Goal: Transaction & Acquisition: Purchase product/service

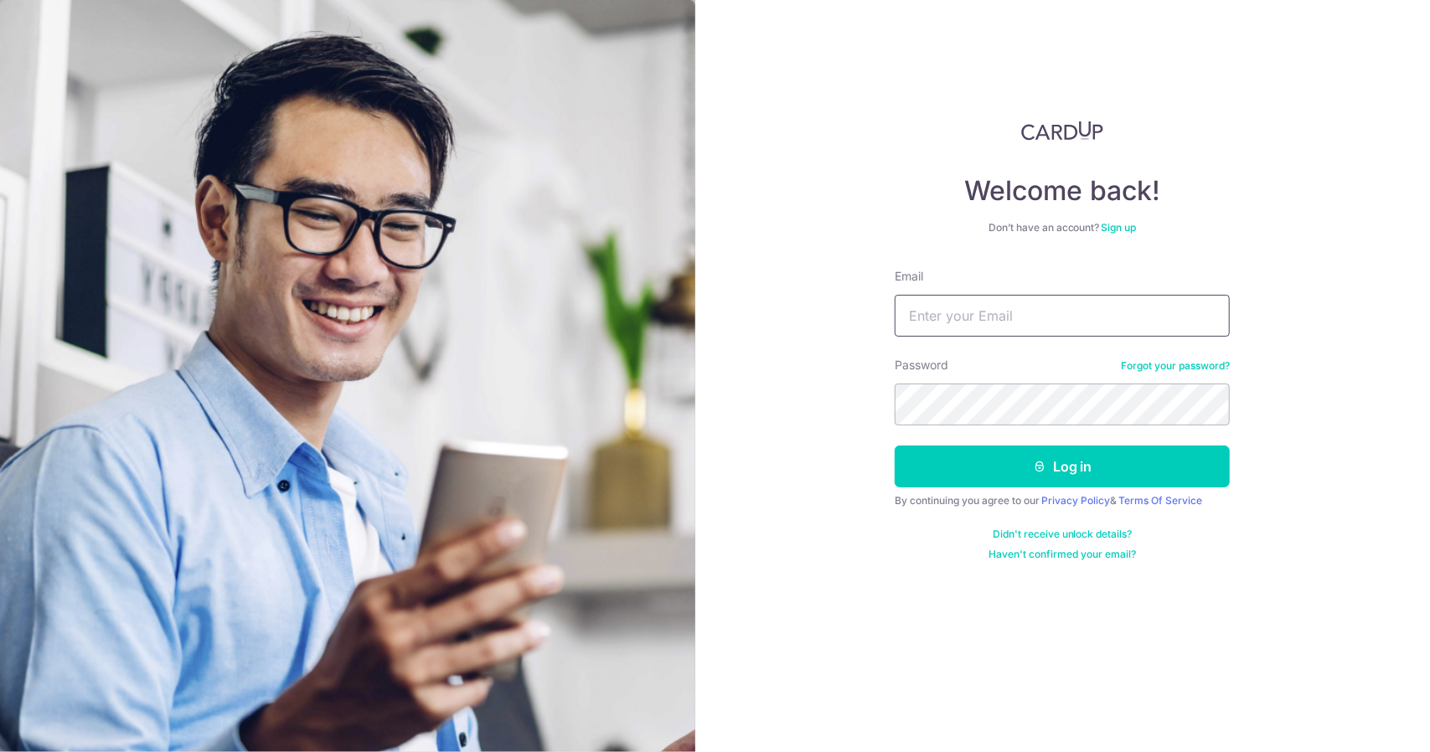
drag, startPoint x: 0, startPoint y: 0, endPoint x: 1020, endPoint y: 319, distance: 1069.1
click at [1020, 319] on input "Email" at bounding box center [1062, 316] width 335 height 42
type input "[EMAIL_ADDRESS][DOMAIN_NAME]"
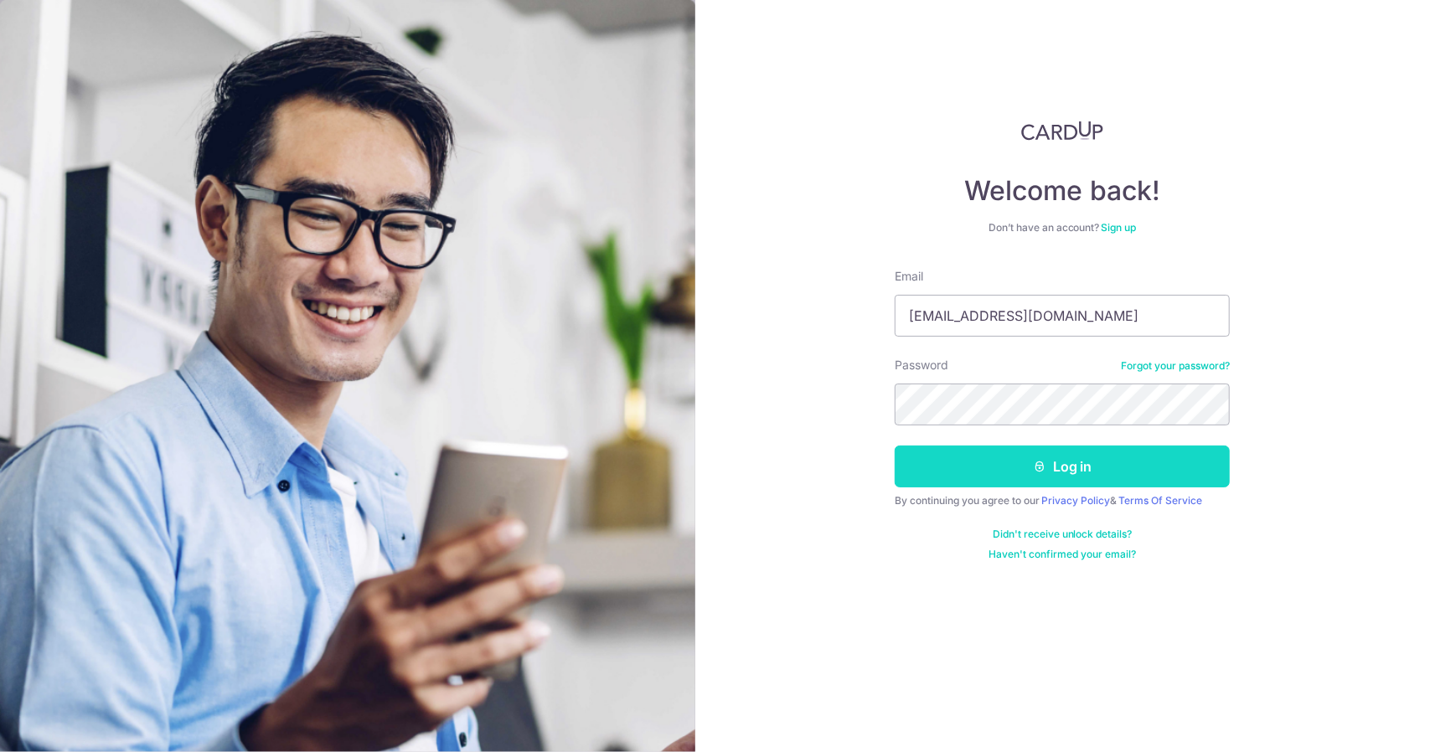
click at [1011, 480] on button "Log in" at bounding box center [1062, 467] width 335 height 42
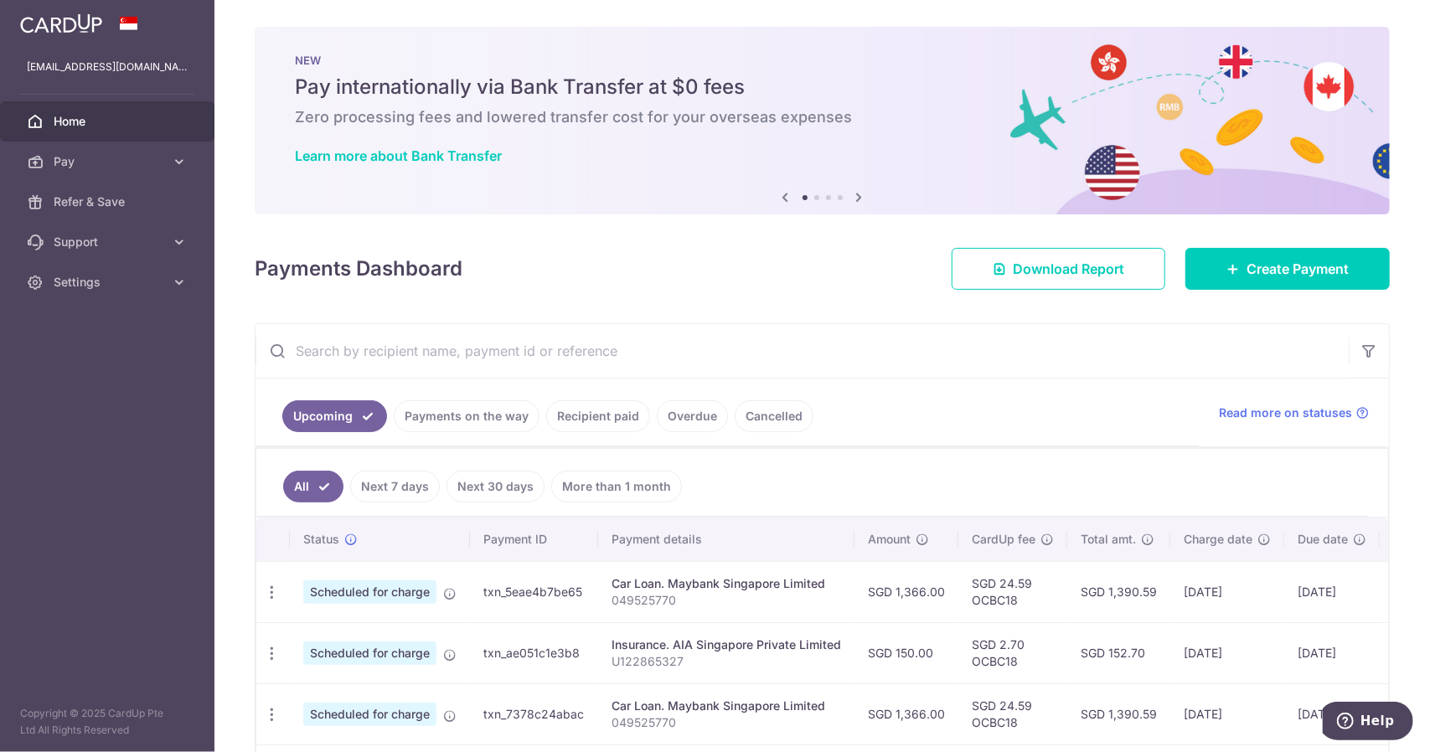
click at [858, 199] on icon at bounding box center [859, 197] width 20 height 21
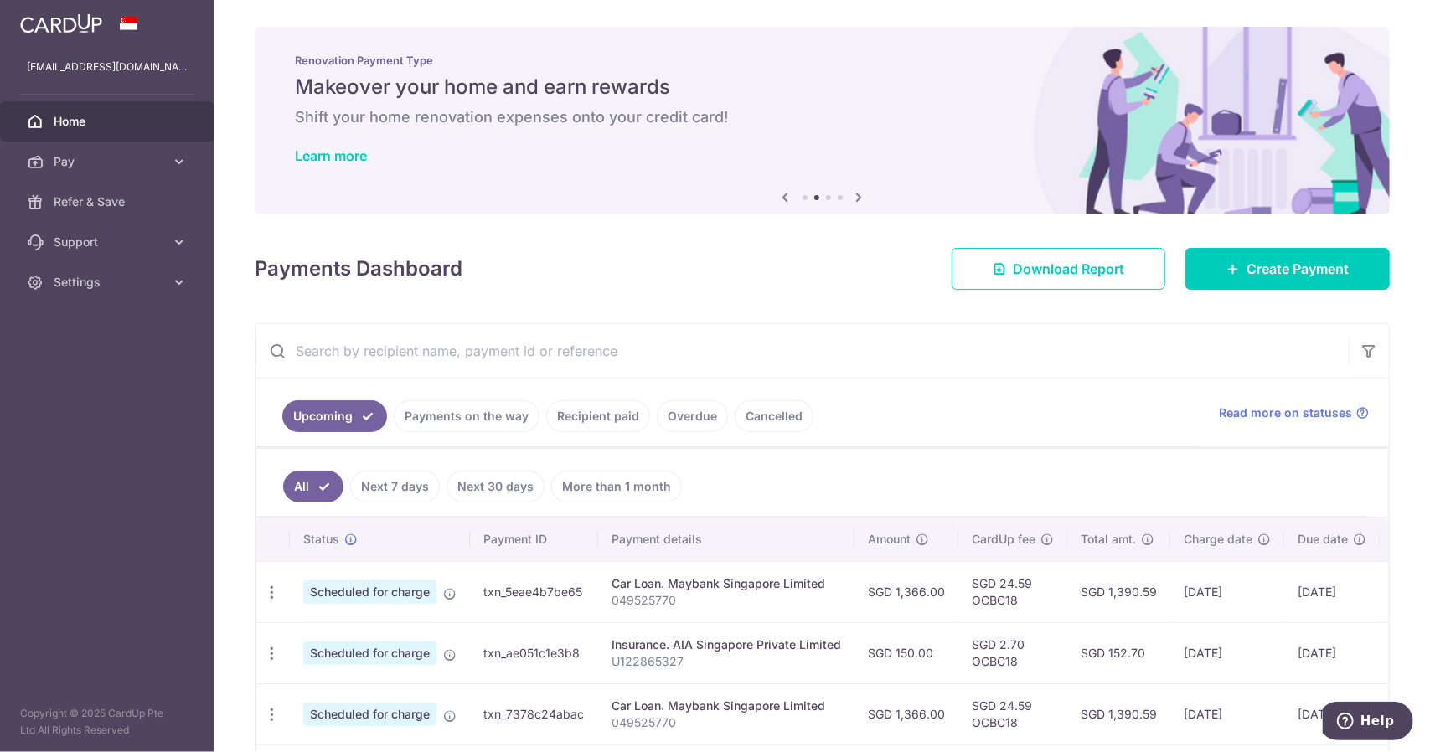
click at [858, 199] on icon at bounding box center [859, 197] width 20 height 21
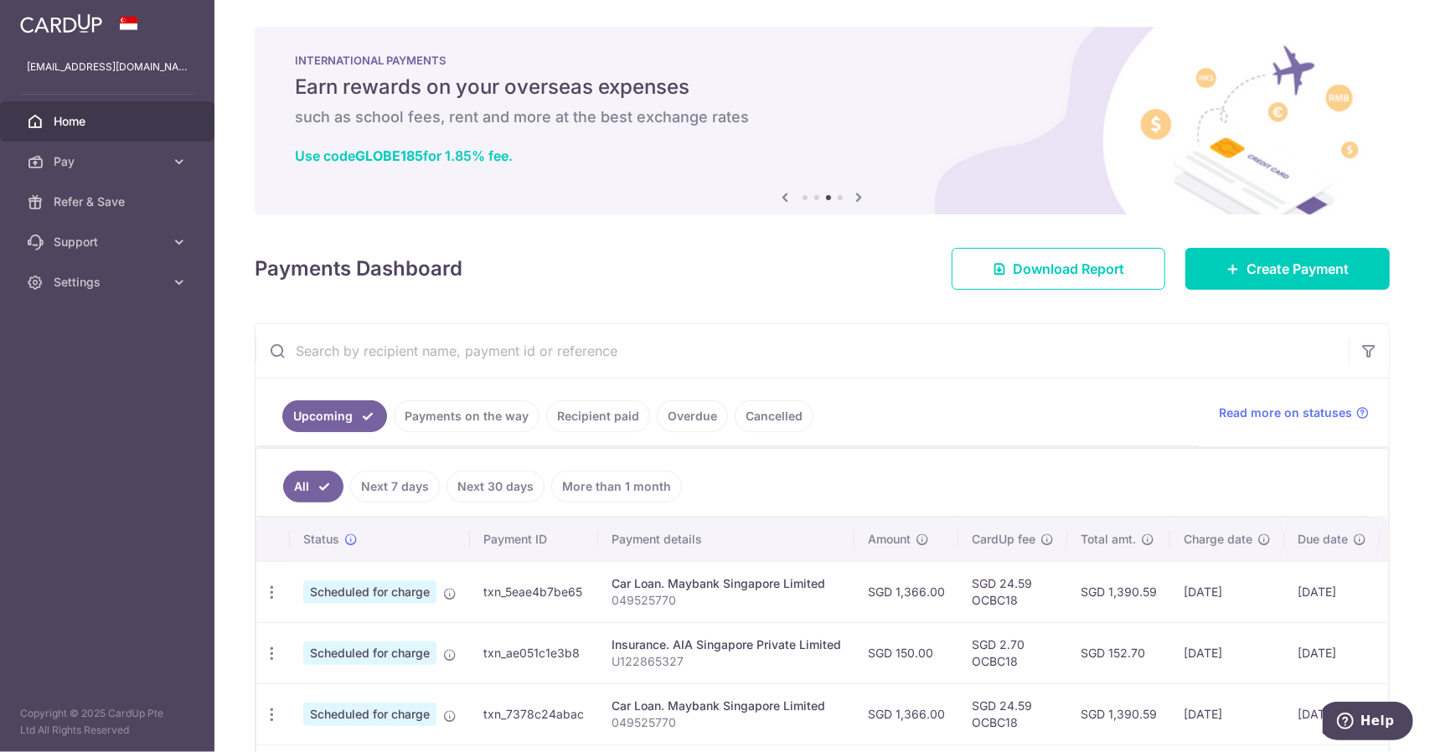
click at [858, 199] on icon at bounding box center [859, 197] width 20 height 21
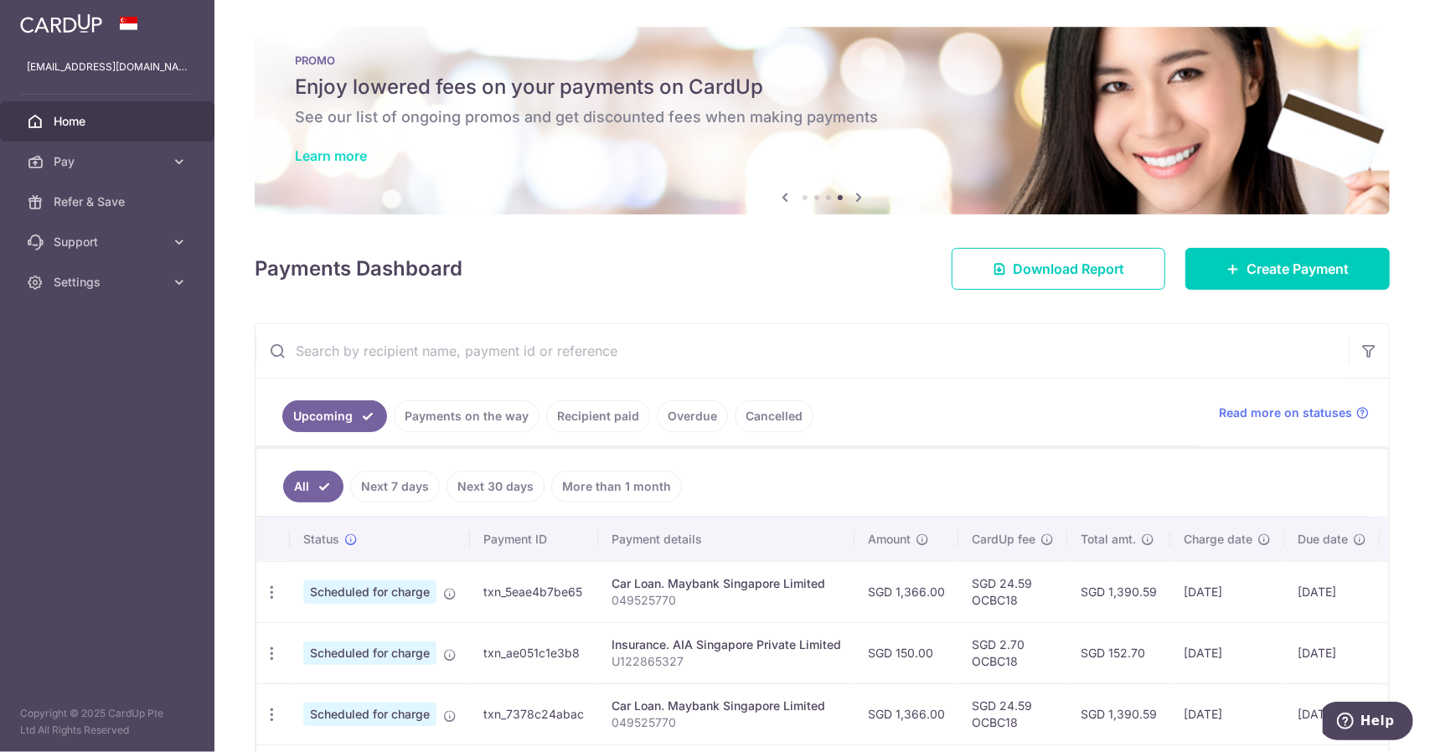
click at [337, 157] on link "Learn more" at bounding box center [331, 155] width 72 height 17
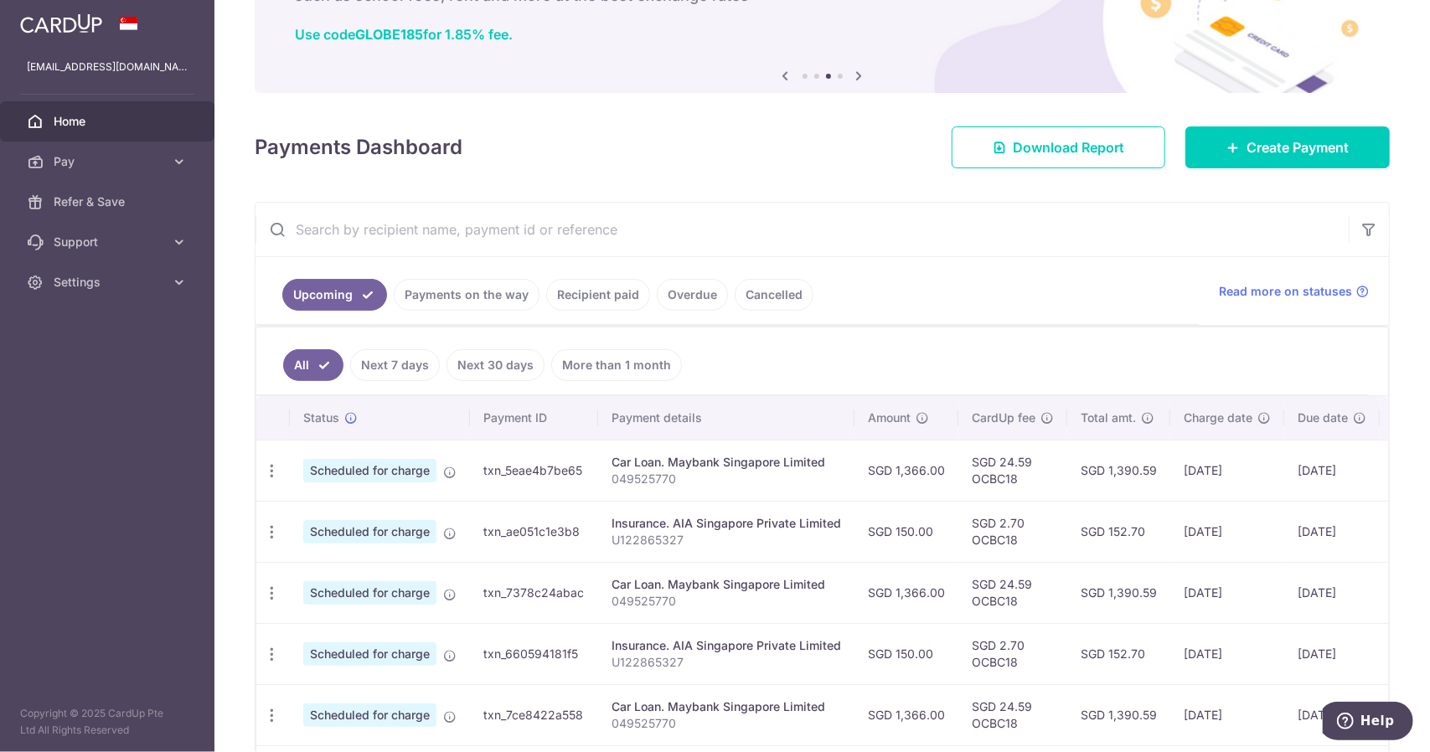
scroll to position [129, 0]
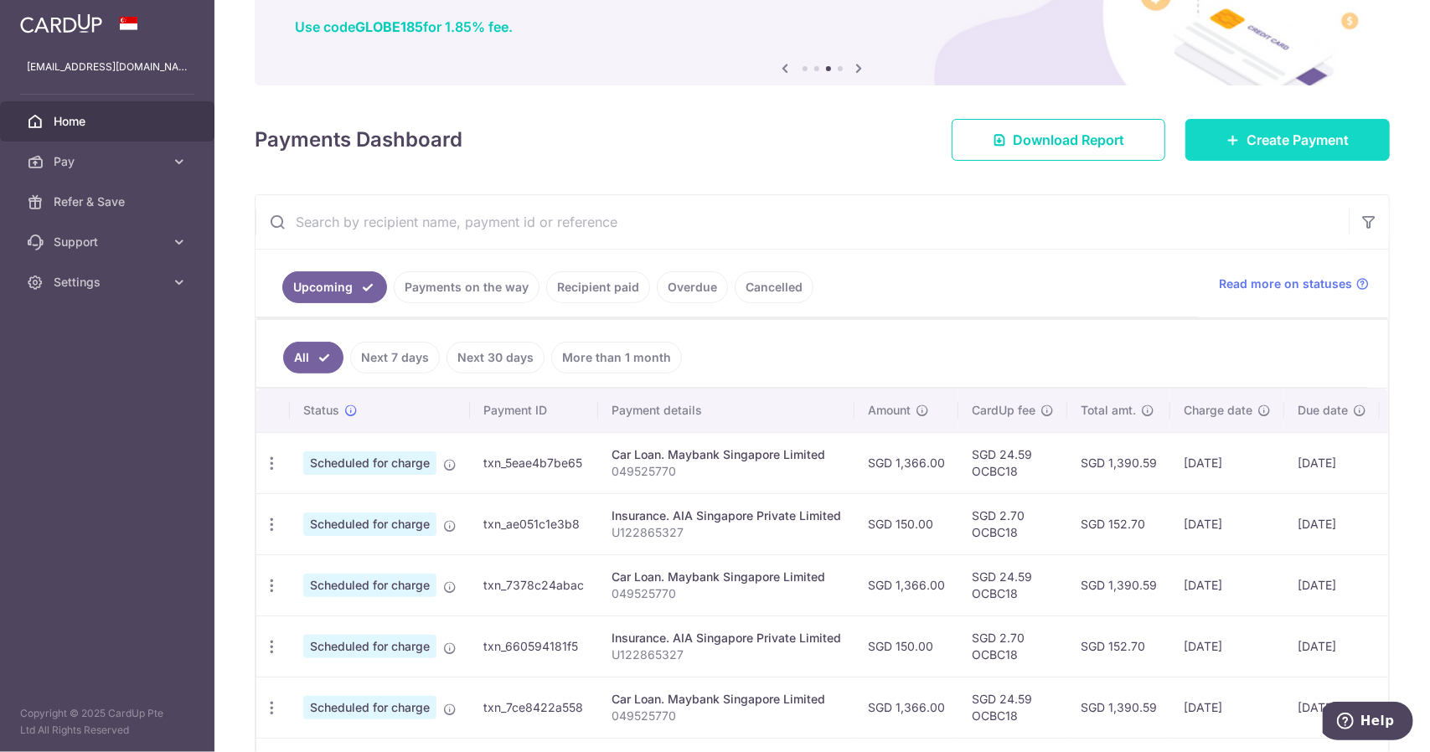
click at [1303, 149] on span "Create Payment" at bounding box center [1297, 140] width 102 height 20
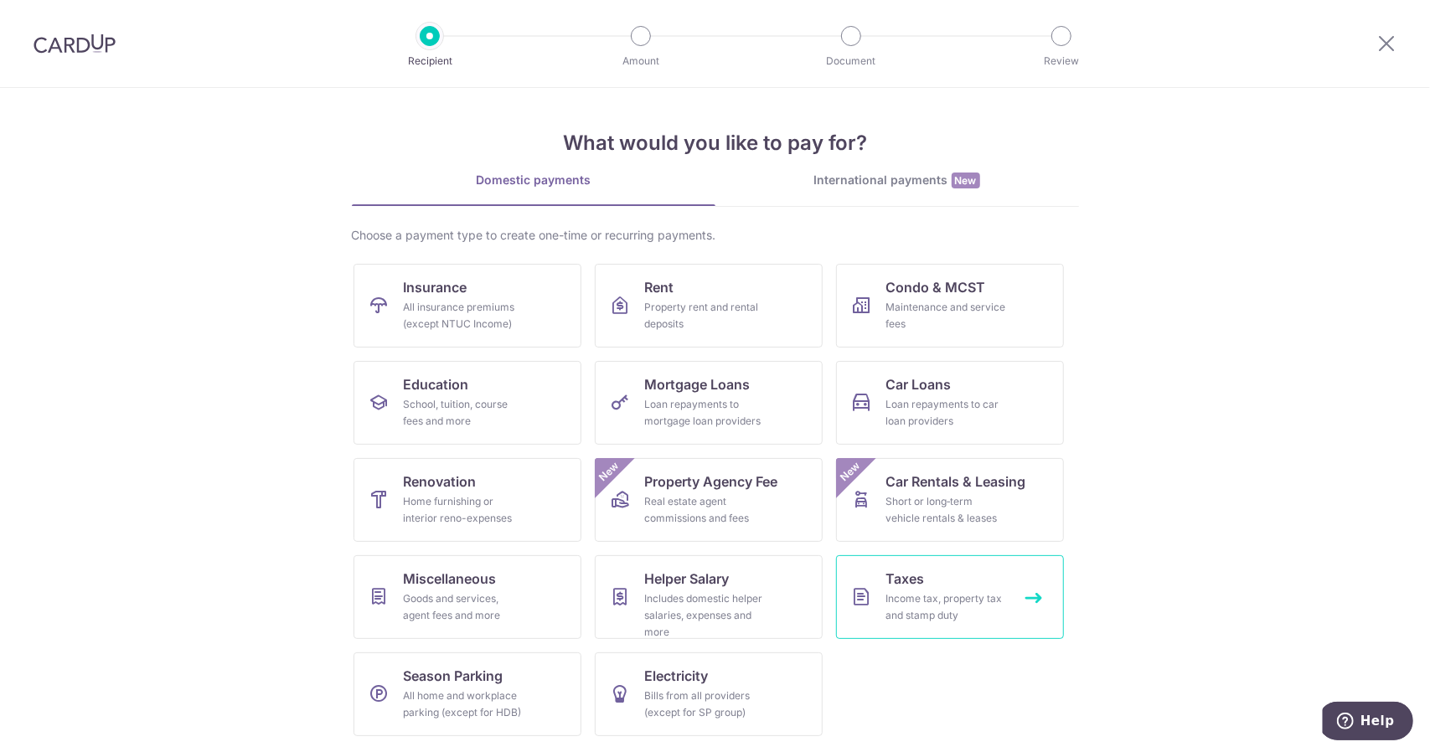
click at [933, 596] on div "Income tax, property tax and stamp duty" at bounding box center [946, 608] width 121 height 34
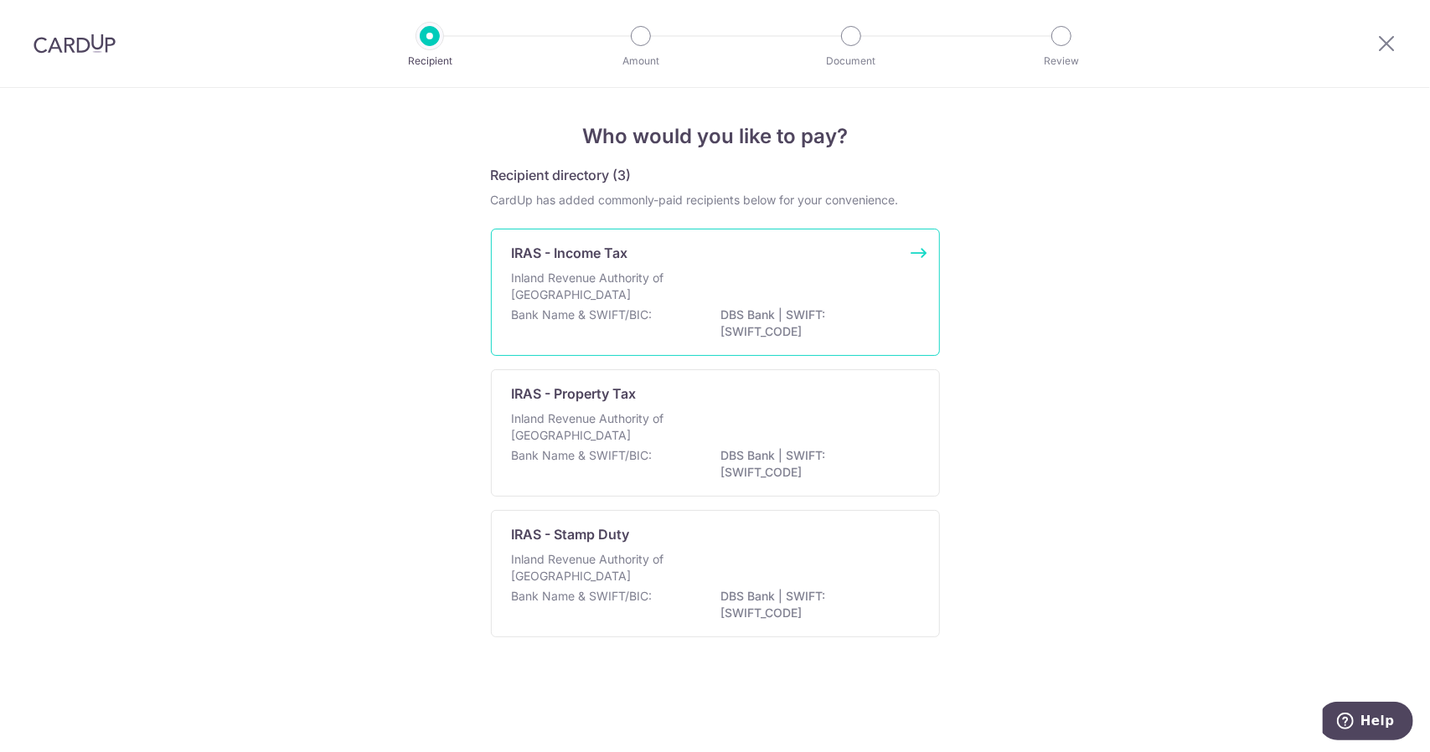
click at [645, 285] on p "Inland Revenue Authority of Singapore" at bounding box center [601, 287] width 178 height 34
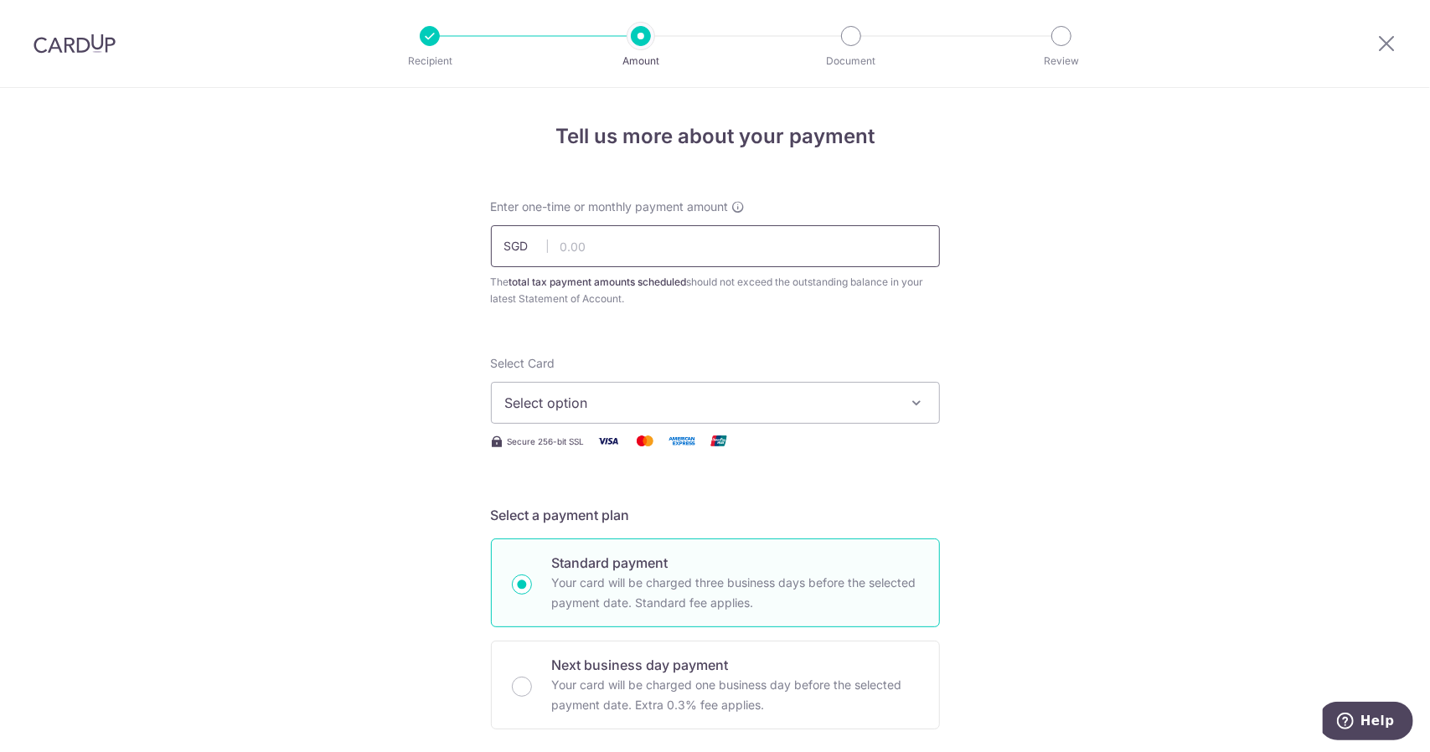
click at [661, 250] on input "text" at bounding box center [715, 246] width 449 height 42
type input "3,133.75"
click at [727, 399] on span "Select option" at bounding box center [700, 403] width 390 height 20
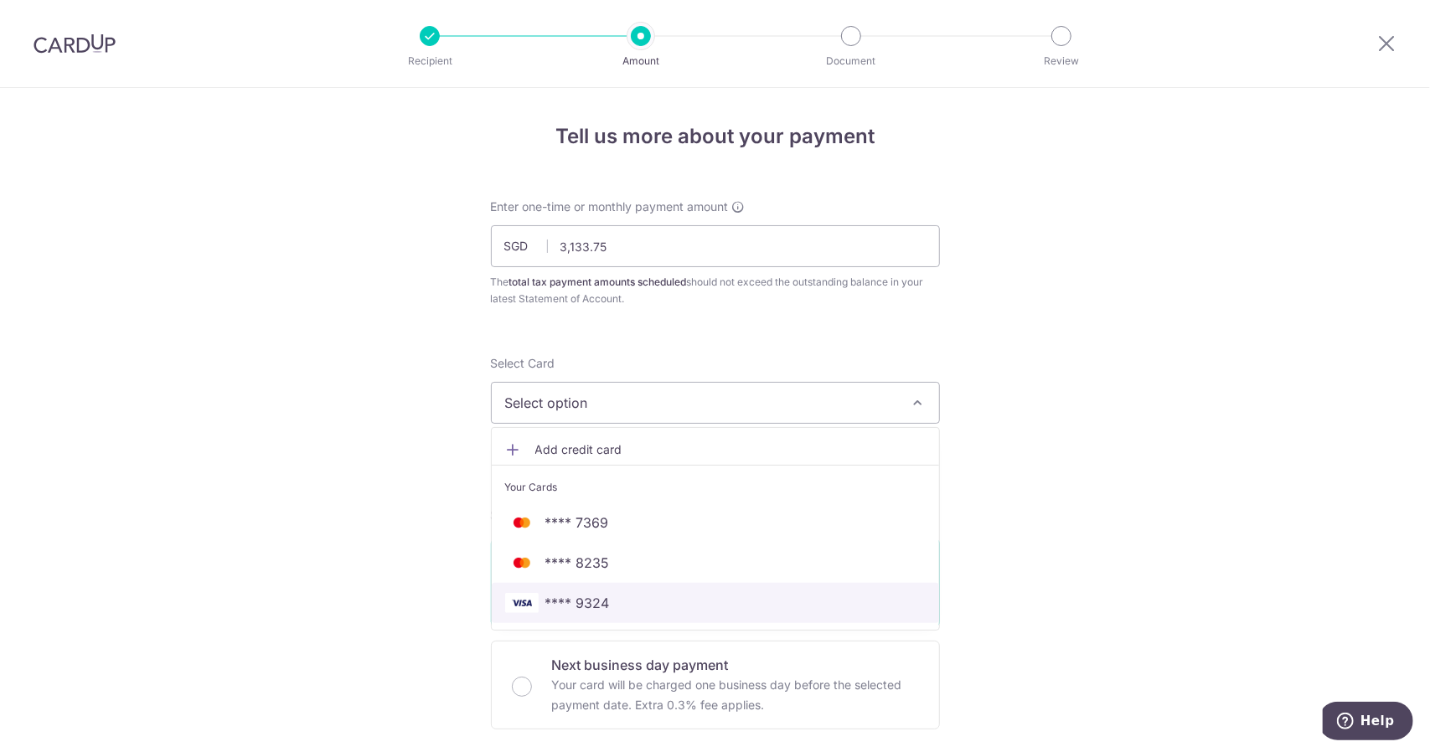
drag, startPoint x: 632, startPoint y: 610, endPoint x: 811, endPoint y: 390, distance: 283.5
click at [632, 610] on span "**** 9324" at bounding box center [715, 603] width 421 height 20
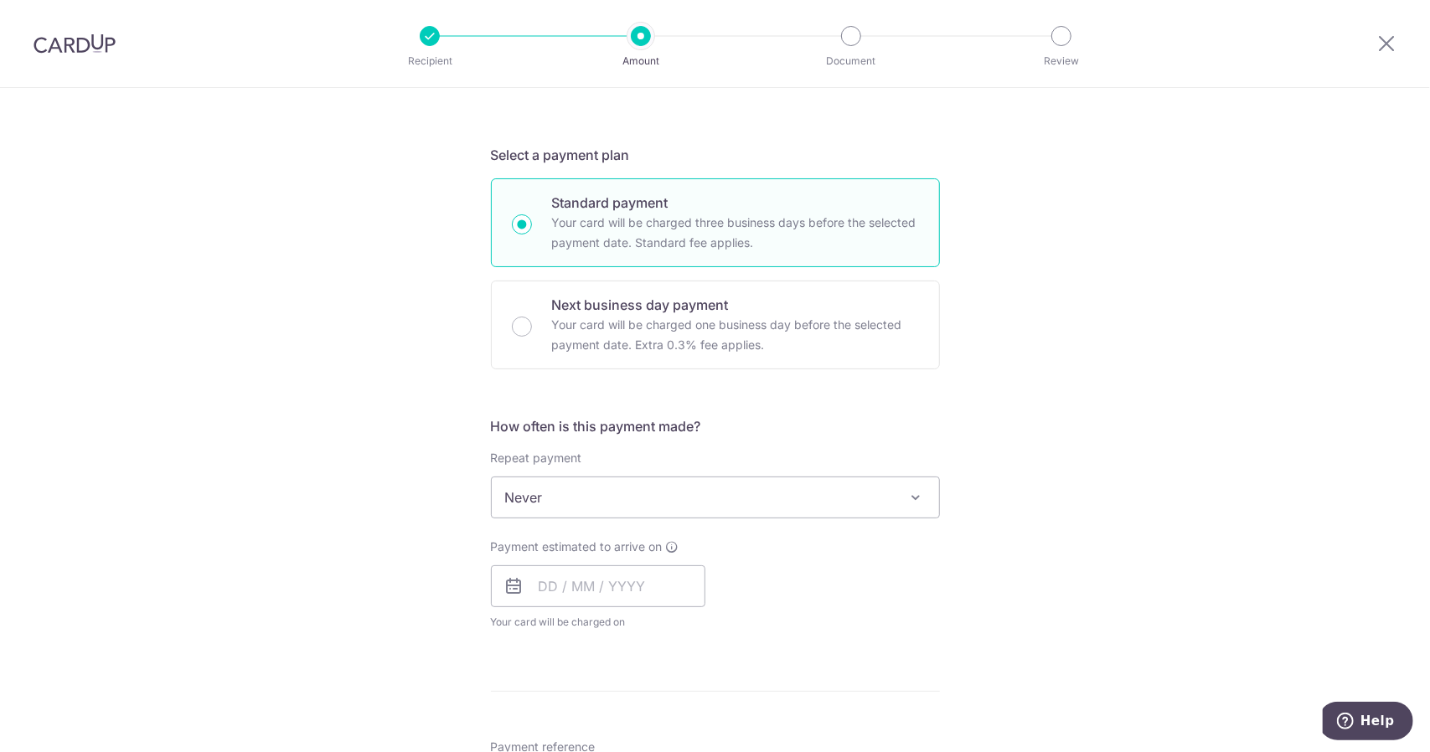
scroll to position [393, 0]
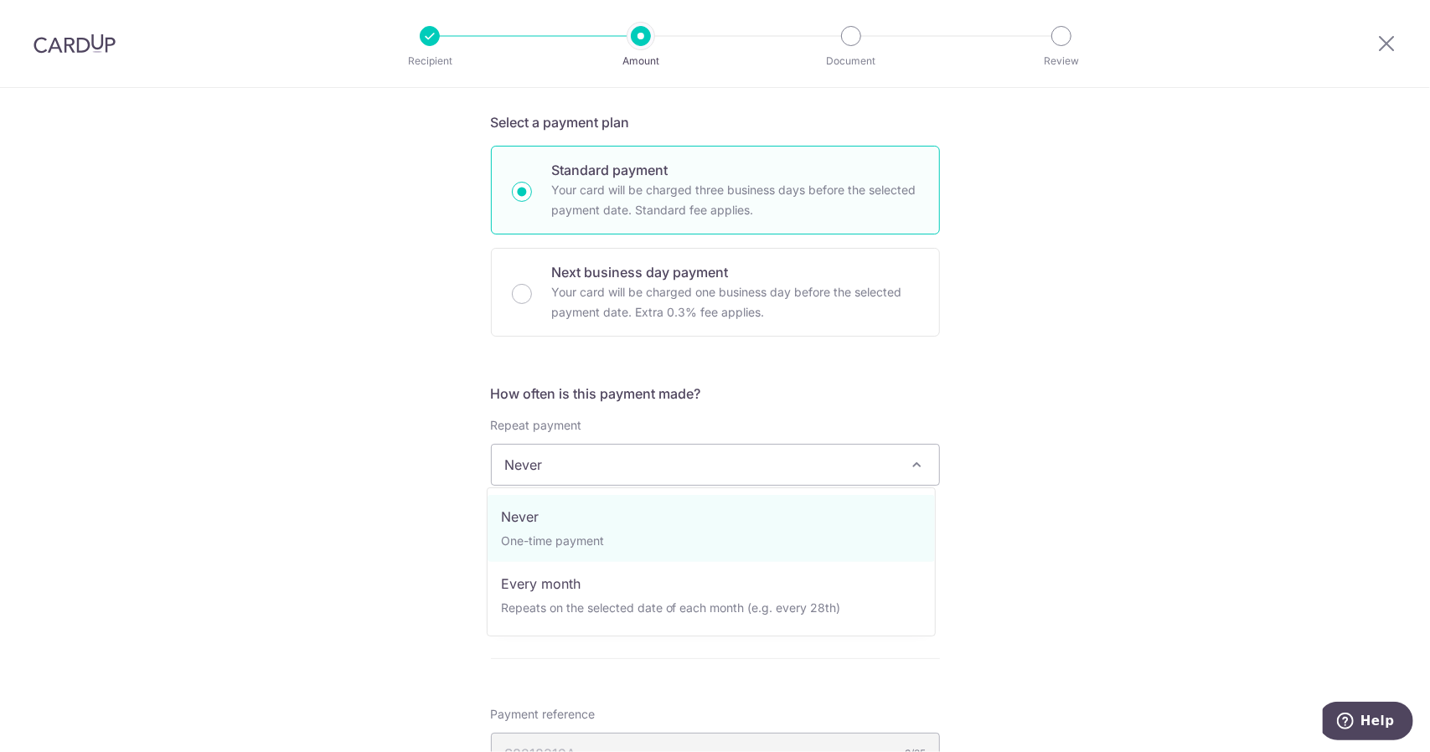
click at [913, 462] on span at bounding box center [916, 465] width 20 height 20
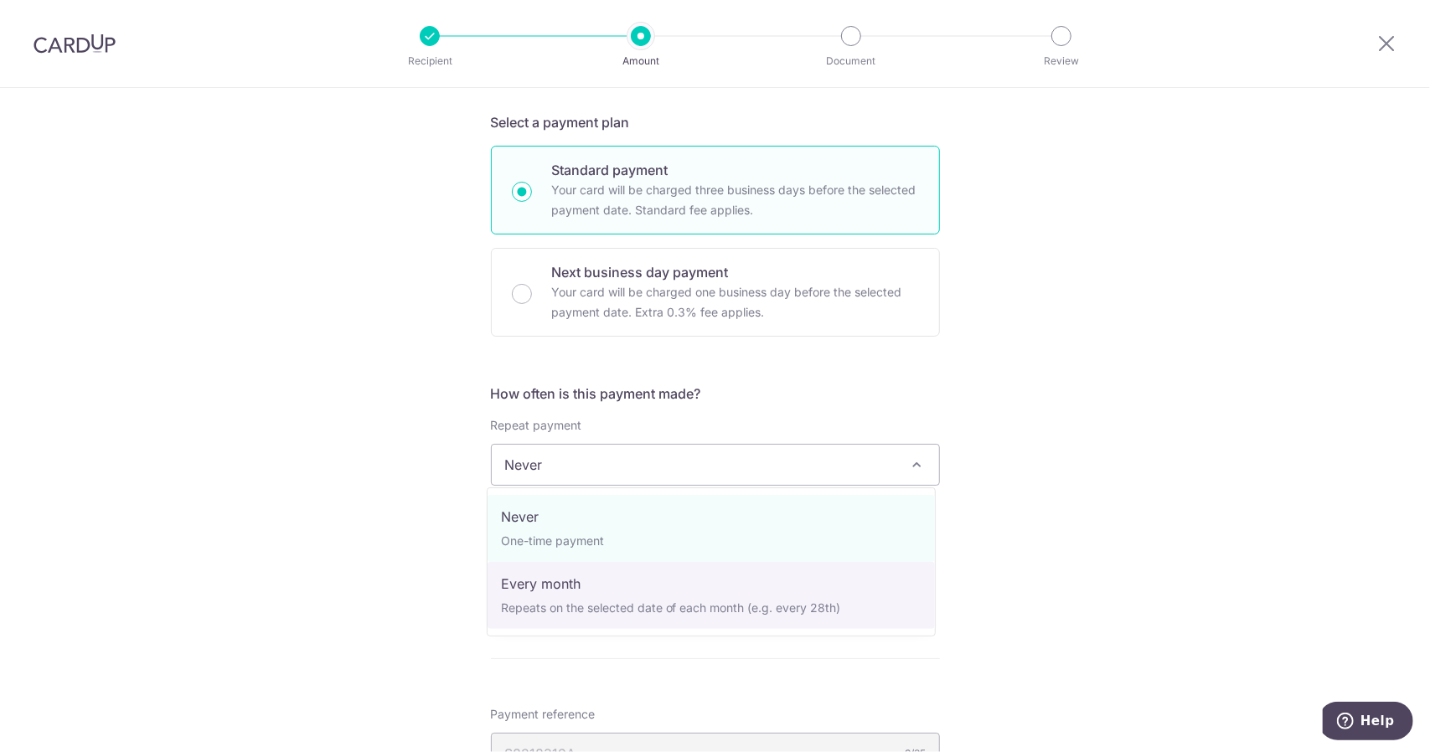
select select "3"
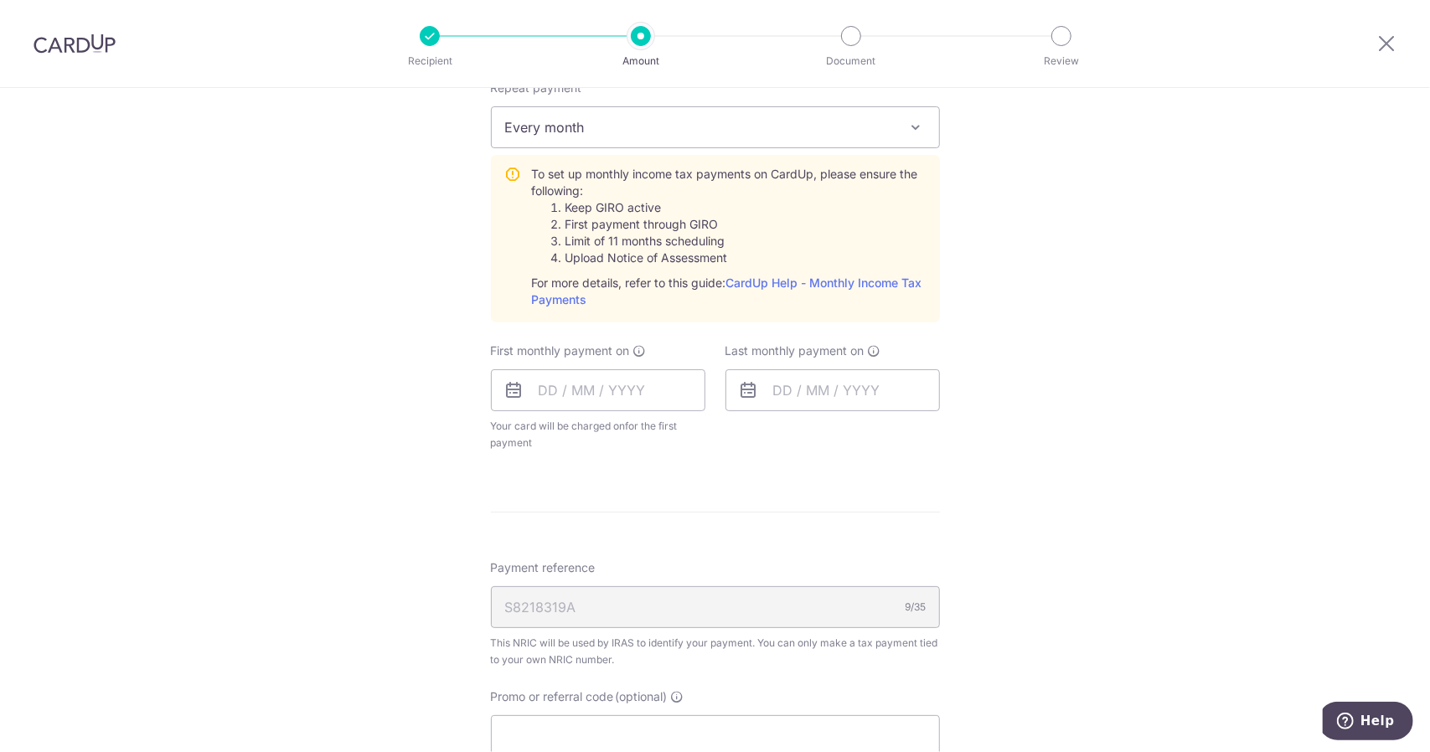
scroll to position [732, 0]
click at [643, 385] on input "text" at bounding box center [598, 389] width 214 height 42
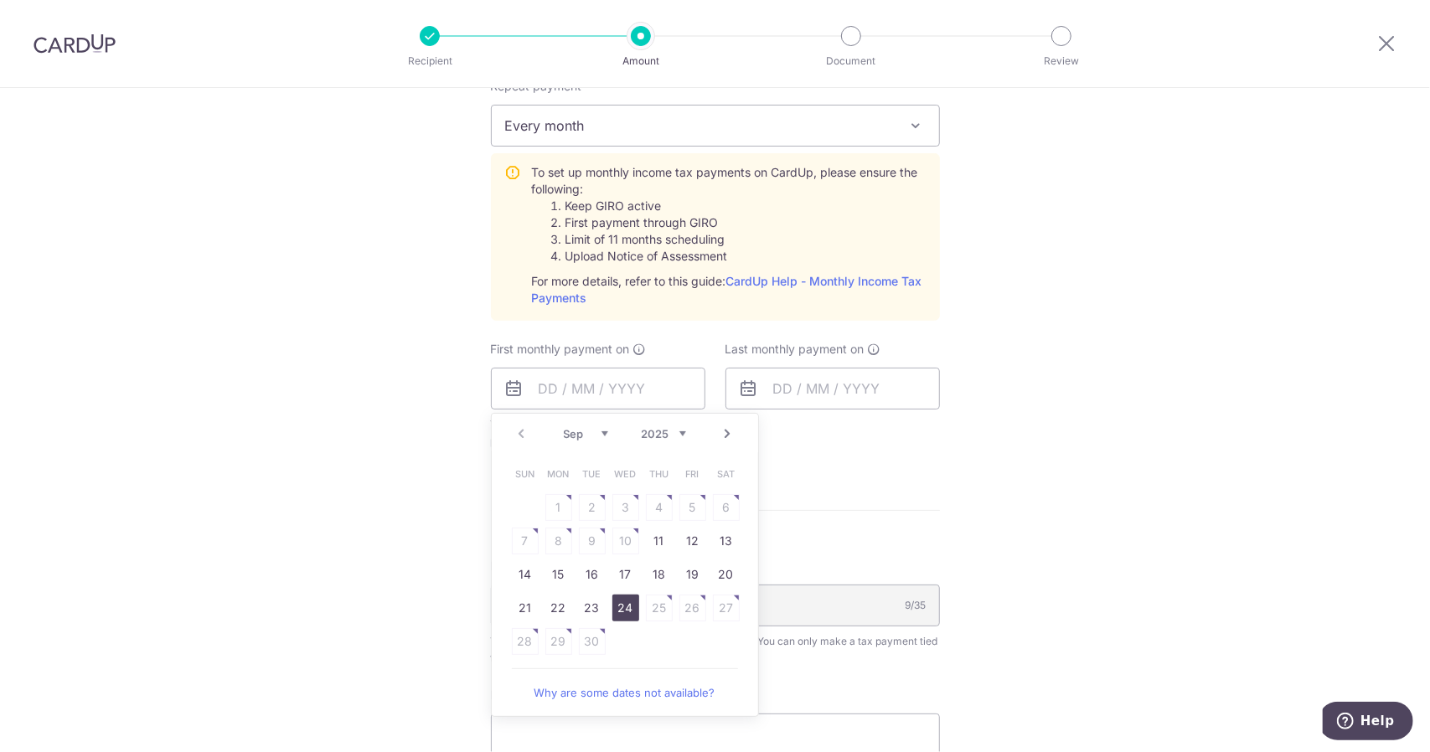
click at [618, 608] on link "24" at bounding box center [625, 608] width 27 height 27
type input "24/09/2025"
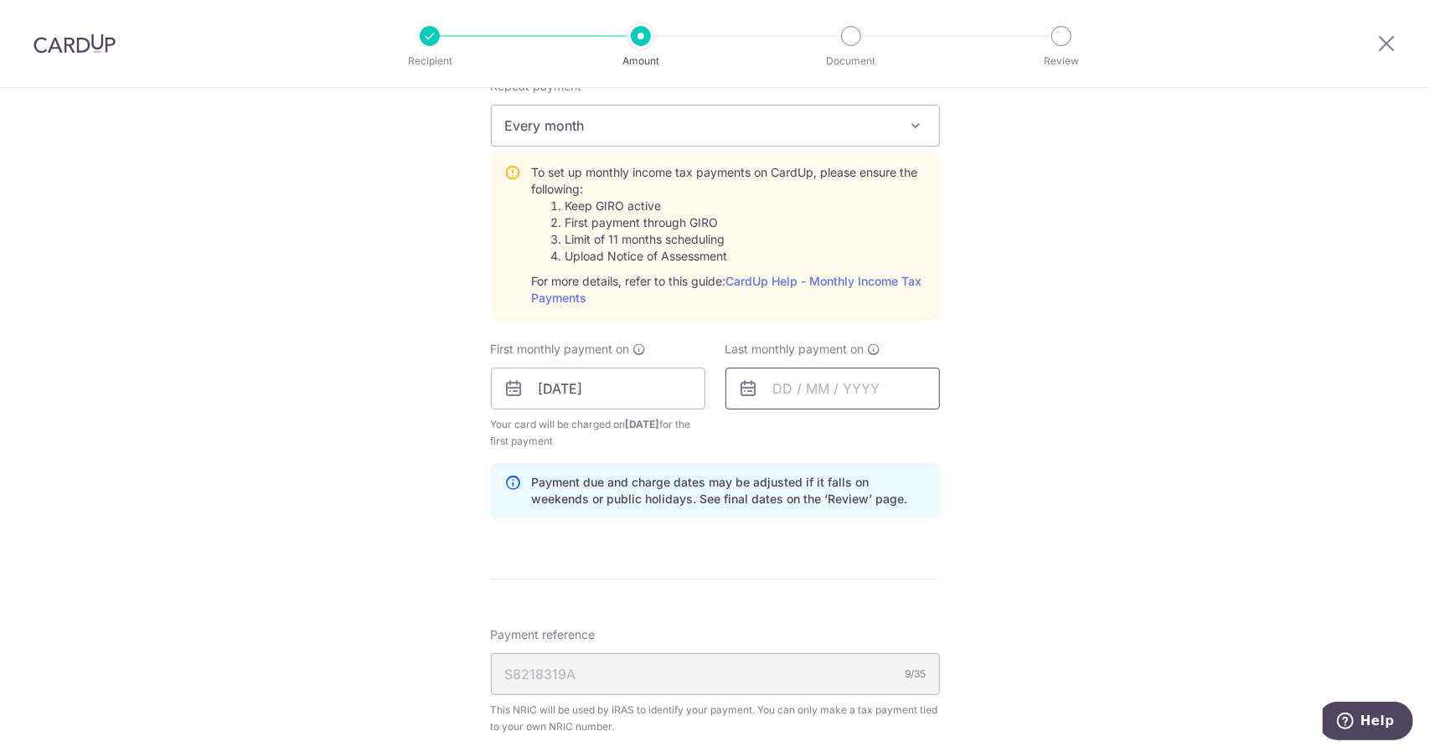
click at [861, 379] on input "text" at bounding box center [832, 389] width 214 height 42
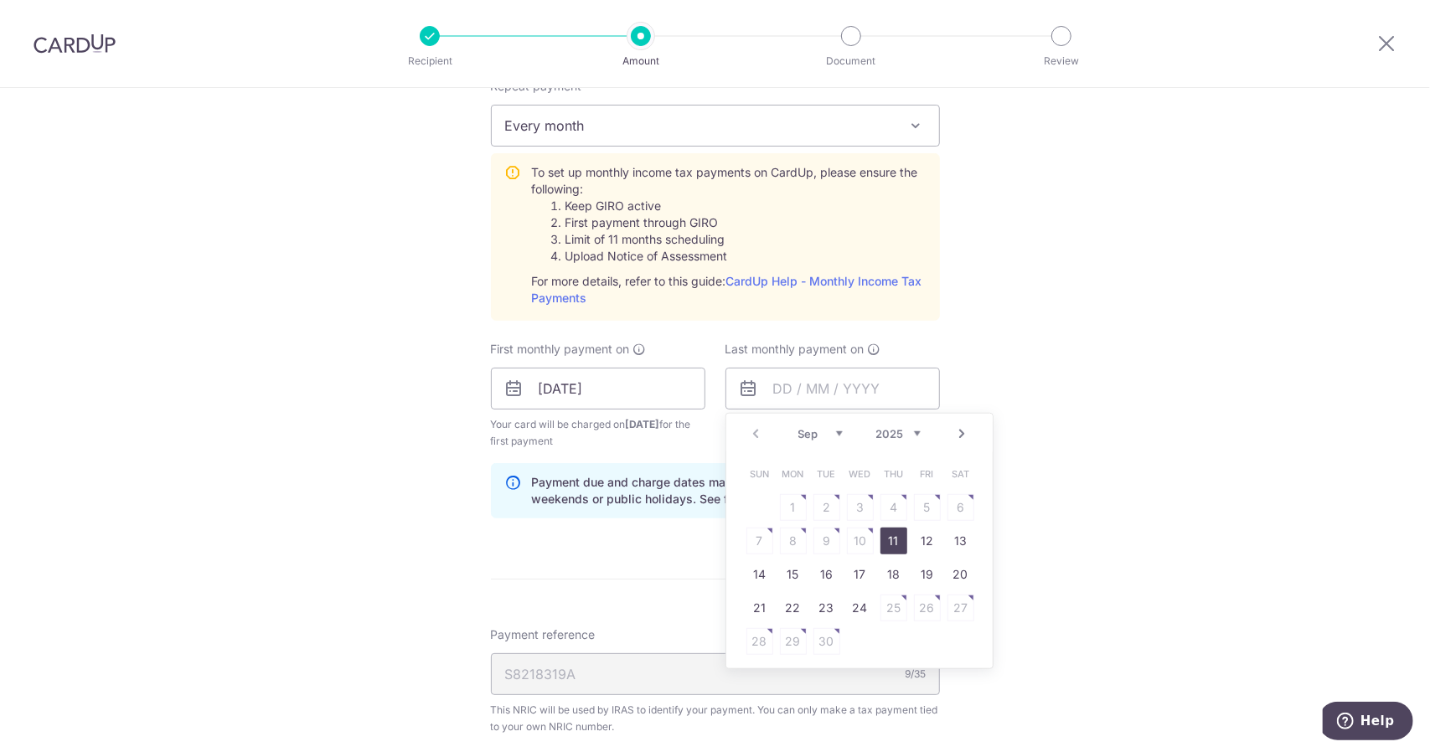
click at [958, 434] on link "Next" at bounding box center [962, 434] width 20 height 20
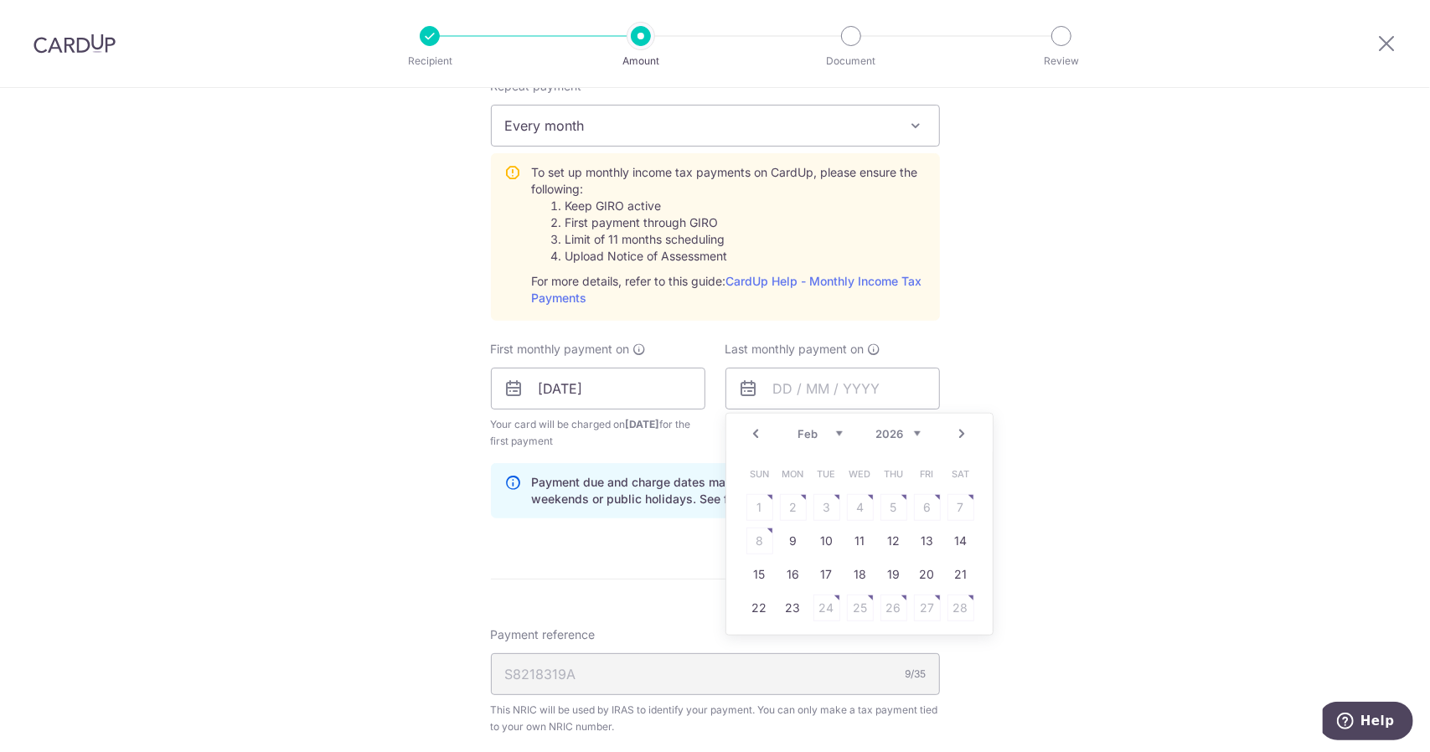
click at [958, 434] on link "Next" at bounding box center [962, 434] width 20 height 20
click at [864, 602] on link "25" at bounding box center [860, 608] width 27 height 27
type input "25/03/2026"
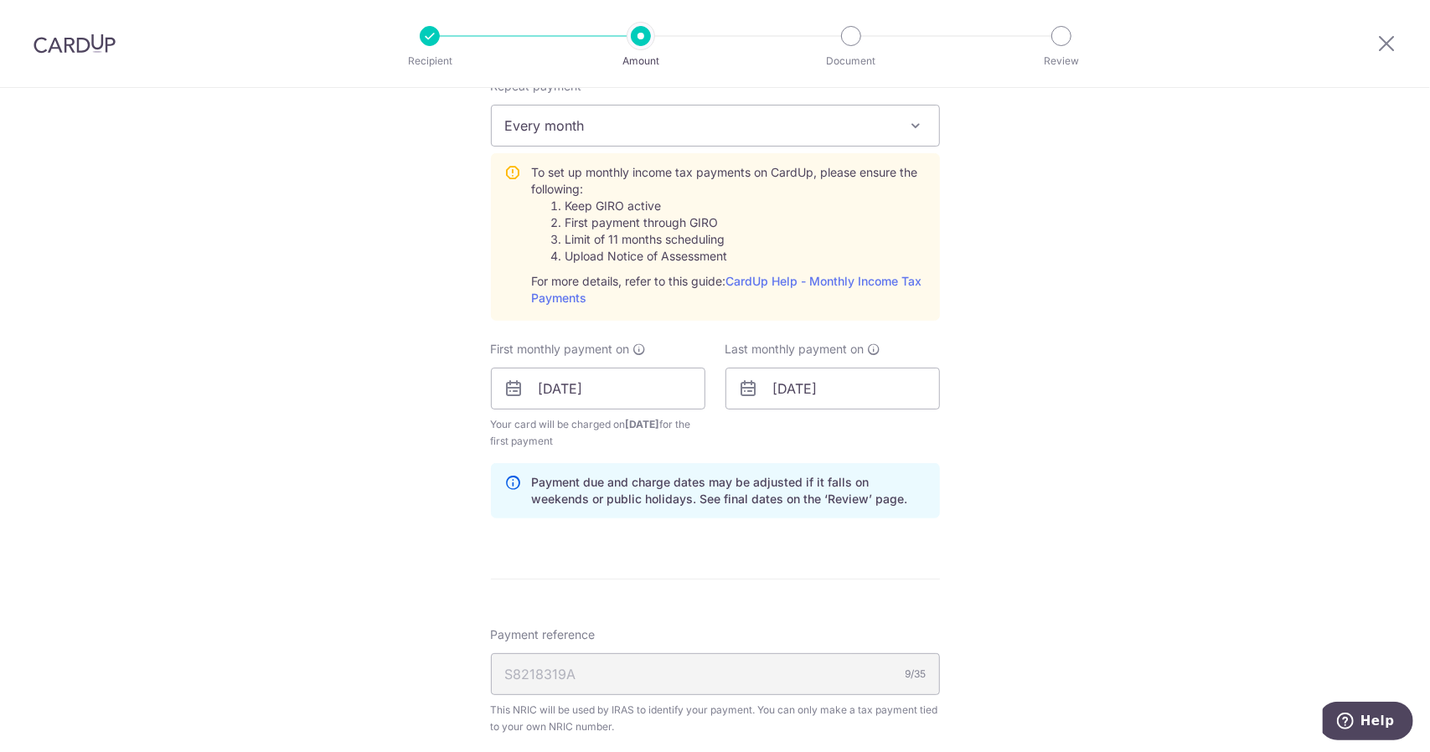
click at [864, 602] on form "Enter one-time or monthly payment amount SGD 3,133.75 3133.75 The total tax pay…" at bounding box center [715, 279] width 449 height 1626
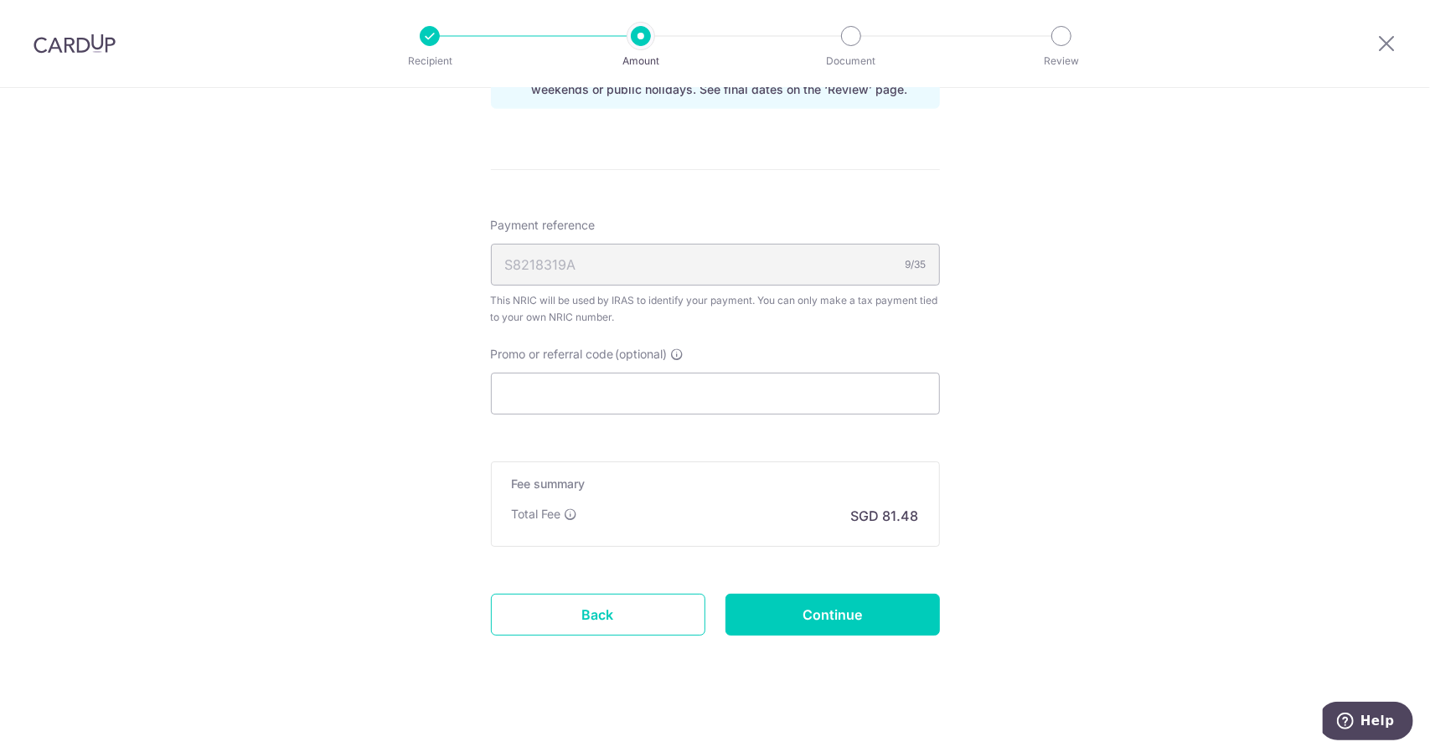
scroll to position [1146, 0]
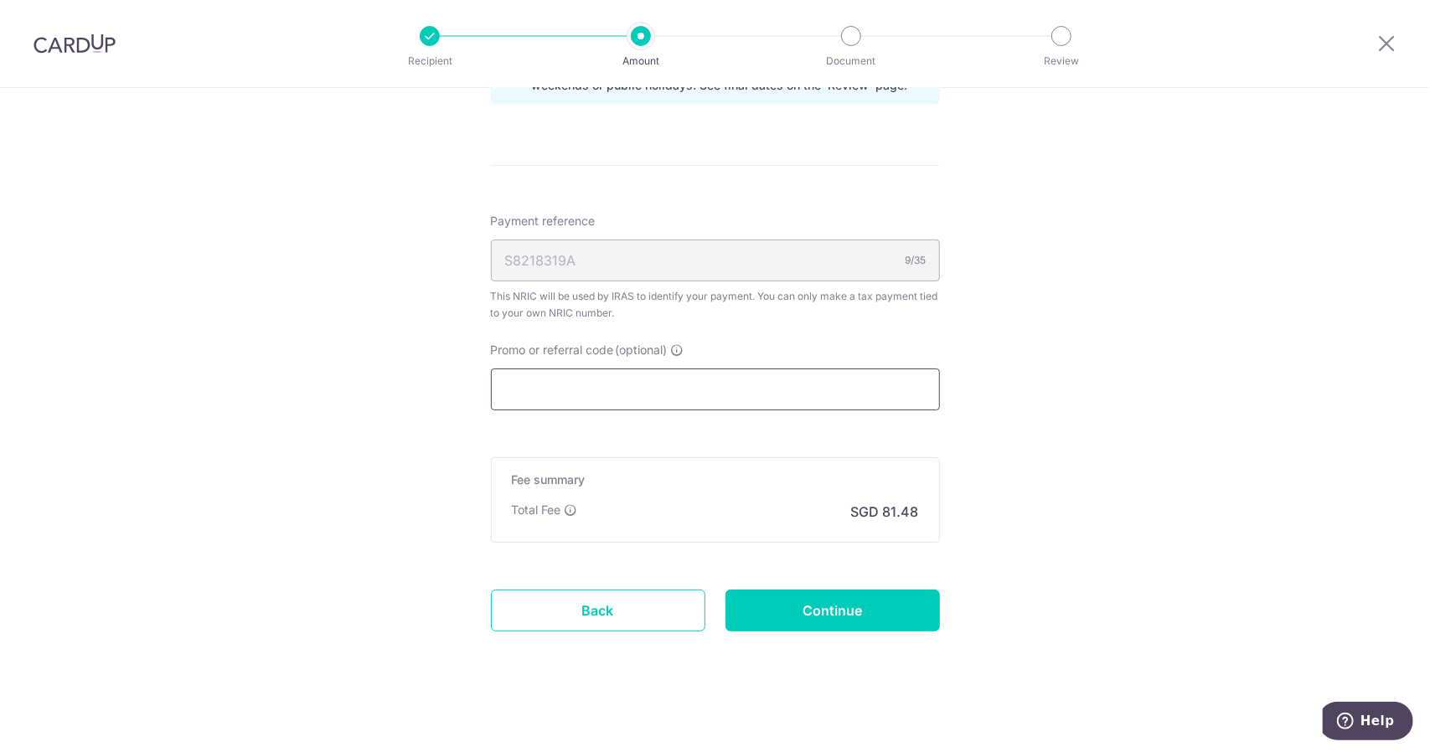
click at [749, 373] on input "Promo or referral code (optional)" at bounding box center [715, 390] width 449 height 42
click at [591, 384] on input "Promo or referral code (optional)" at bounding box center [715, 390] width 449 height 42
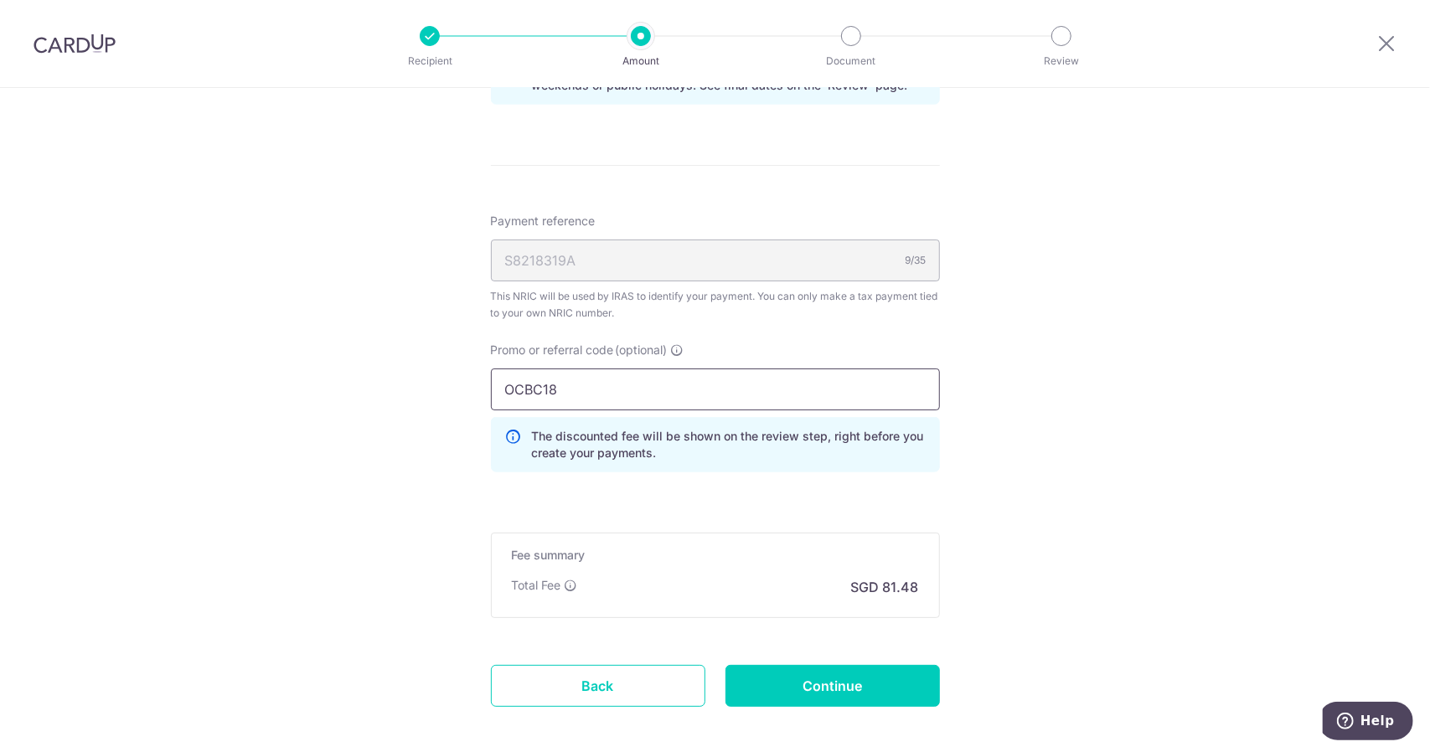
type input "OCBC18"
drag, startPoint x: 818, startPoint y: 680, endPoint x: 1056, endPoint y: 348, distance: 407.7
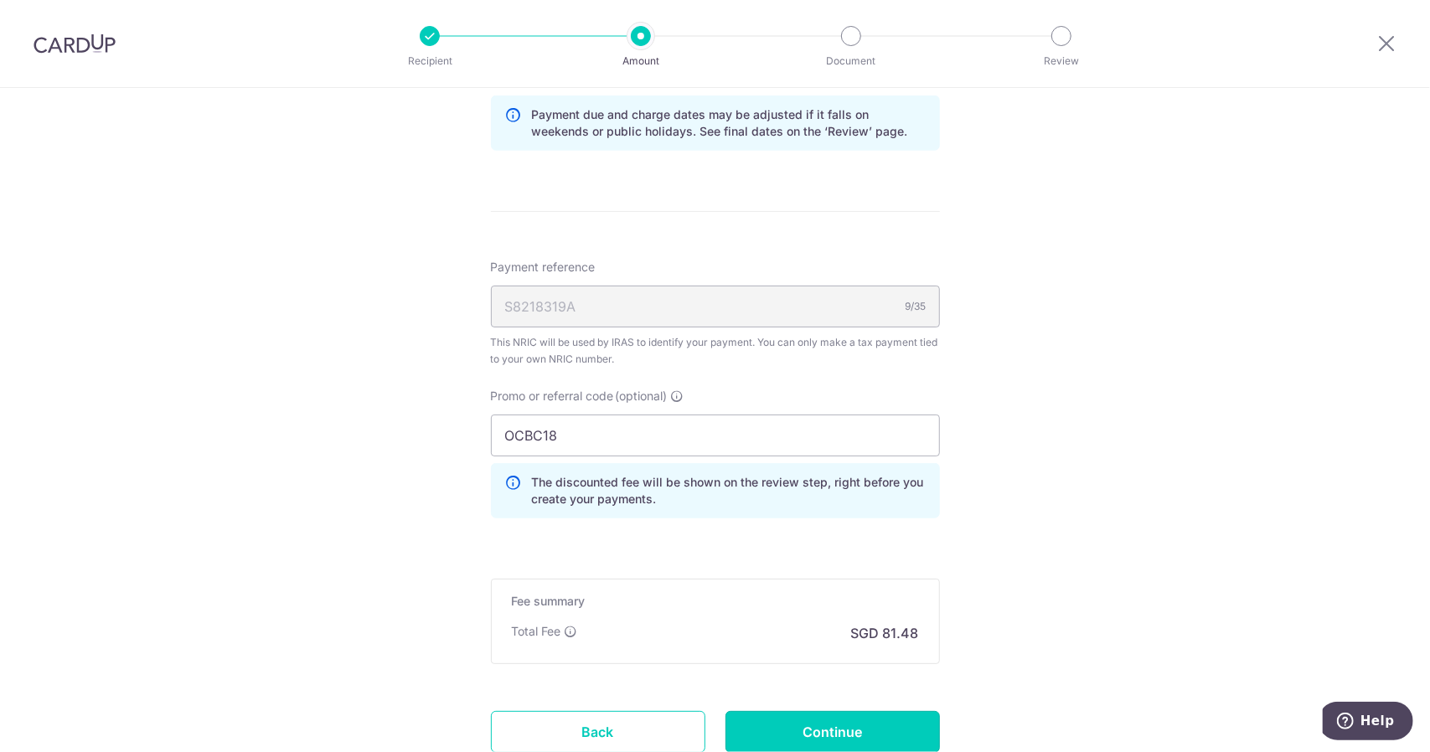
scroll to position [1221, 0]
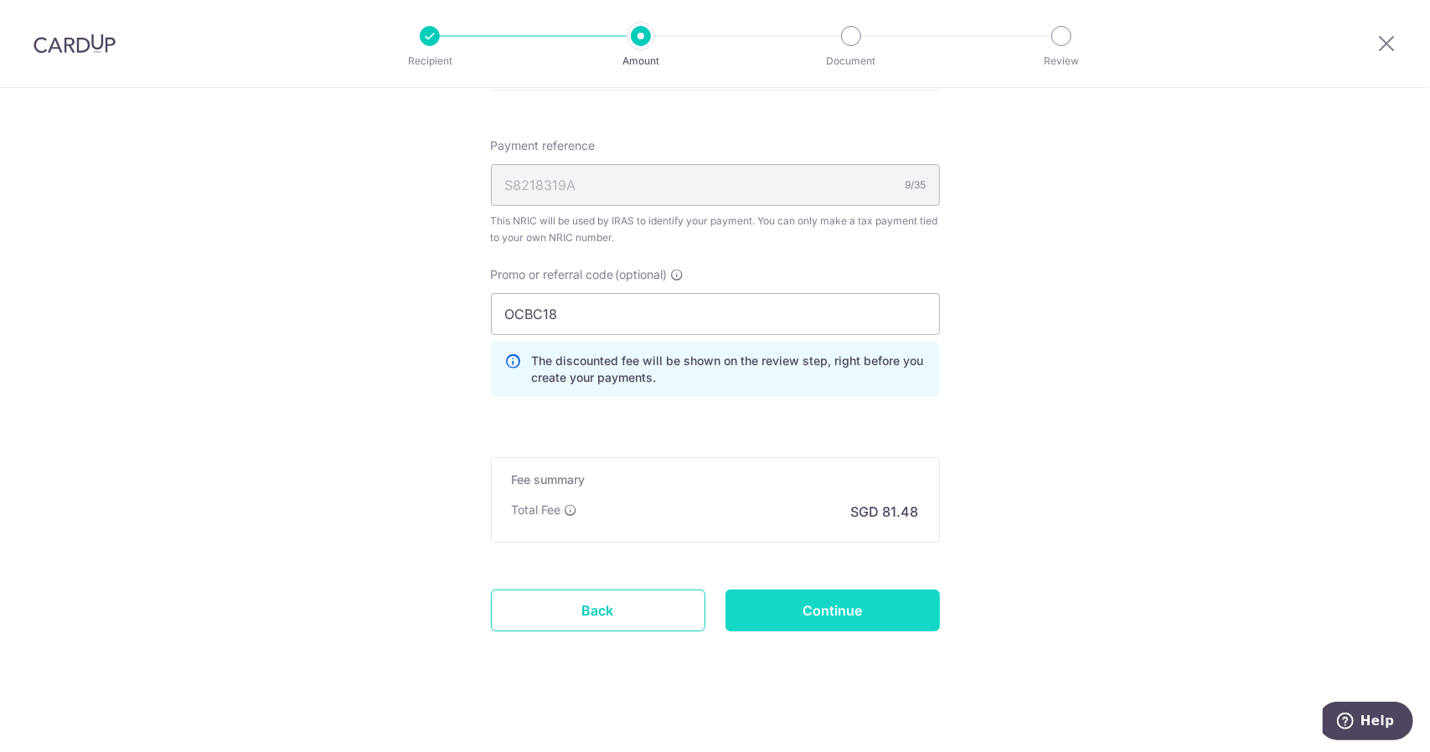
click at [806, 606] on input "Continue" at bounding box center [832, 611] width 214 height 42
type input "Create Schedule"
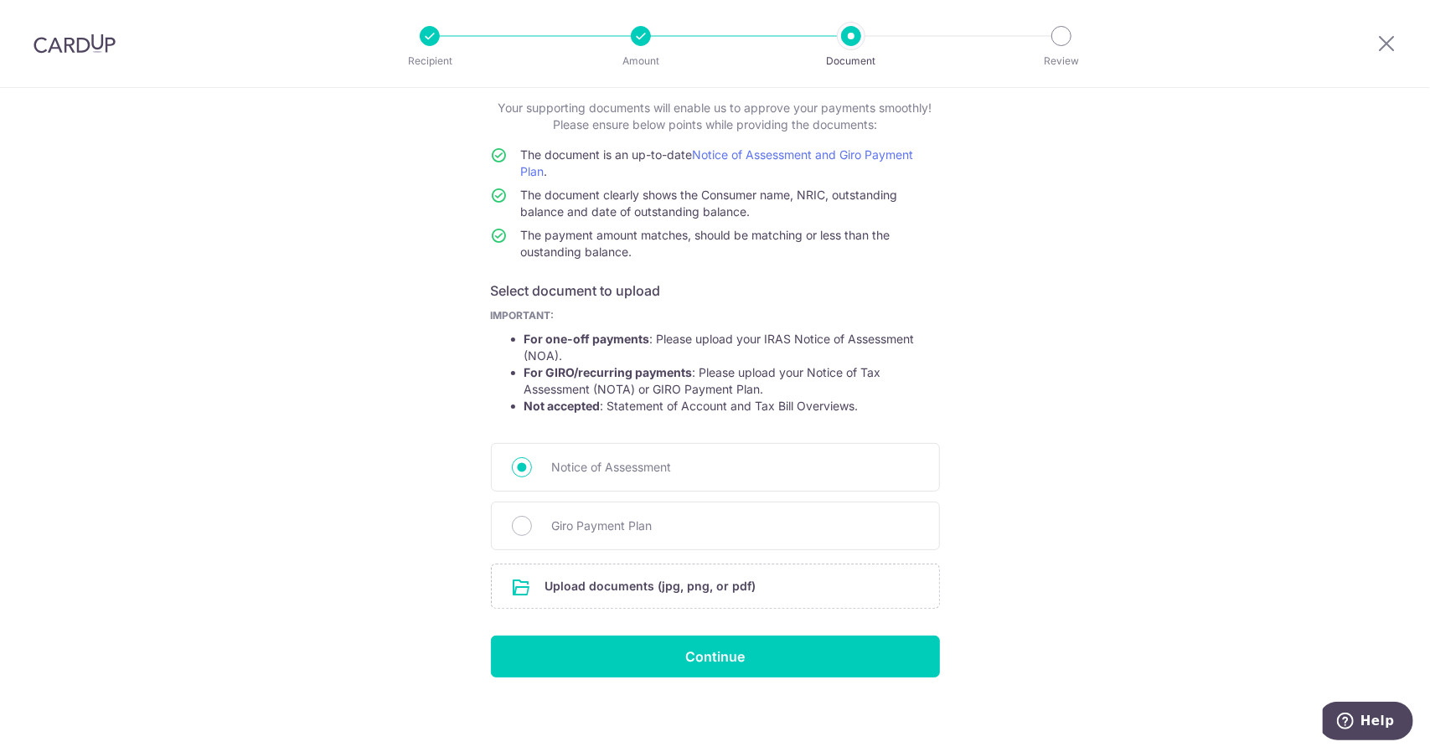
scroll to position [101, 0]
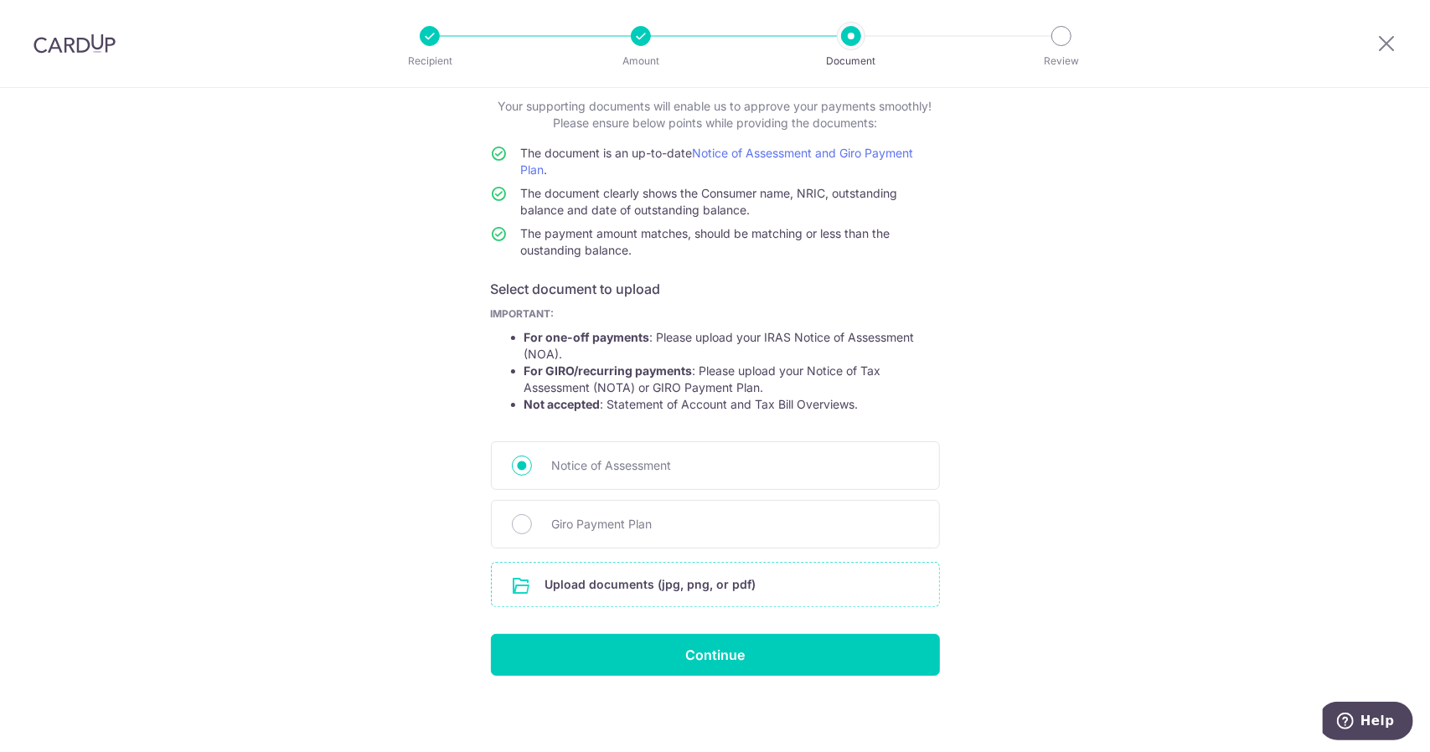
click at [634, 590] on input "file" at bounding box center [715, 585] width 447 height 44
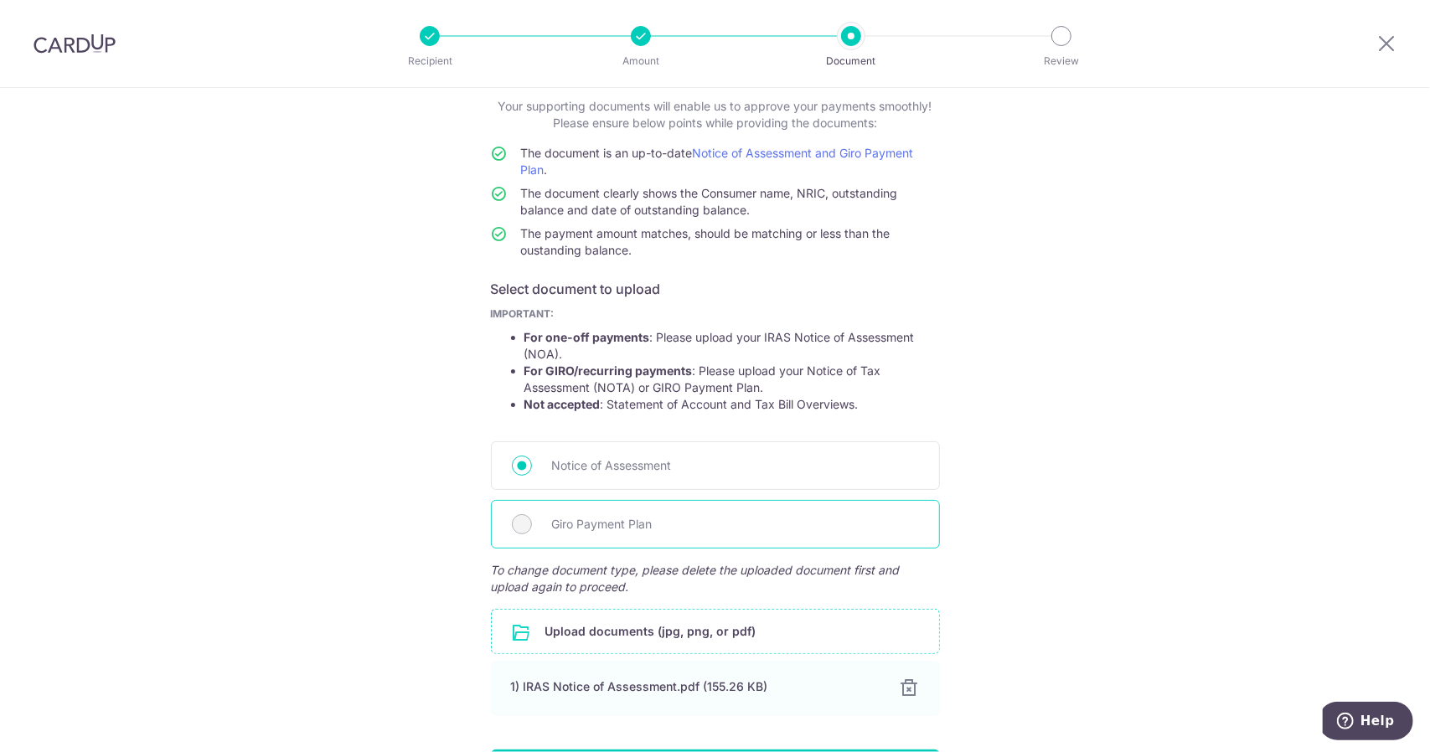
click at [519, 535] on div "Giro Payment Plan" at bounding box center [715, 524] width 449 height 49
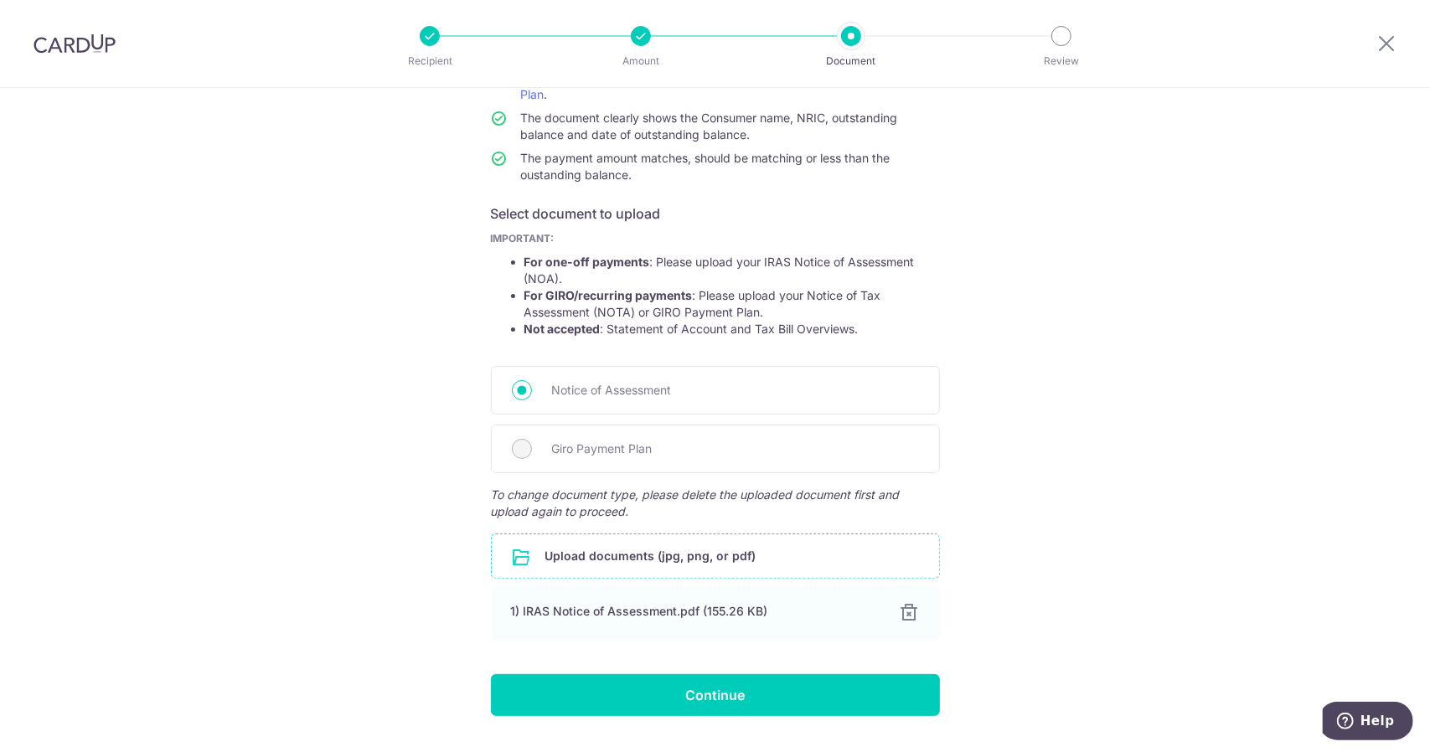
scroll to position [196, 0]
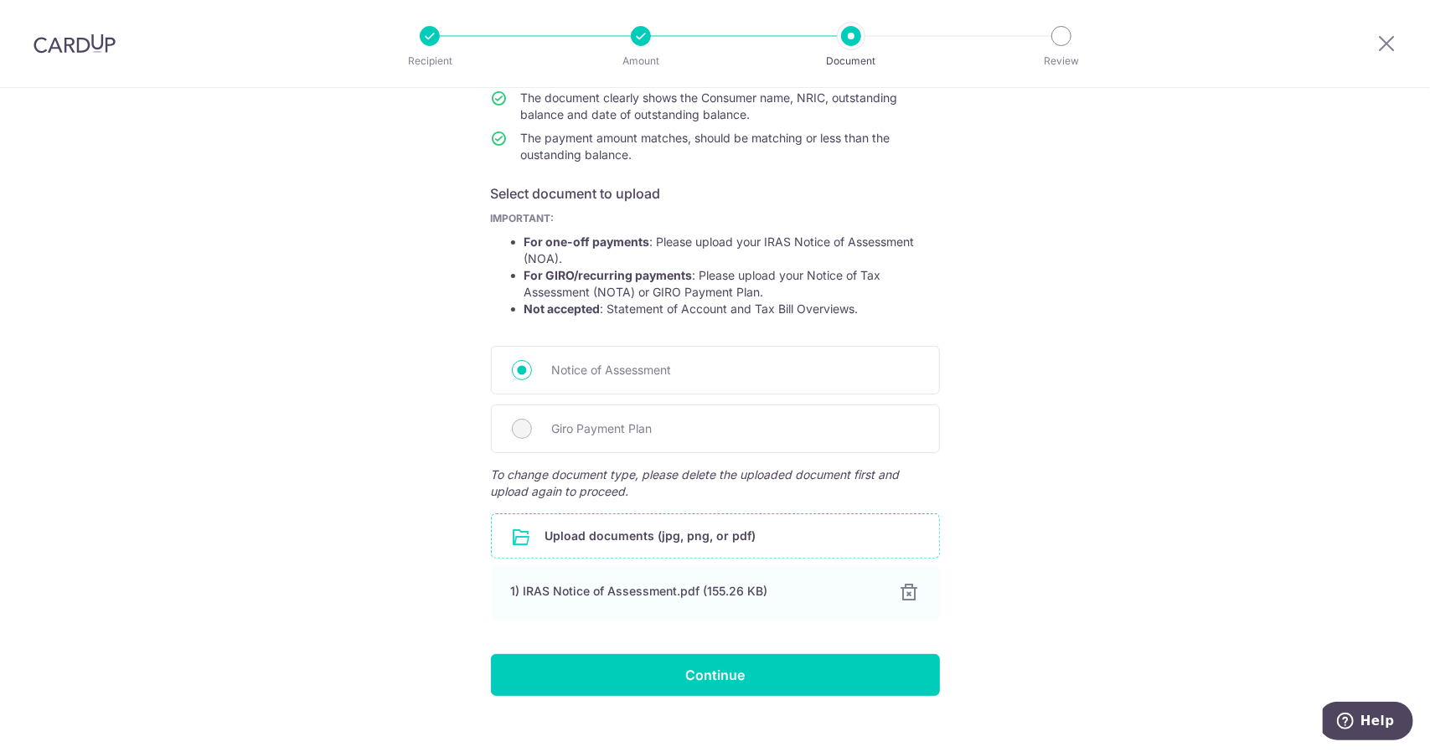
click at [608, 532] on input "file" at bounding box center [715, 536] width 447 height 44
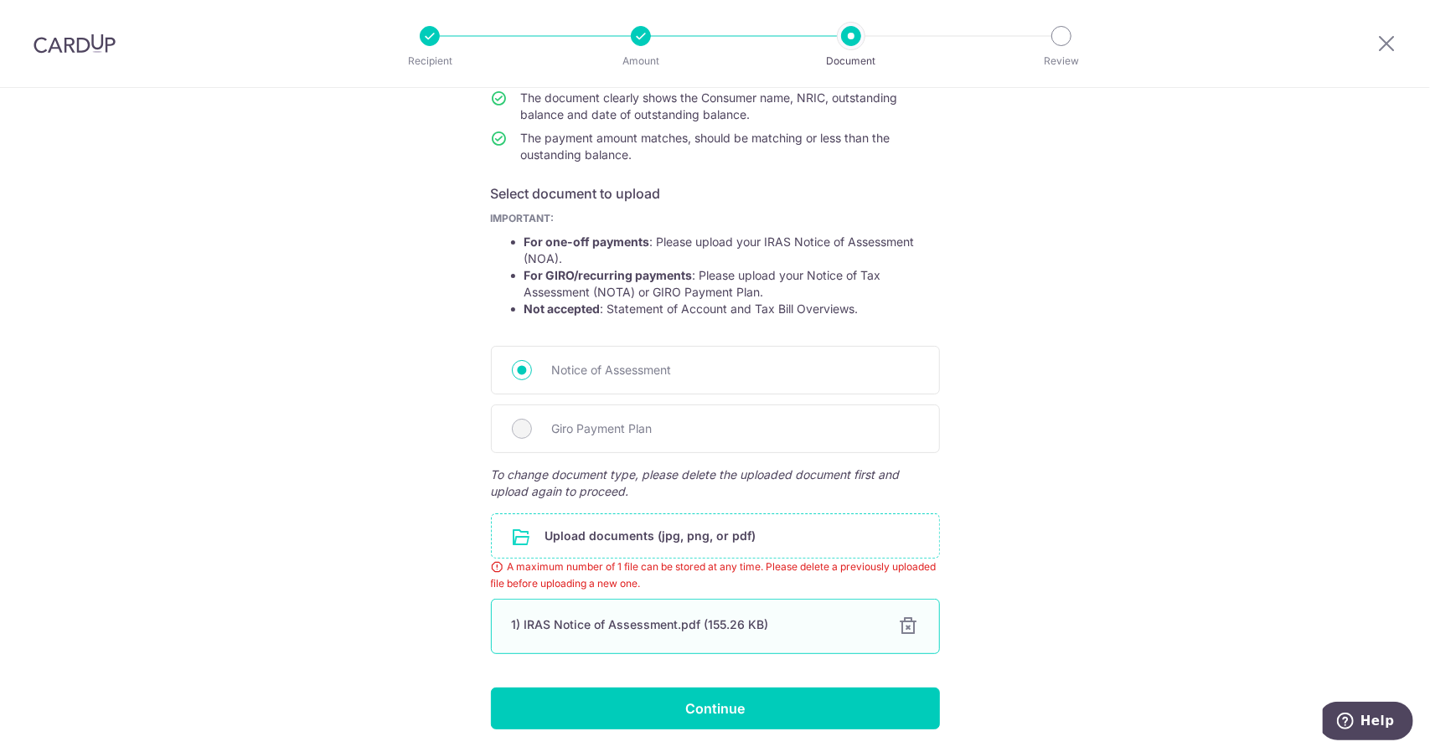
click at [902, 624] on div at bounding box center [909, 627] width 20 height 20
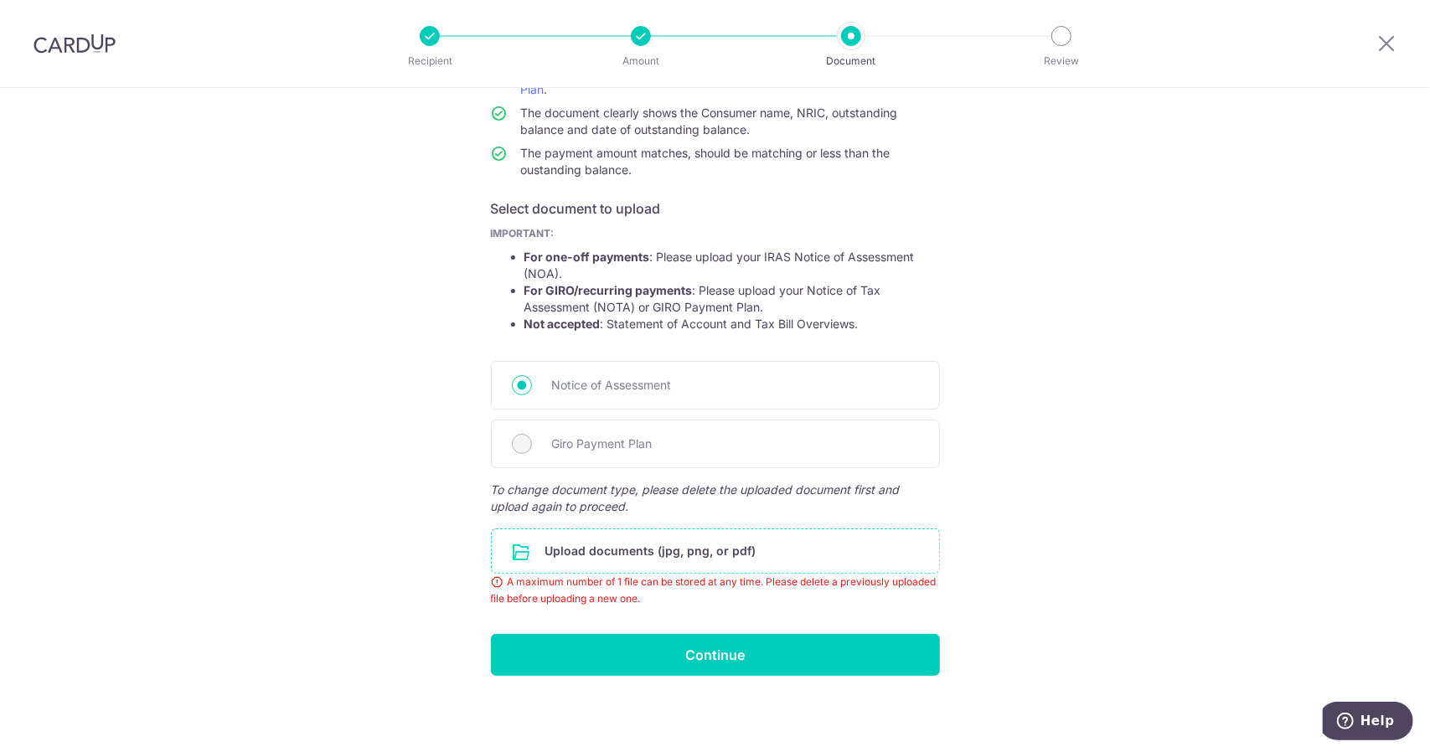
scroll to position [134, 0]
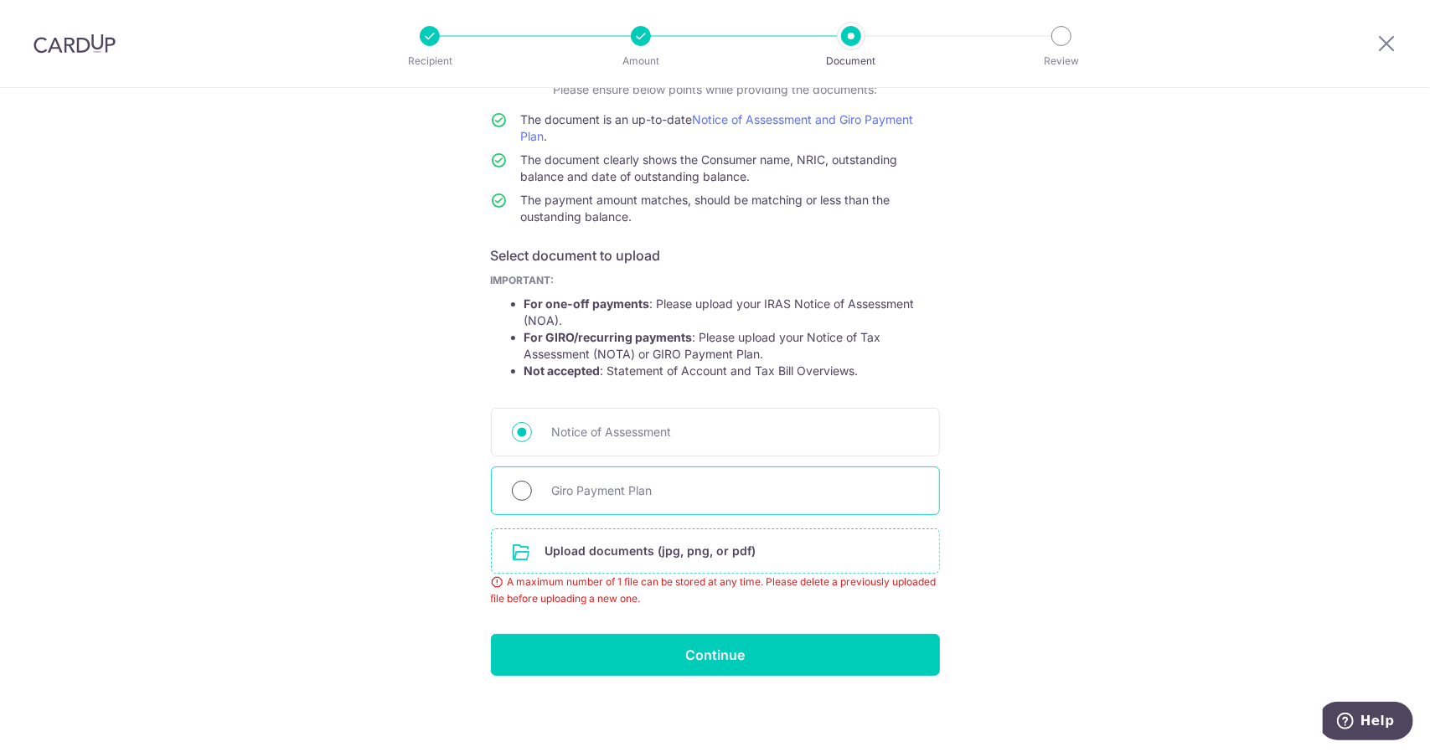
click at [521, 495] on input "Giro Payment Plan" at bounding box center [522, 491] width 20 height 20
radio input "true"
click at [658, 547] on input "file" at bounding box center [715, 551] width 447 height 44
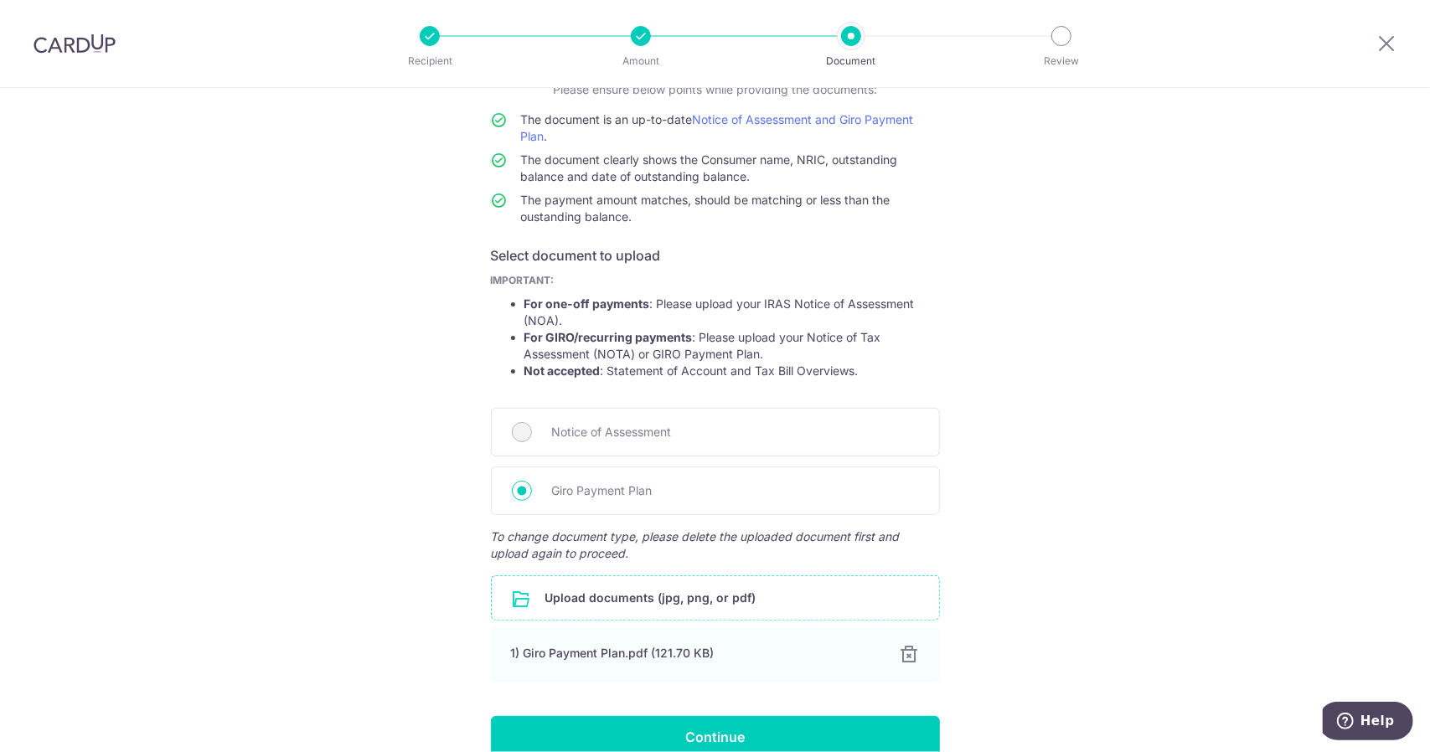
scroll to position [216, 0]
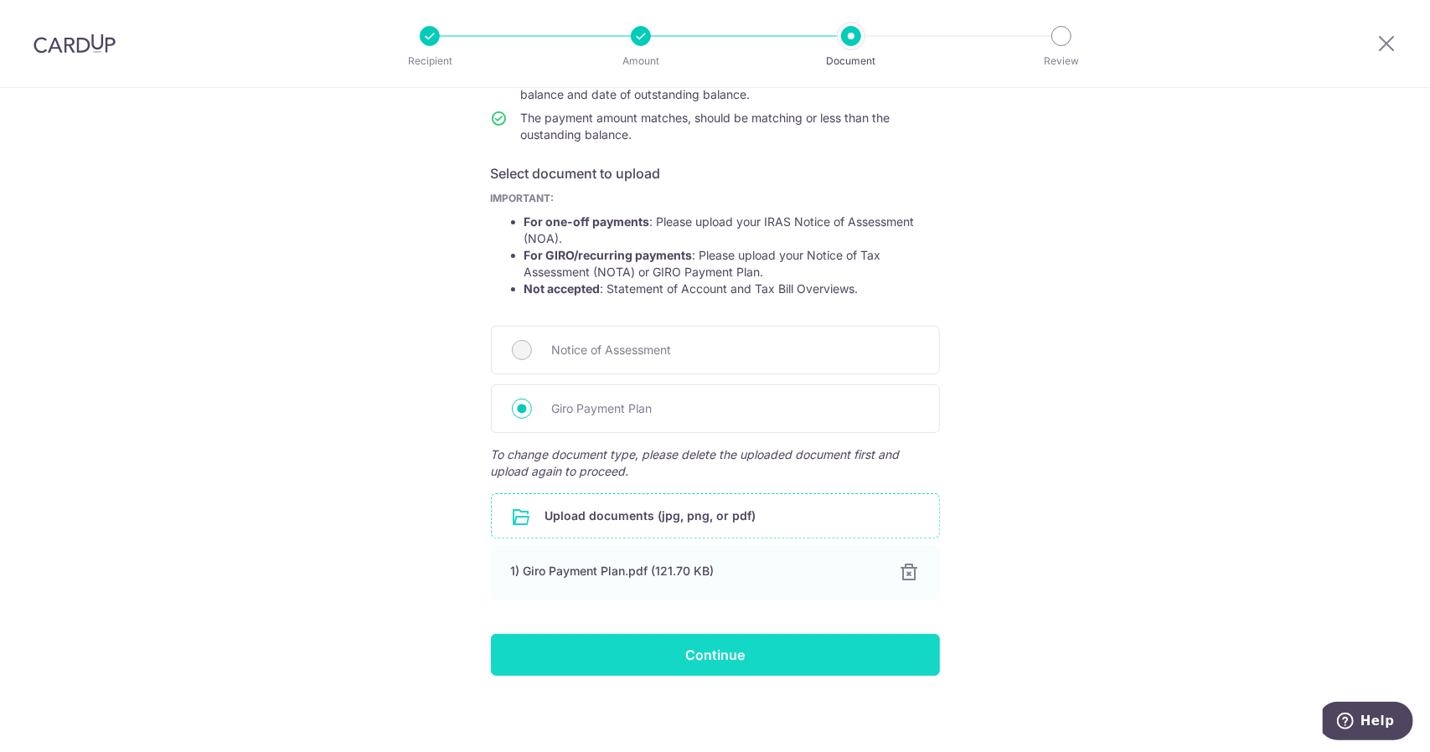
click at [714, 655] on input "Continue" at bounding box center [715, 655] width 449 height 42
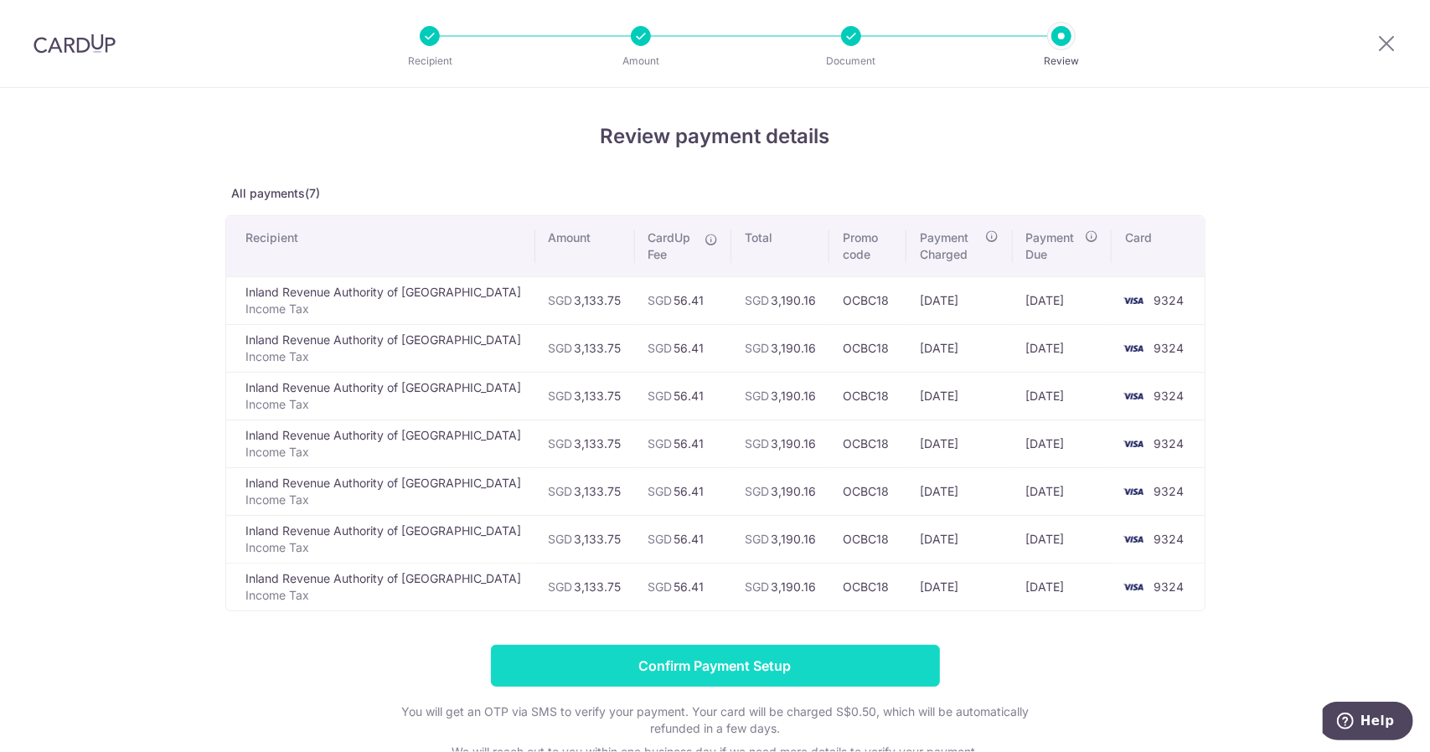
click at [709, 666] on input "Confirm Payment Setup" at bounding box center [715, 666] width 449 height 42
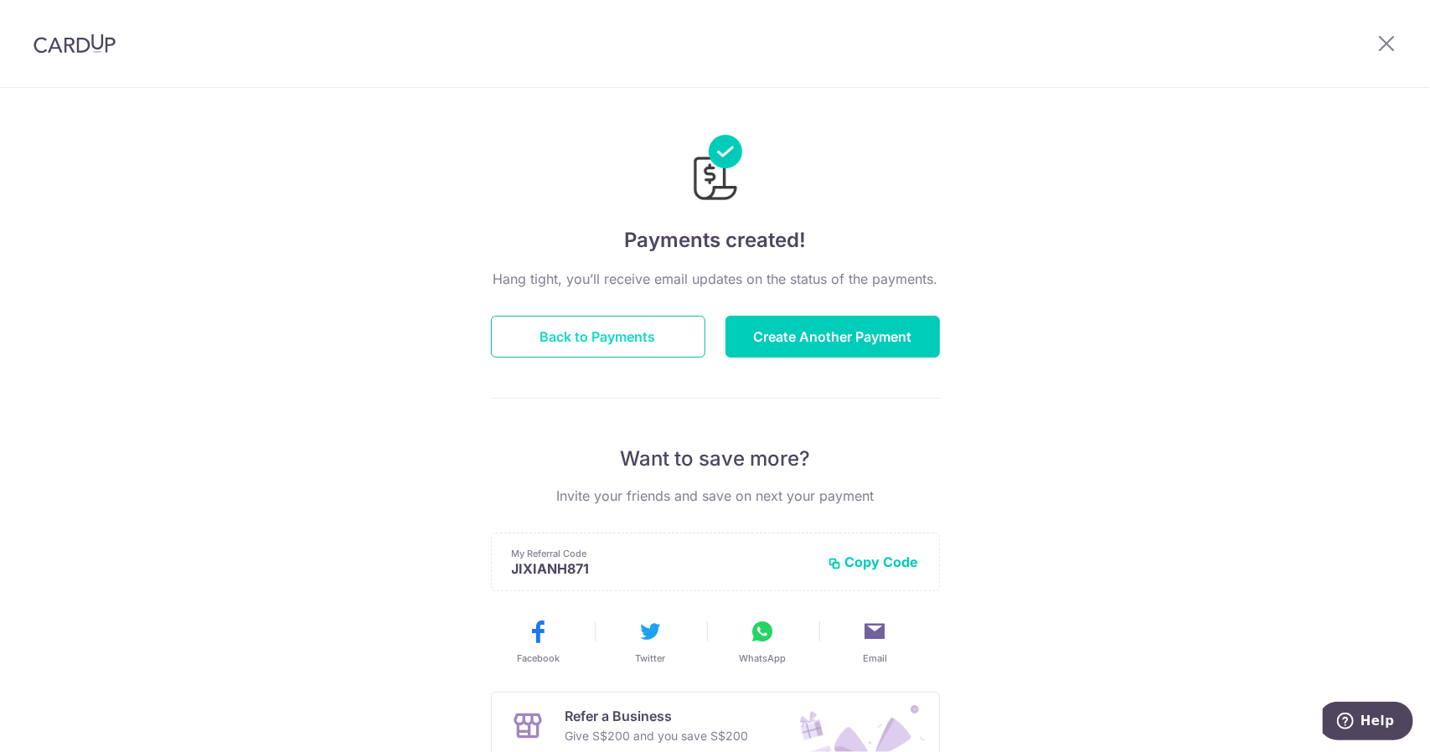
click at [607, 348] on button "Back to Payments" at bounding box center [598, 337] width 214 height 42
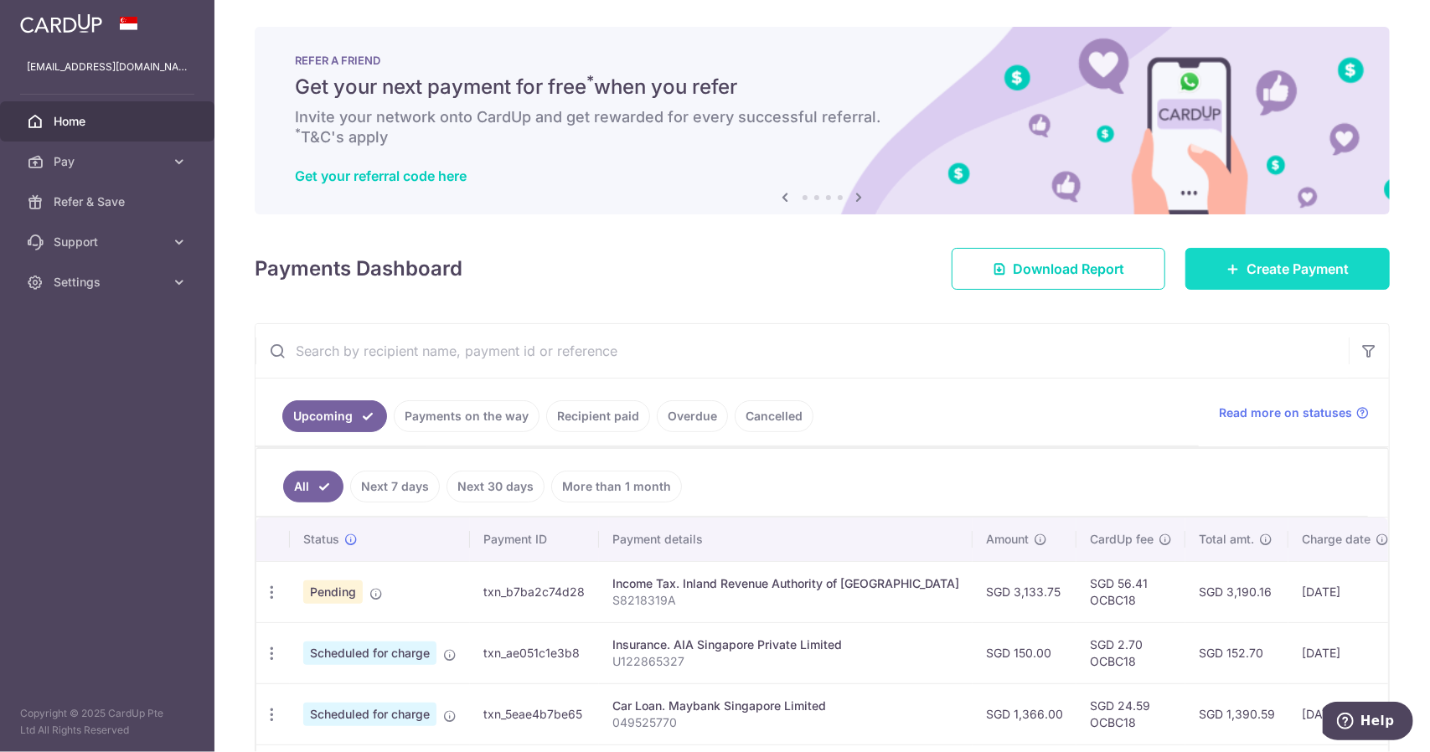
click at [1246, 260] on span "Create Payment" at bounding box center [1297, 269] width 102 height 20
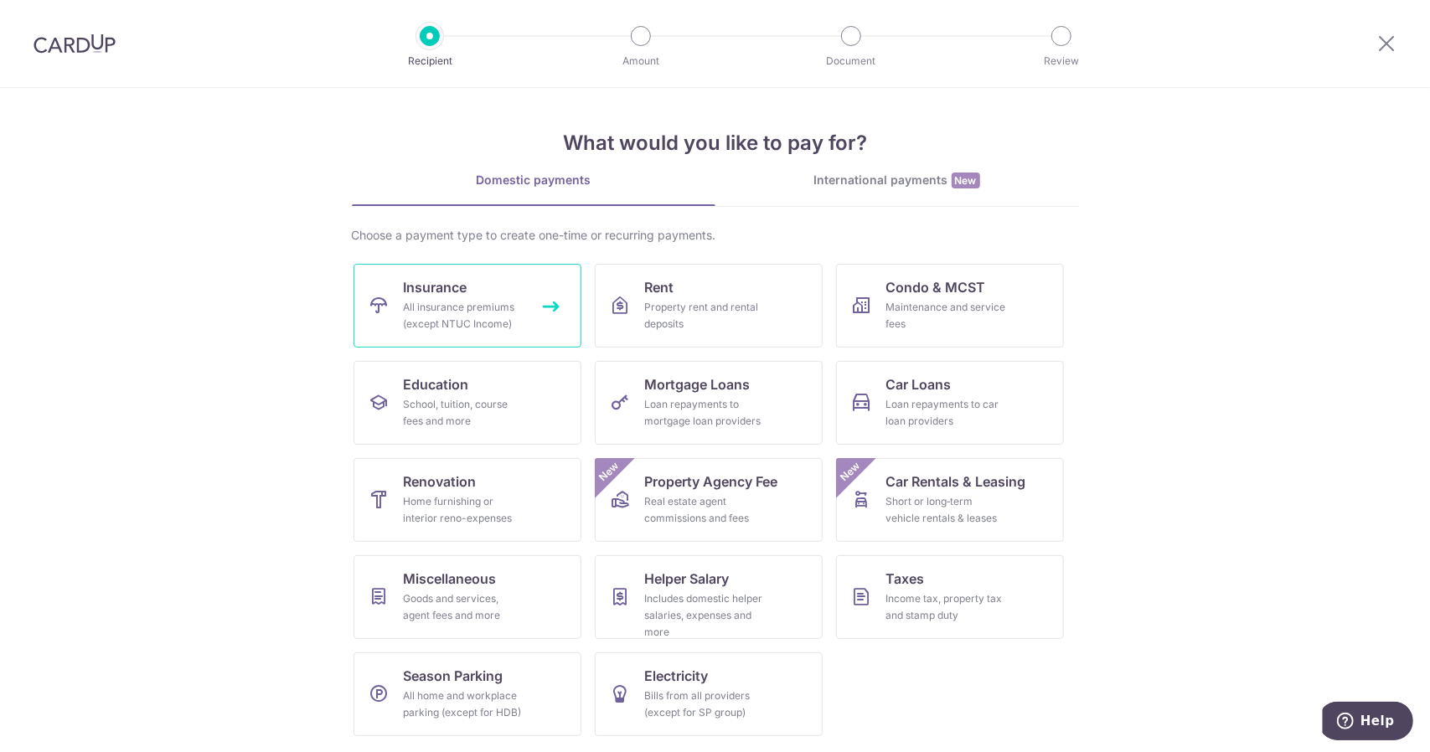
click at [464, 320] on div "All insurance premiums (except NTUC Income)" at bounding box center [464, 316] width 121 height 34
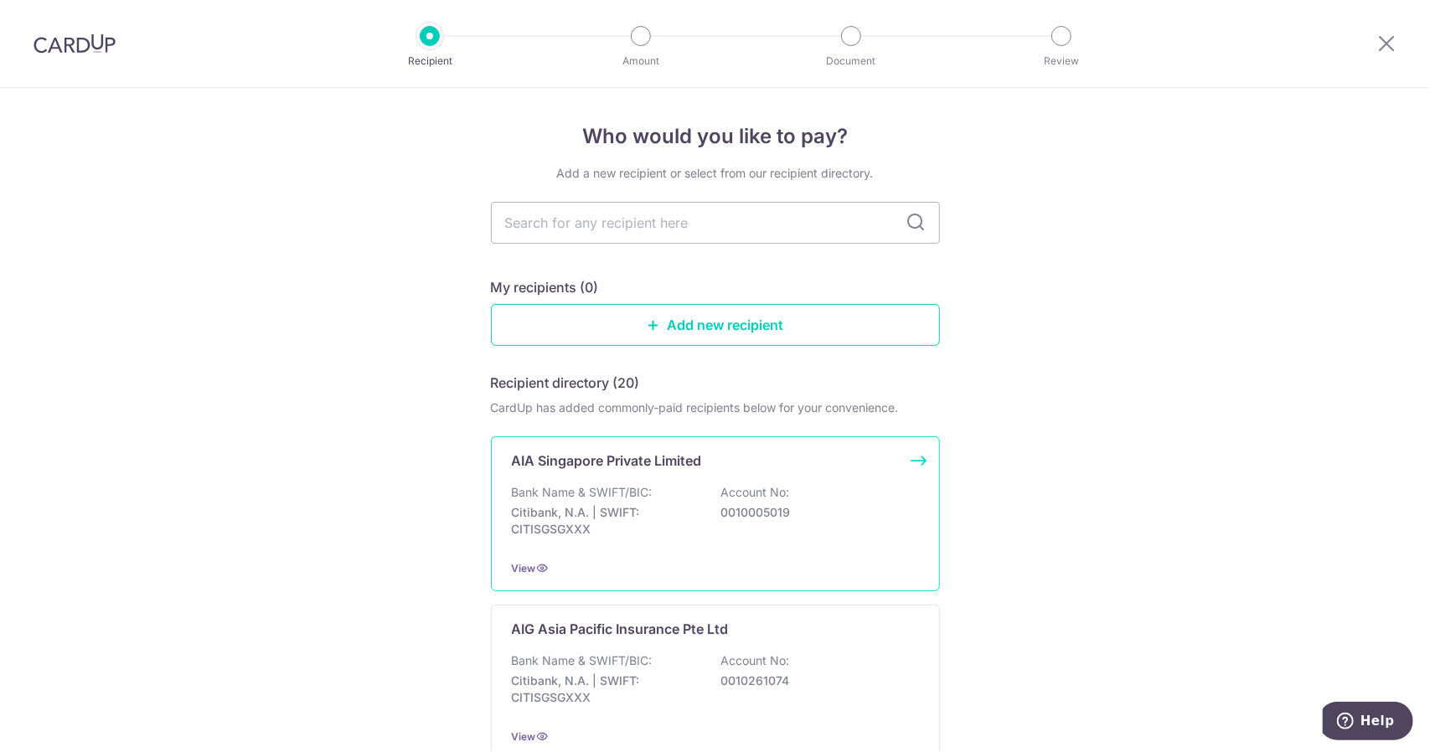
click at [668, 500] on div "Bank Name & SWIFT/BIC: Citibank, N.A. | SWIFT: CITISGSGXXX Account No: 00100050…" at bounding box center [715, 515] width 407 height 62
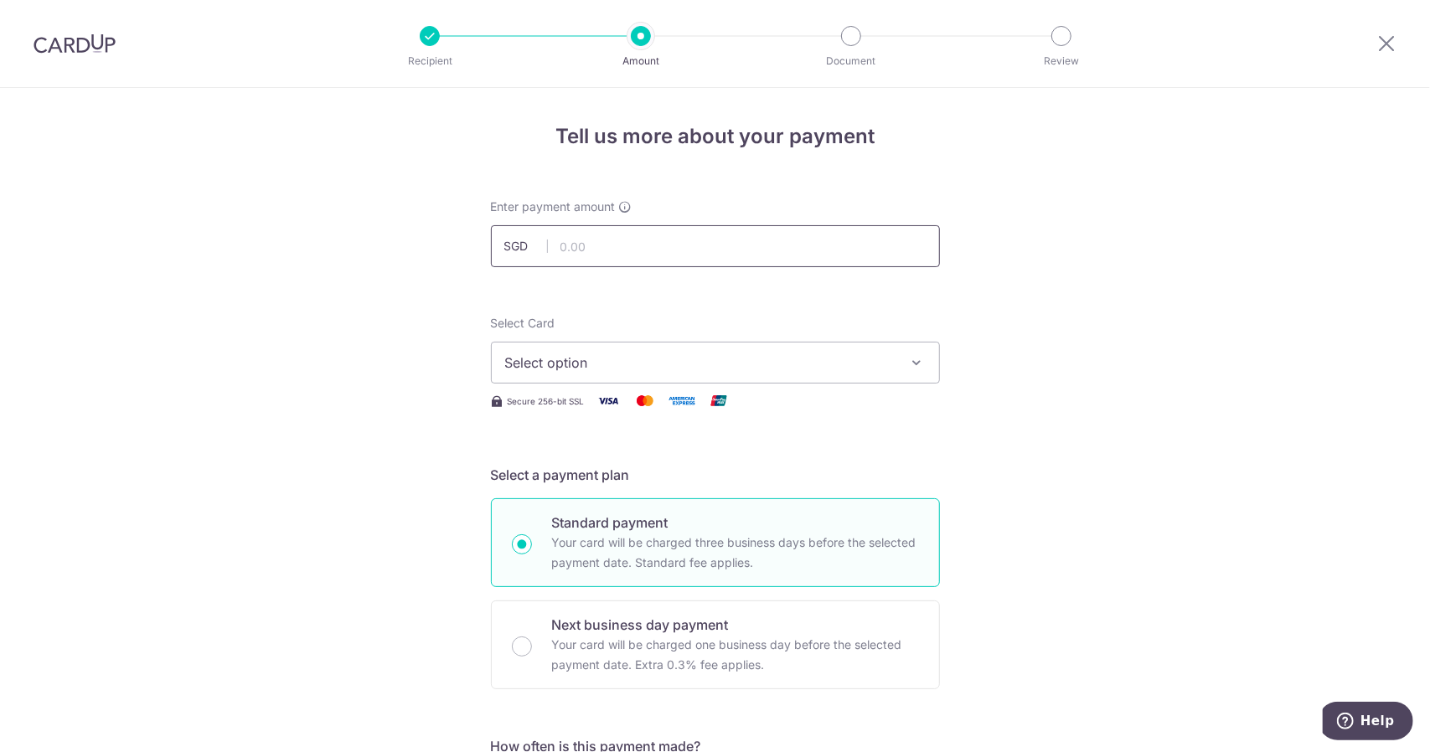
click at [717, 233] on input "text" at bounding box center [715, 246] width 449 height 42
type input "3,862.84"
click at [920, 359] on icon "button" at bounding box center [917, 362] width 17 height 17
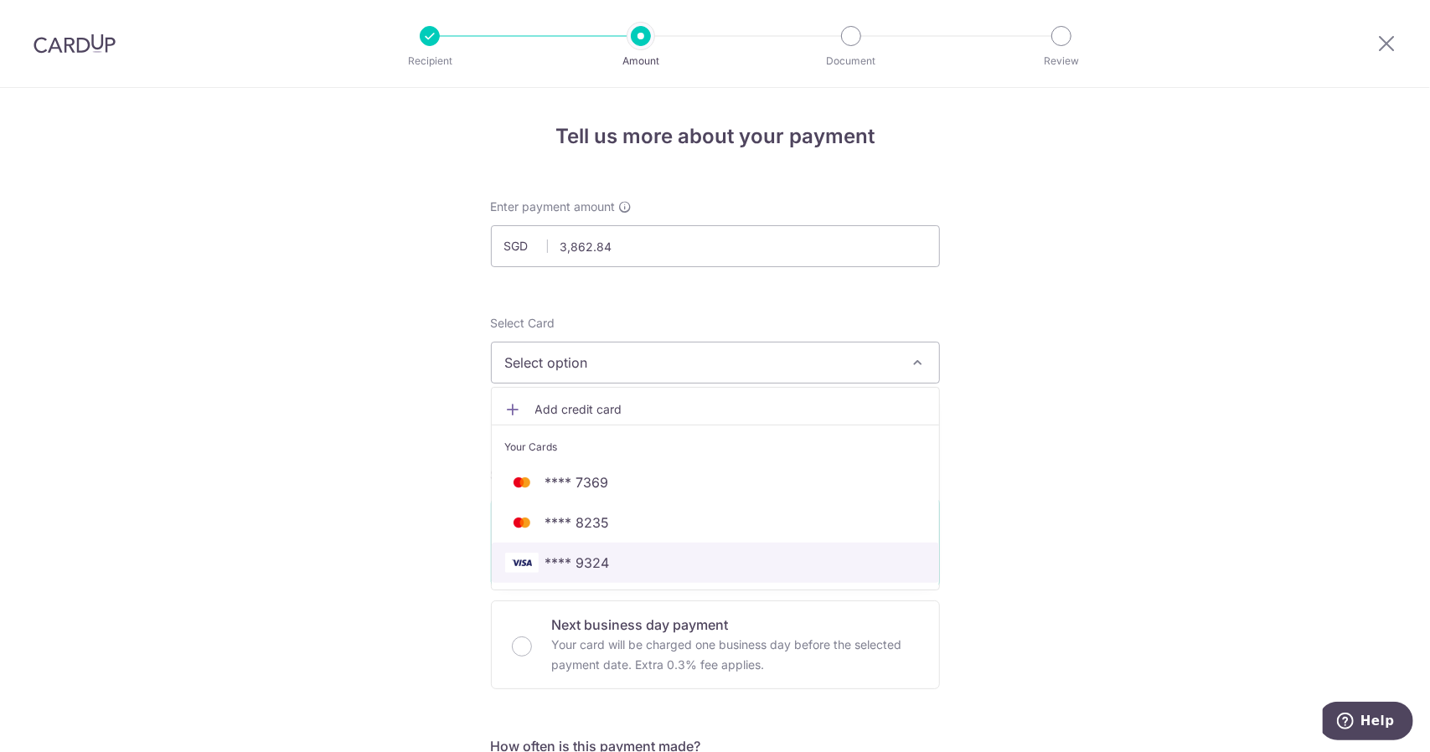
click at [625, 566] on span "**** 9324" at bounding box center [715, 563] width 421 height 20
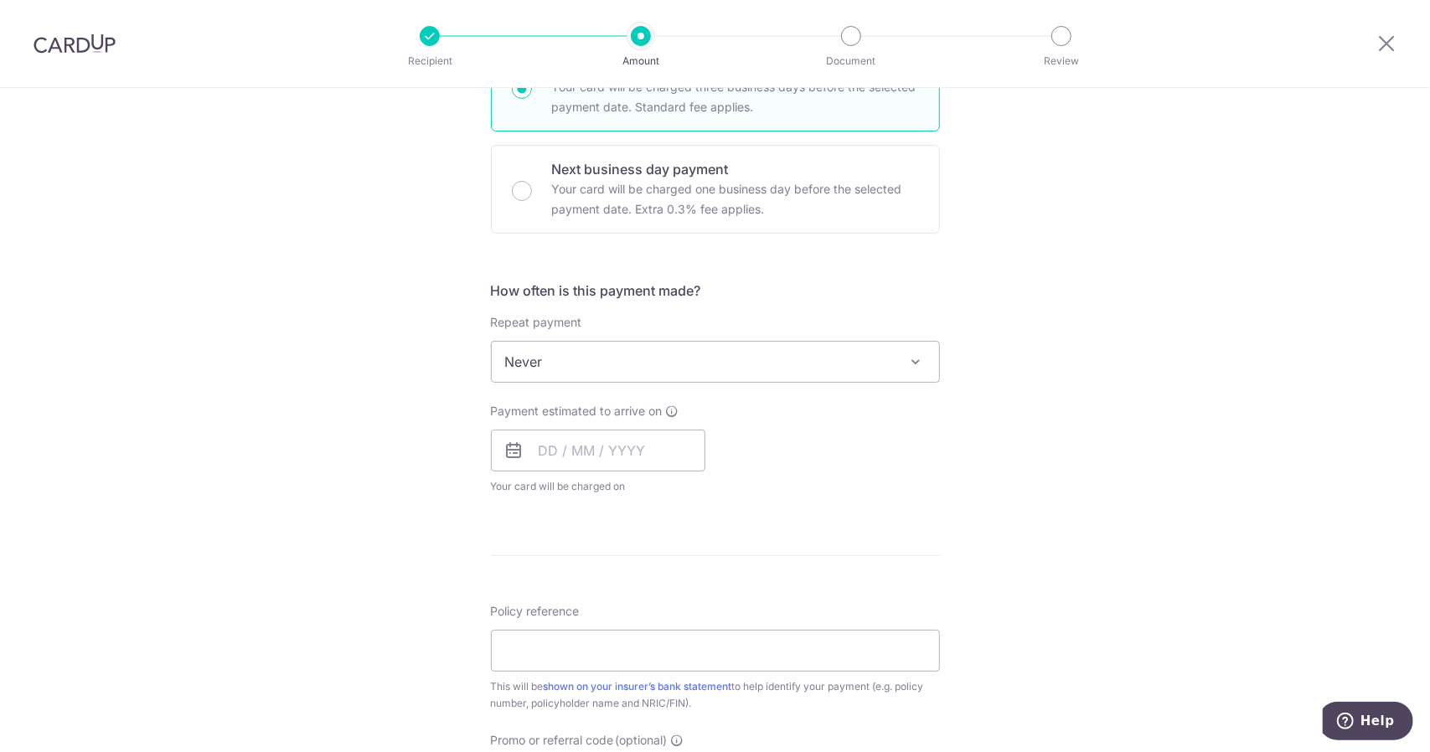
scroll to position [462, 0]
click at [911, 356] on span at bounding box center [916, 356] width 20 height 20
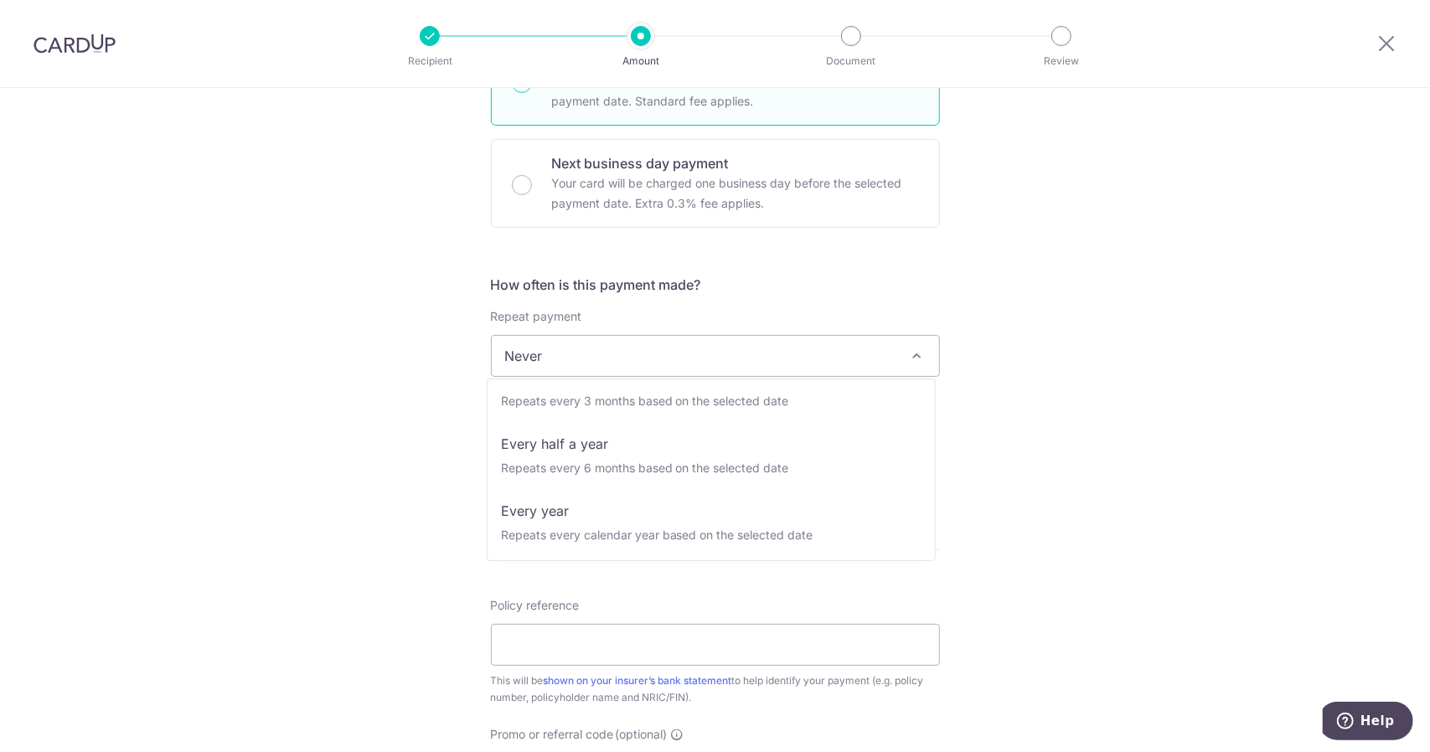
scroll to position [235, 0]
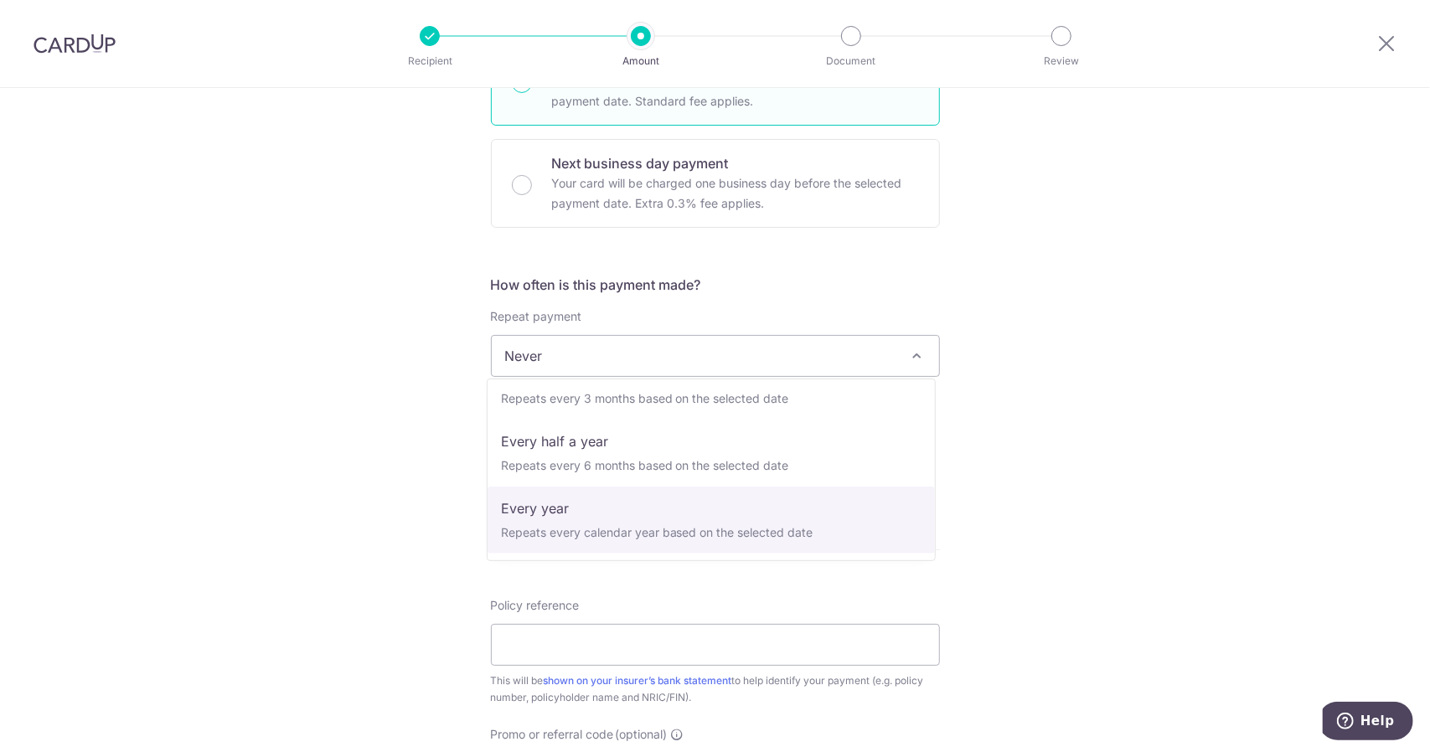
select select "6"
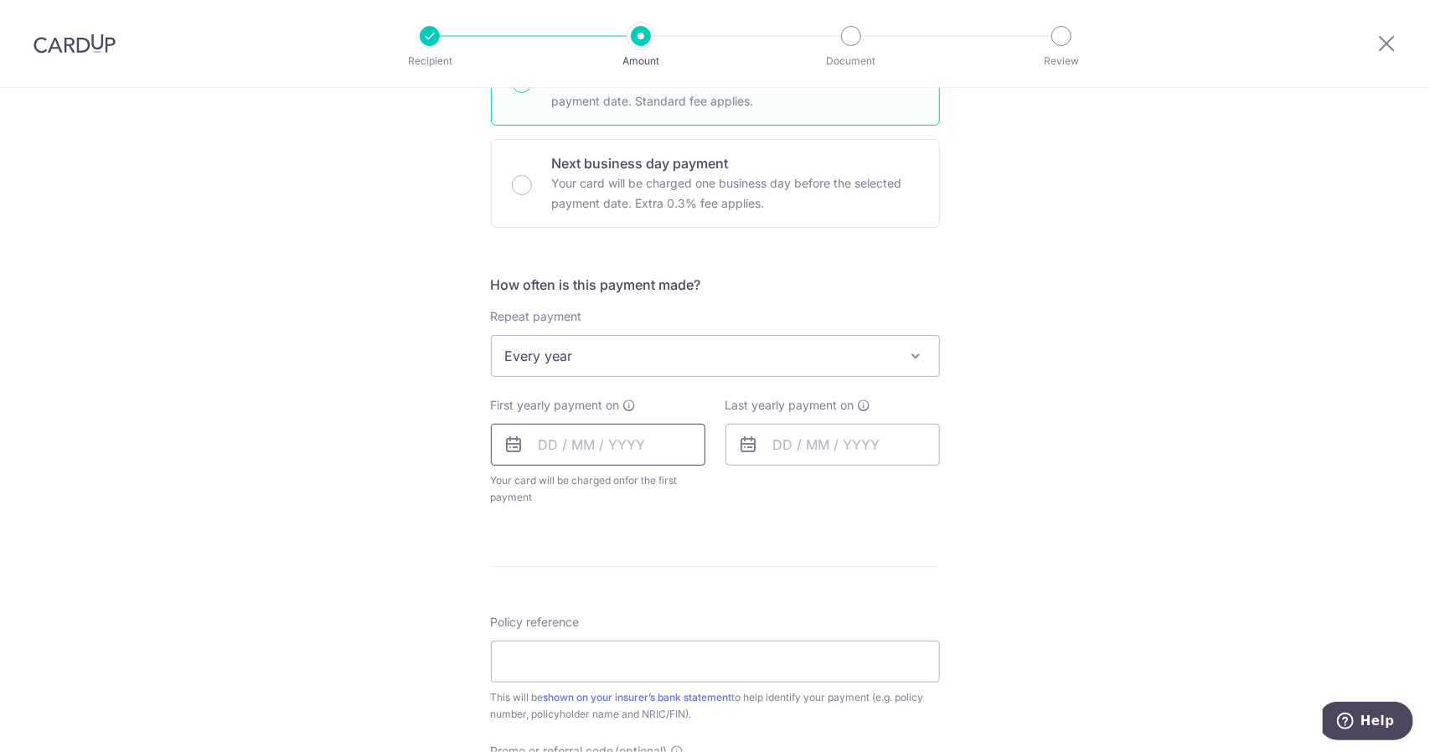
click at [635, 451] on input "text" at bounding box center [598, 445] width 214 height 42
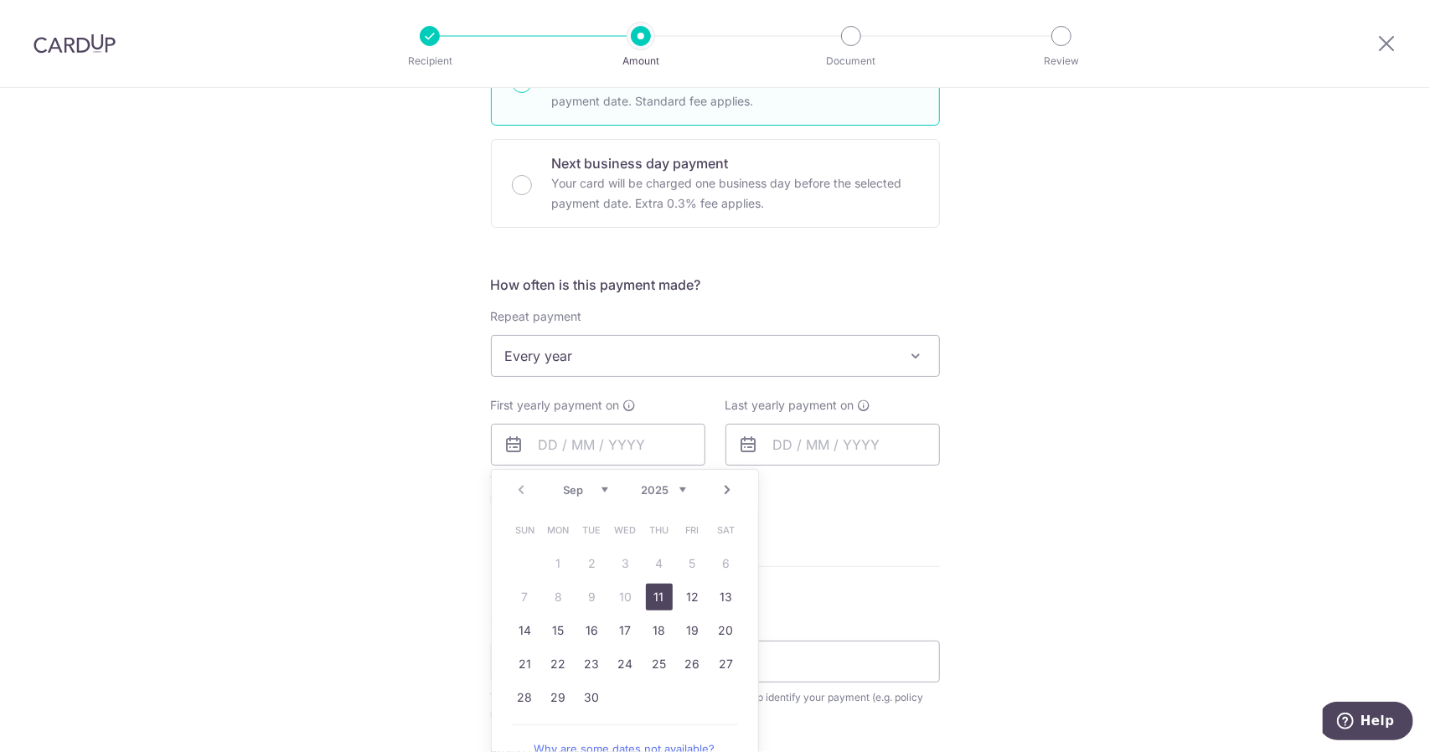
click at [725, 489] on link "Next" at bounding box center [728, 490] width 20 height 20
click at [729, 626] on link "15" at bounding box center [726, 630] width 27 height 27
type input "15/11/2025"
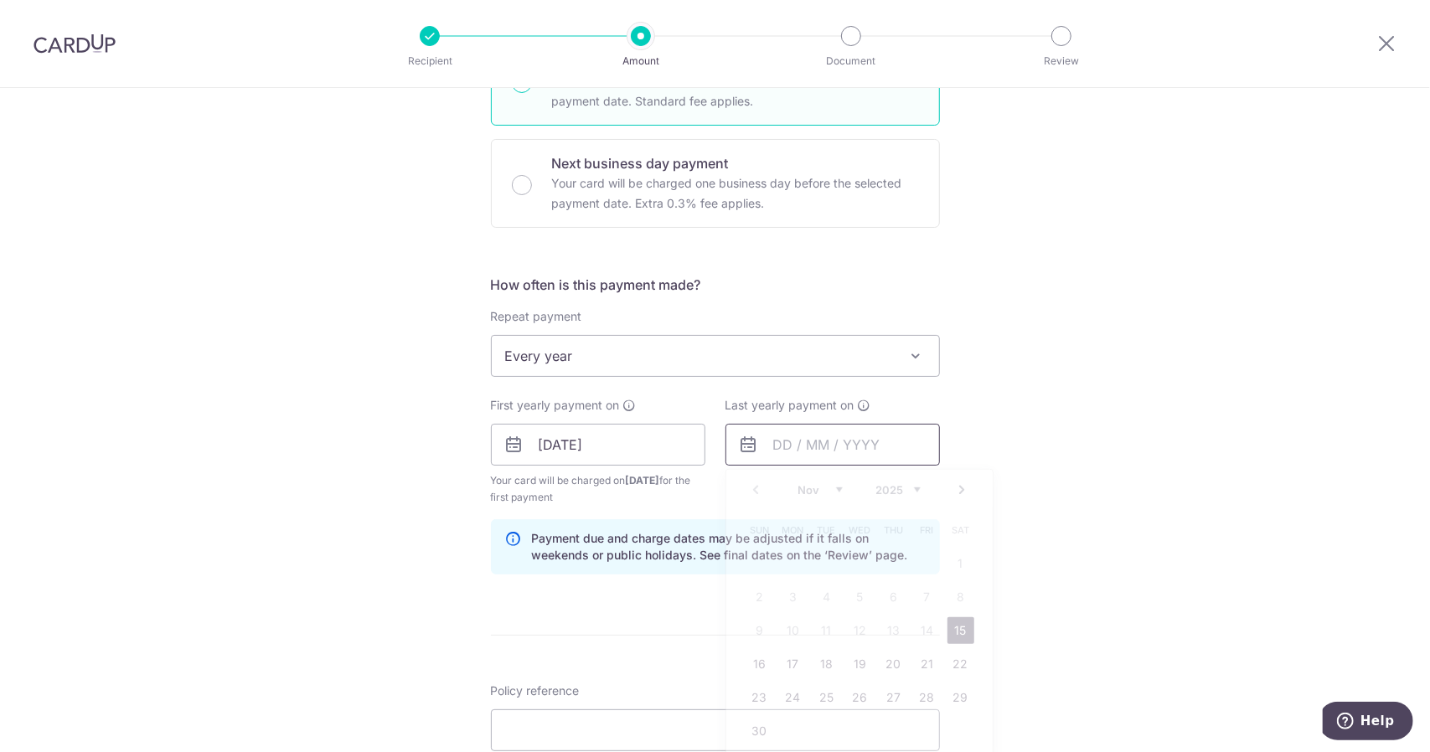
click at [870, 445] on input "text" at bounding box center [832, 445] width 214 height 42
click at [912, 490] on select "2025 2026 2027 2028 2029 2030 2031 2032 2033 2034 2035" at bounding box center [898, 489] width 44 height 13
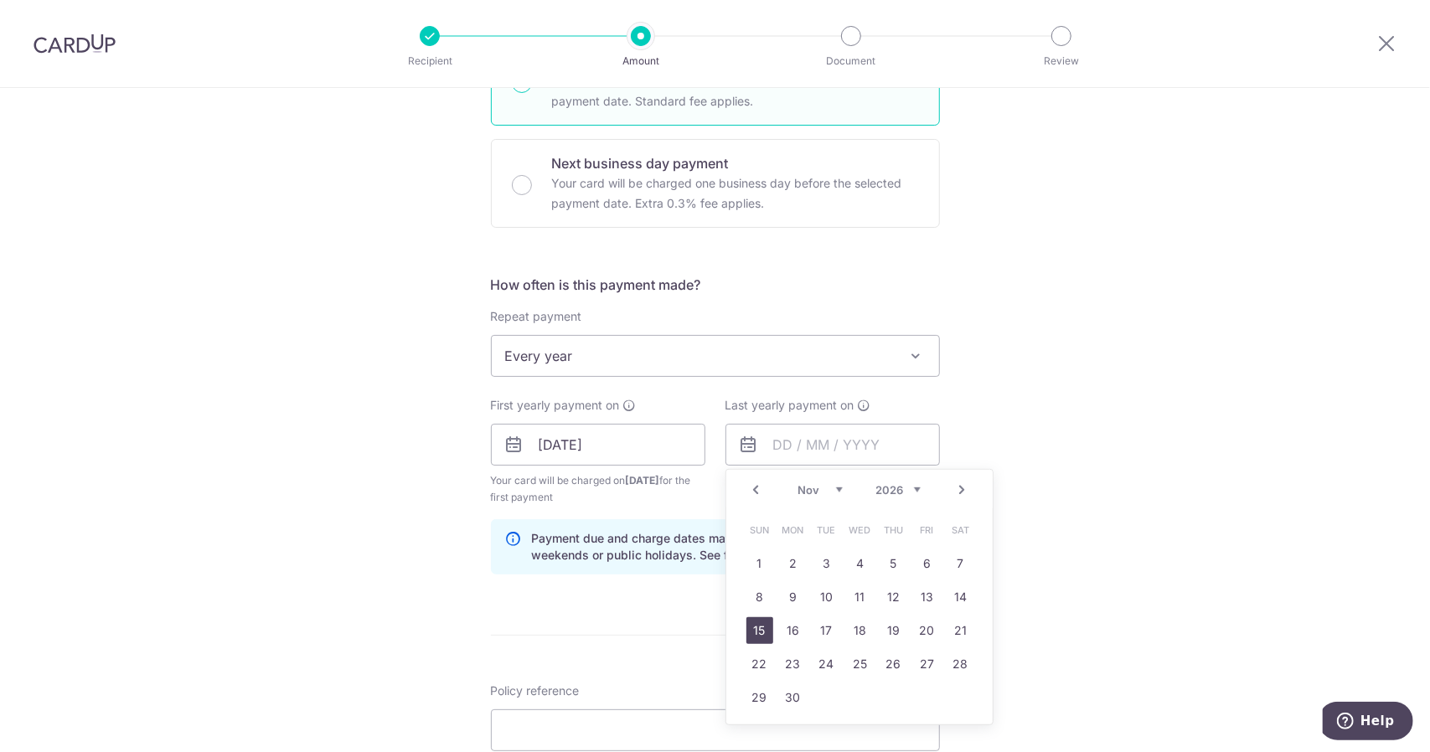
click at [761, 632] on link "15" at bounding box center [759, 630] width 27 height 27
type input "[DATE]"
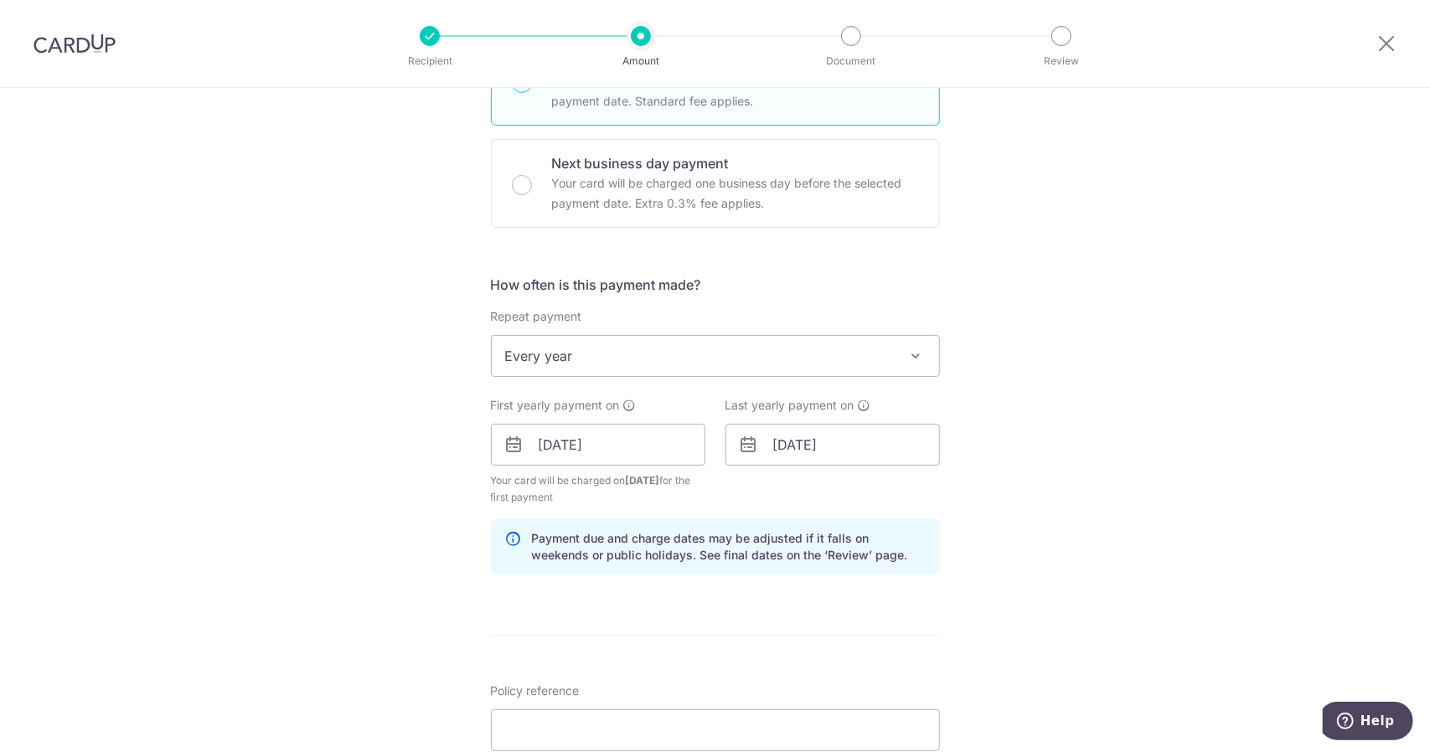
click at [811, 621] on form "Enter payment amount SGD 3,862.84 3862.84 Select Card **** 9324 Add credit card…" at bounding box center [715, 443] width 449 height 1412
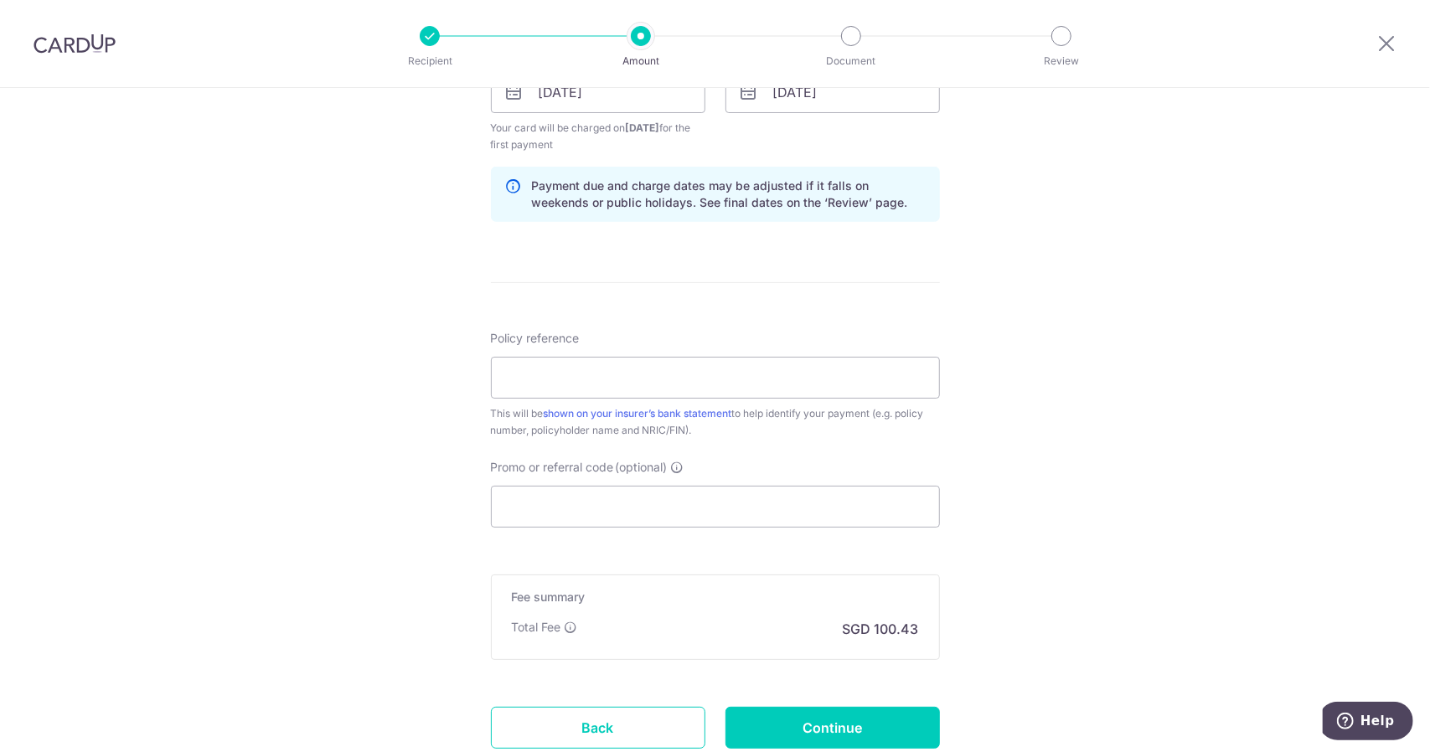
scroll to position [821, 0]
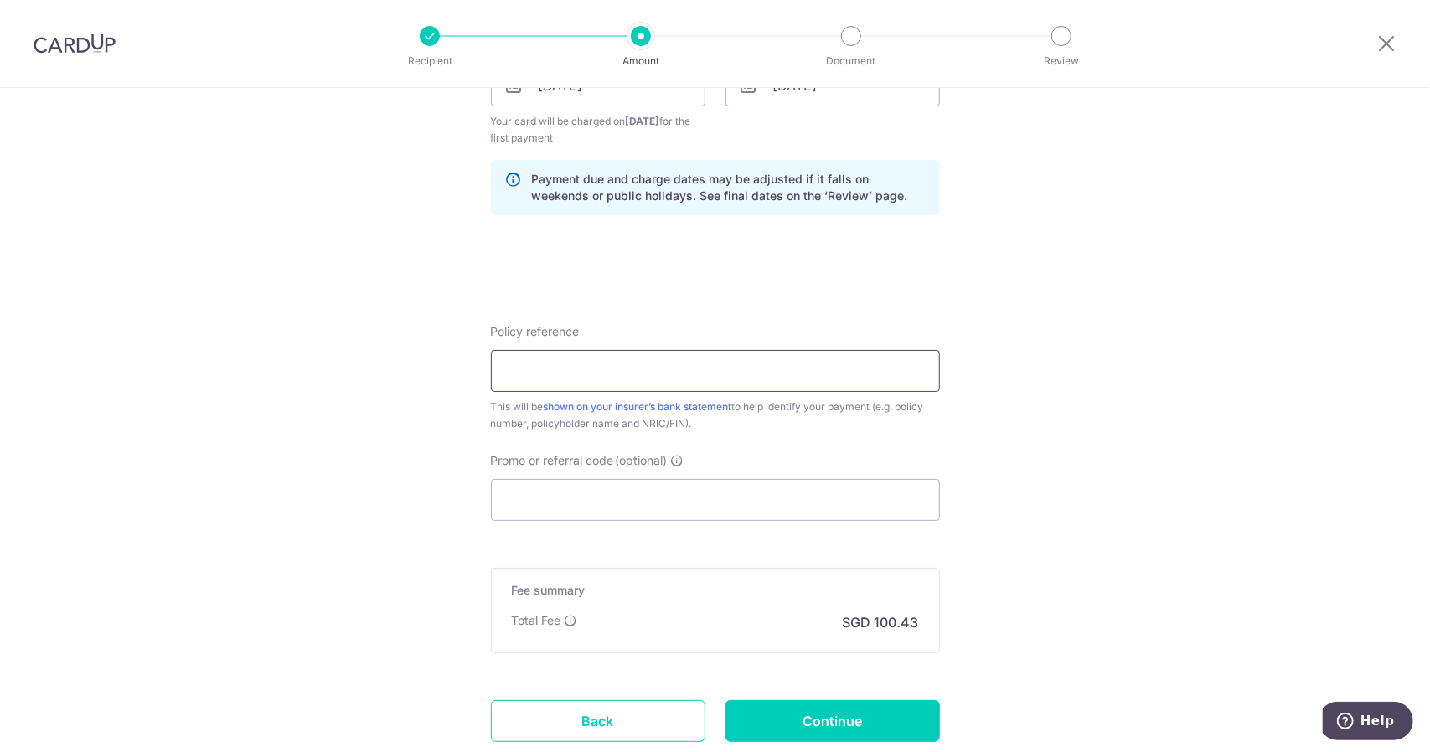
click at [791, 381] on input "Policy reference" at bounding box center [715, 371] width 449 height 42
click at [521, 370] on input "L54855468" at bounding box center [715, 371] width 449 height 42
type input "L541855468"
click at [695, 511] on input "Promo or referral code (optional)" at bounding box center [715, 500] width 449 height 42
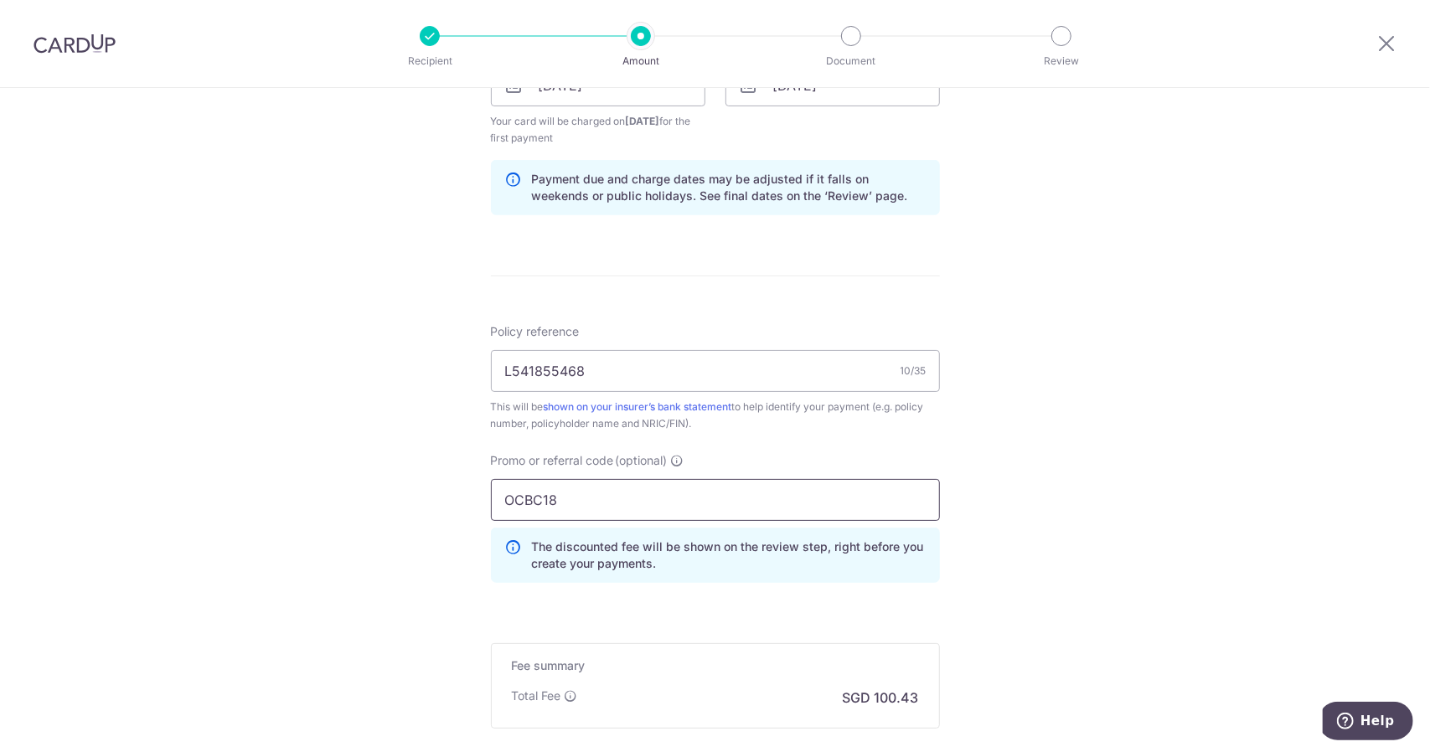
type input "OCBC18"
click at [951, 580] on div "Tell us more about your payment Enter payment amount SGD 3,862.84 3862.84 Selec…" at bounding box center [715, 105] width 1430 height 1676
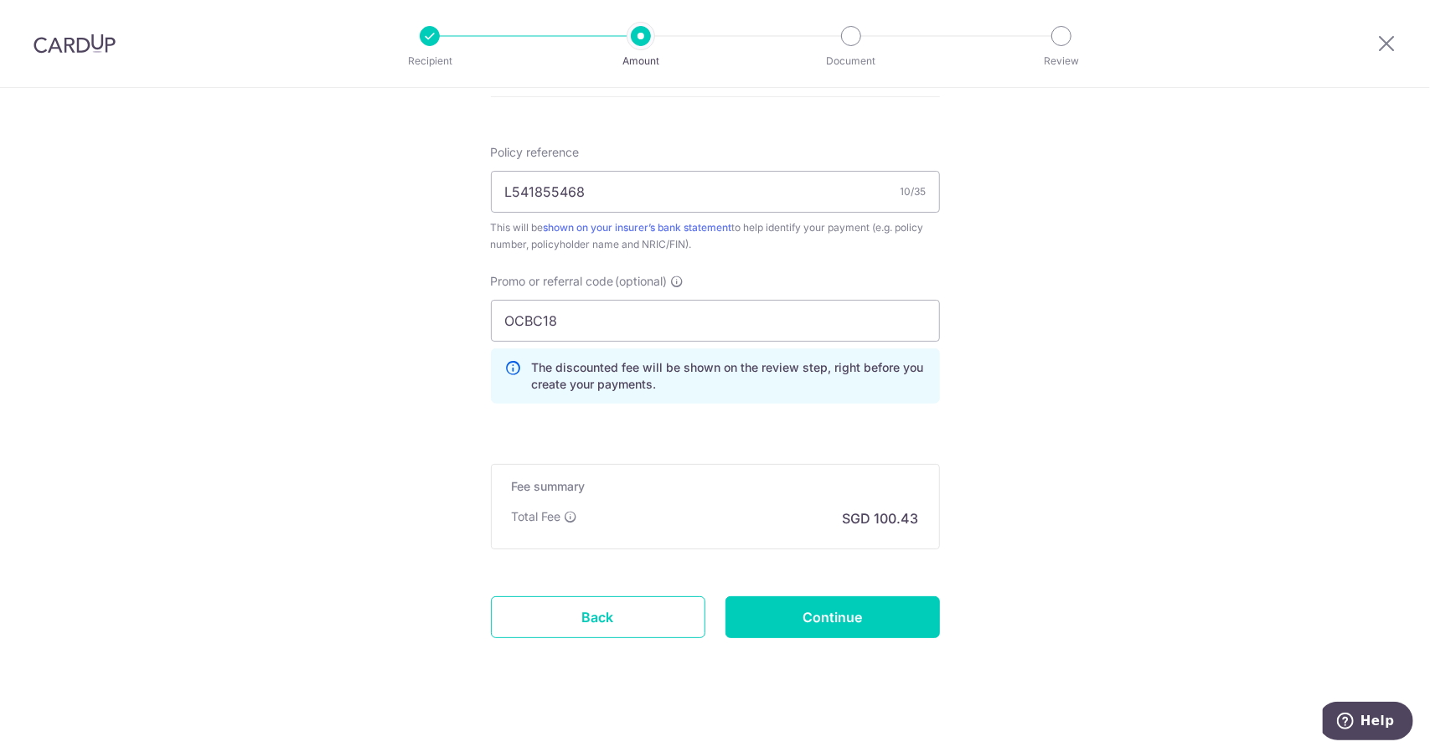
scroll to position [1002, 0]
click at [789, 607] on input "Continue" at bounding box center [832, 616] width 214 height 42
type input "Create Schedule"
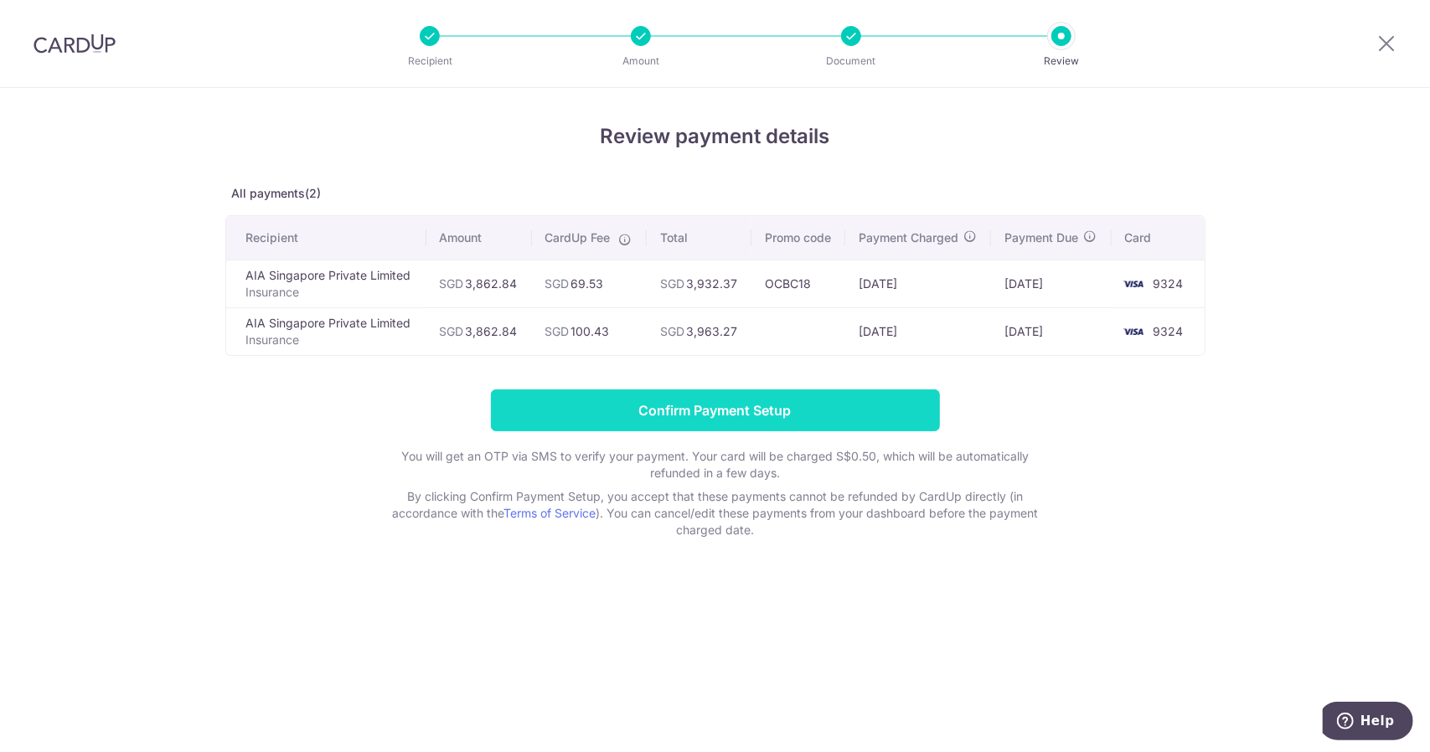
click at [729, 414] on input "Confirm Payment Setup" at bounding box center [715, 411] width 449 height 42
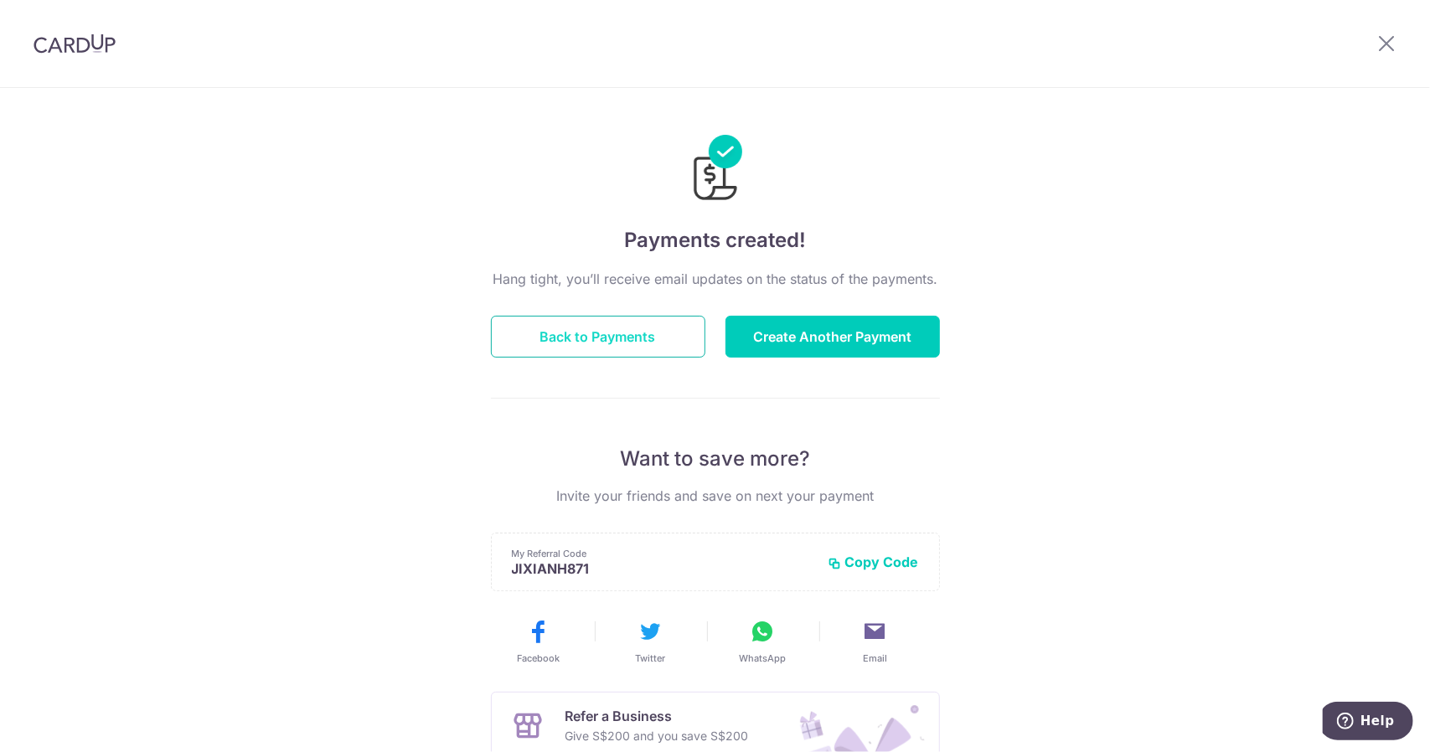
click at [616, 334] on button "Back to Payments" at bounding box center [598, 337] width 214 height 42
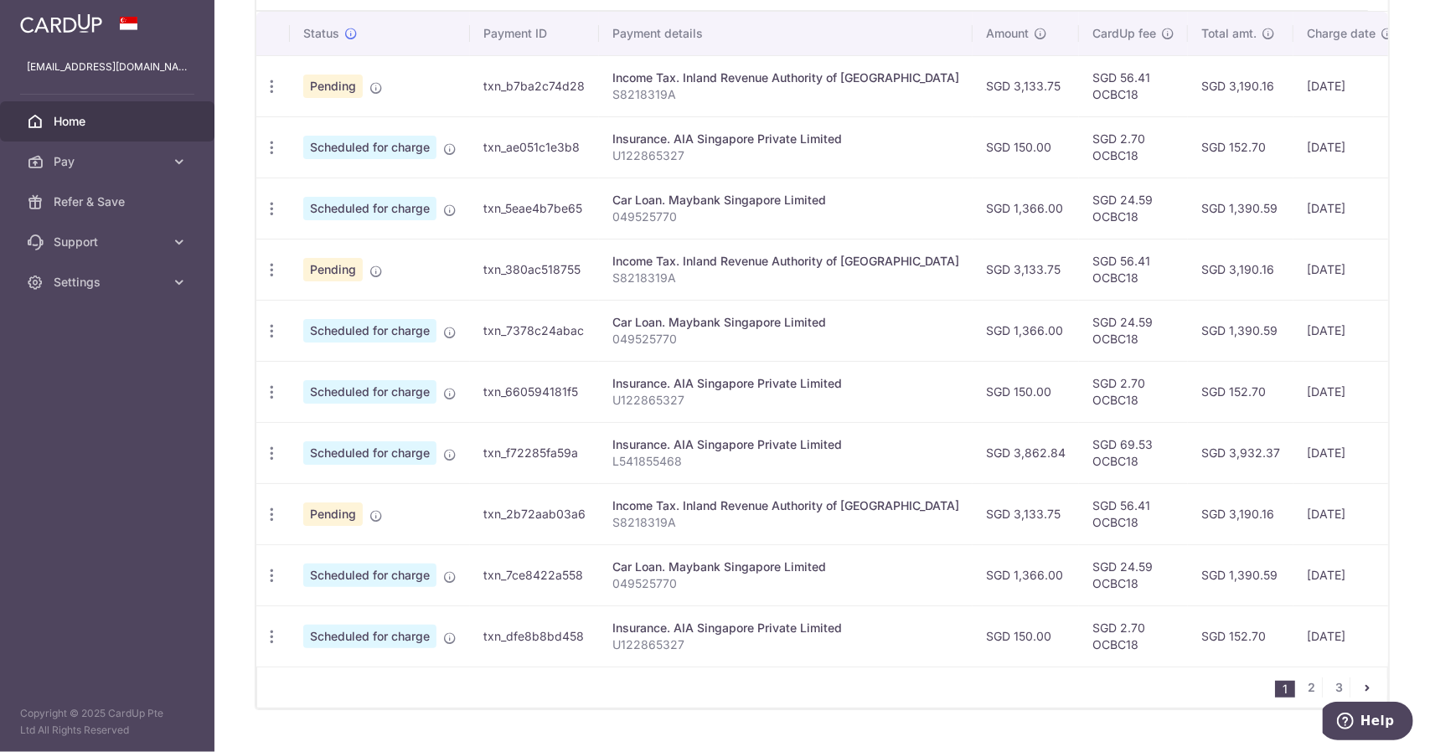
scroll to position [510, 0]
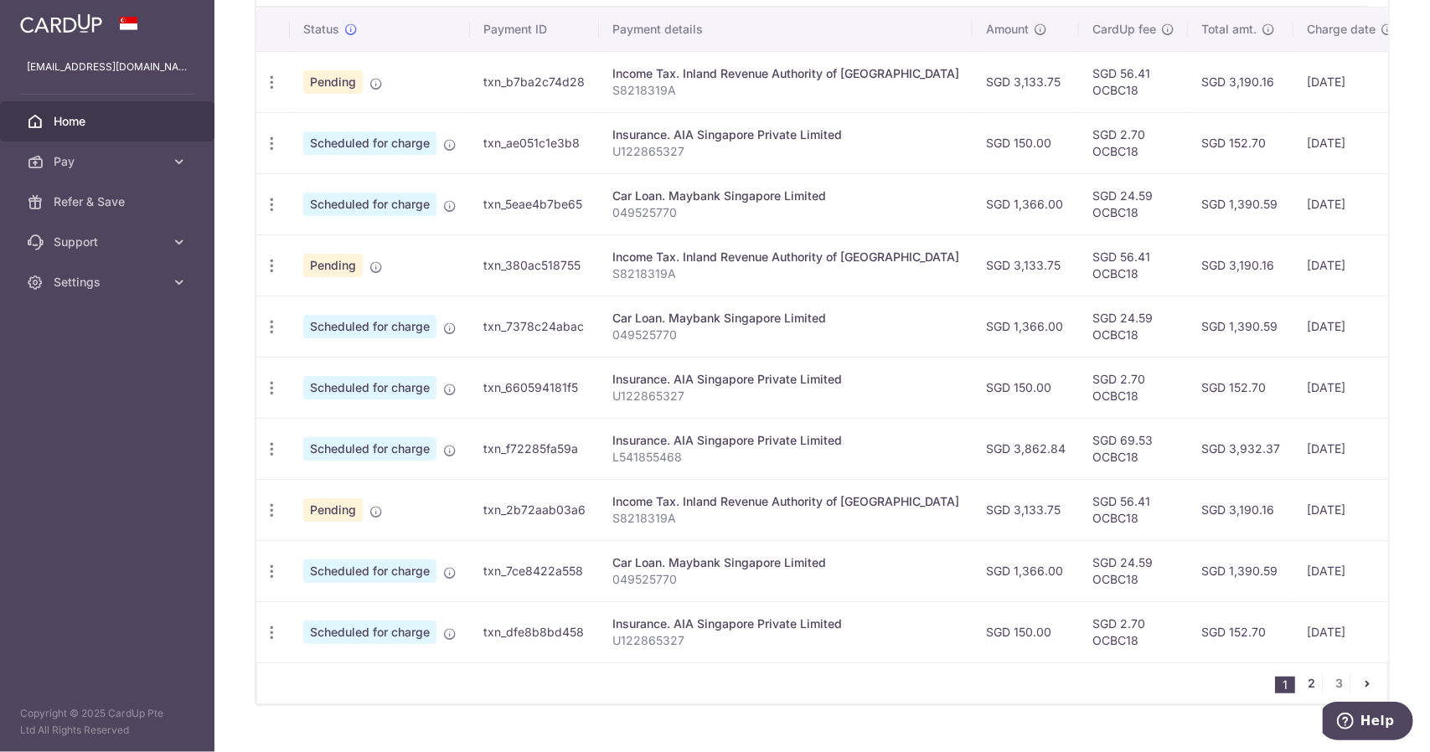
click at [1302, 681] on link "2" at bounding box center [1312, 684] width 20 height 20
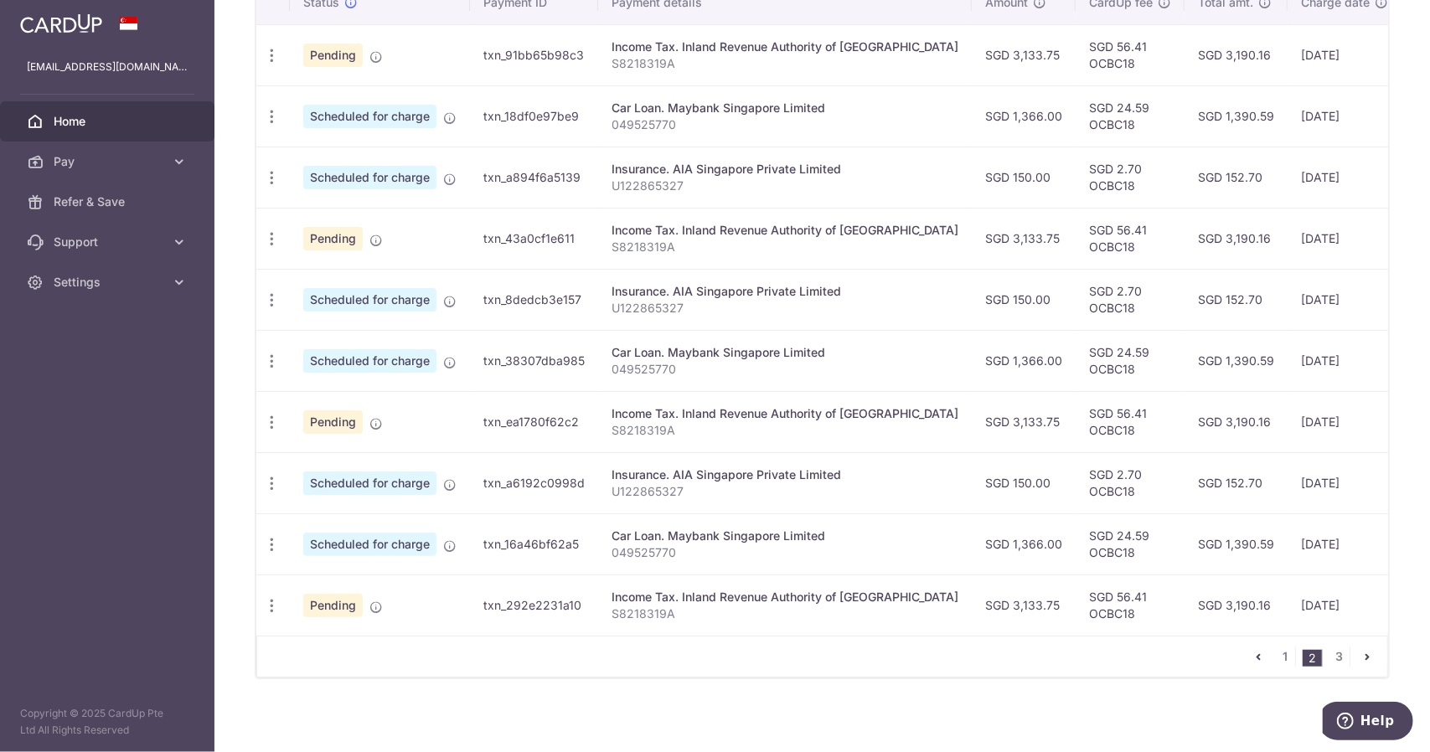
scroll to position [539, 0]
click at [1333, 658] on link "3" at bounding box center [1339, 655] width 20 height 20
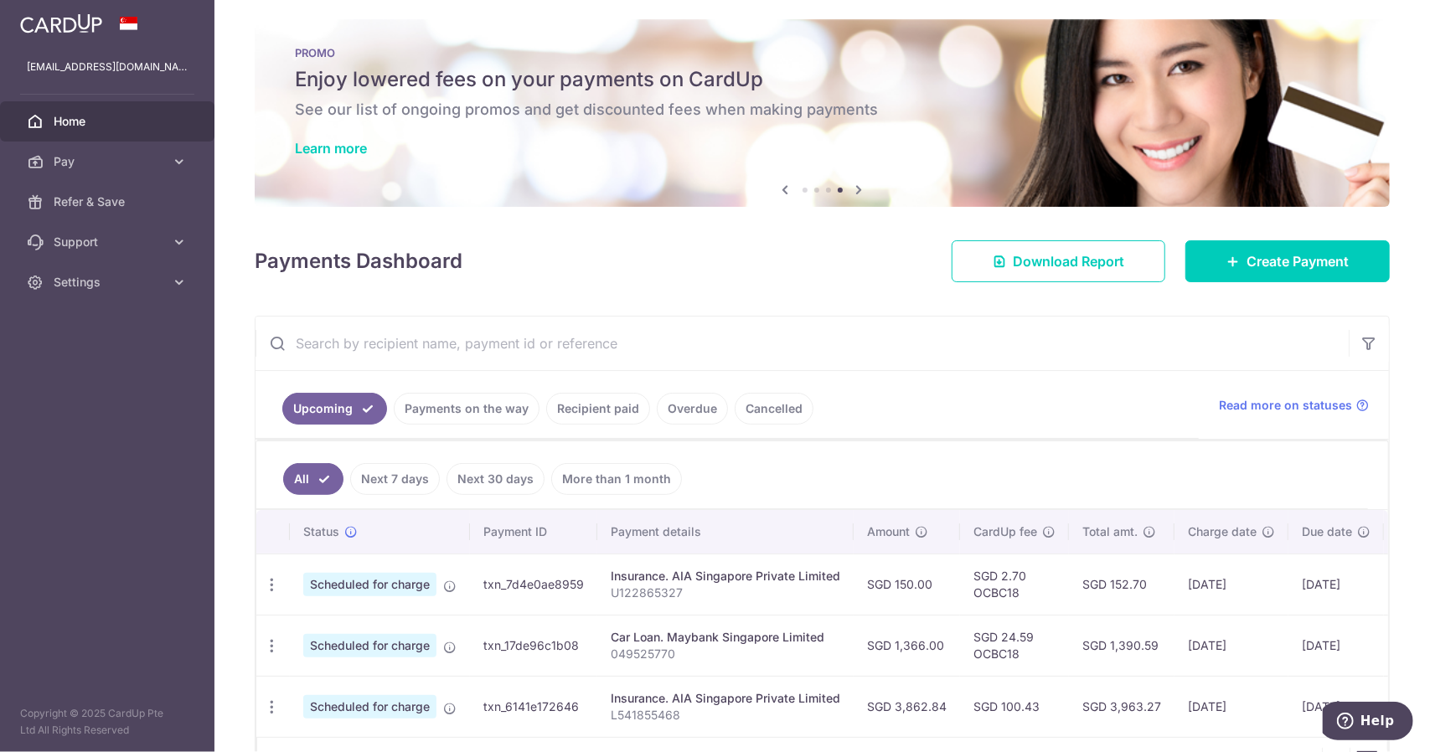
scroll to position [0, 0]
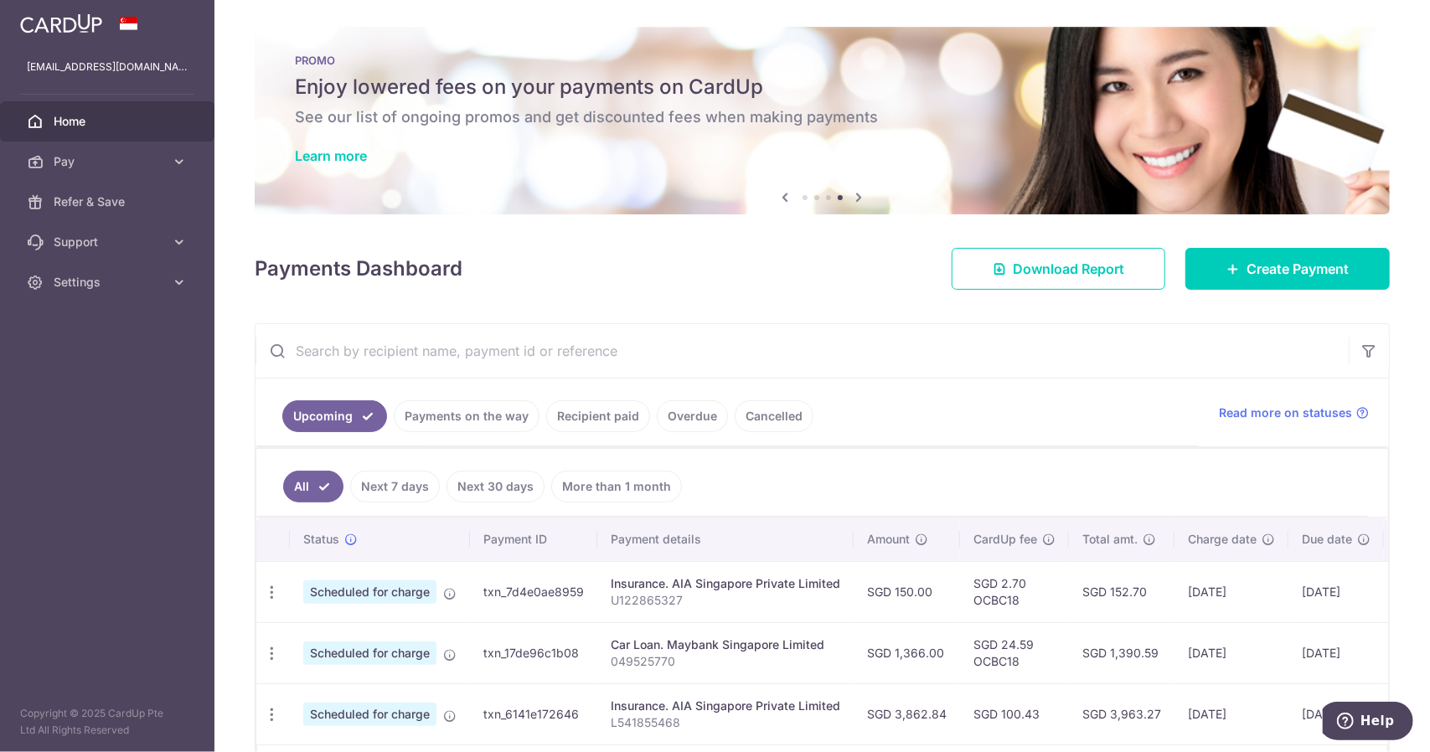
click at [594, 415] on link "Recipient paid" at bounding box center [598, 416] width 104 height 32
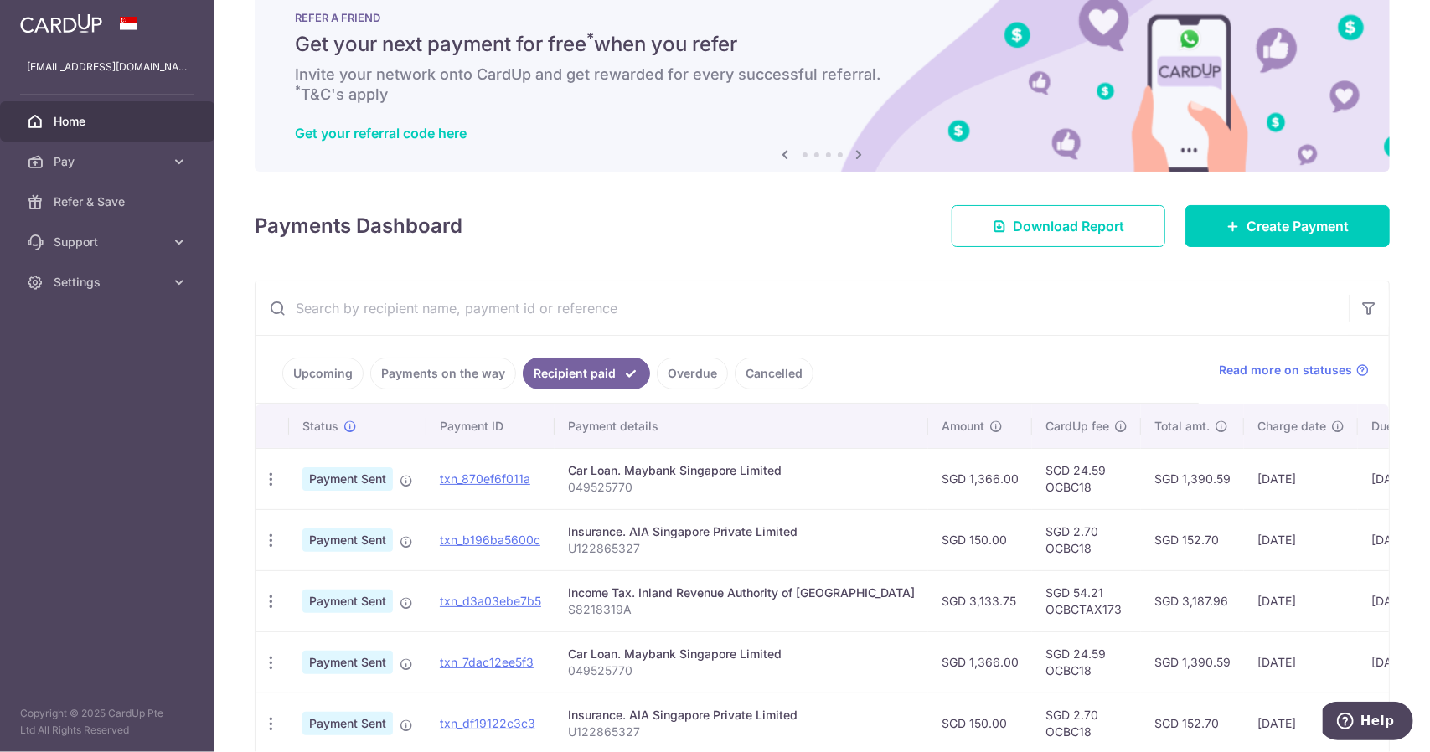
scroll to position [39, 0]
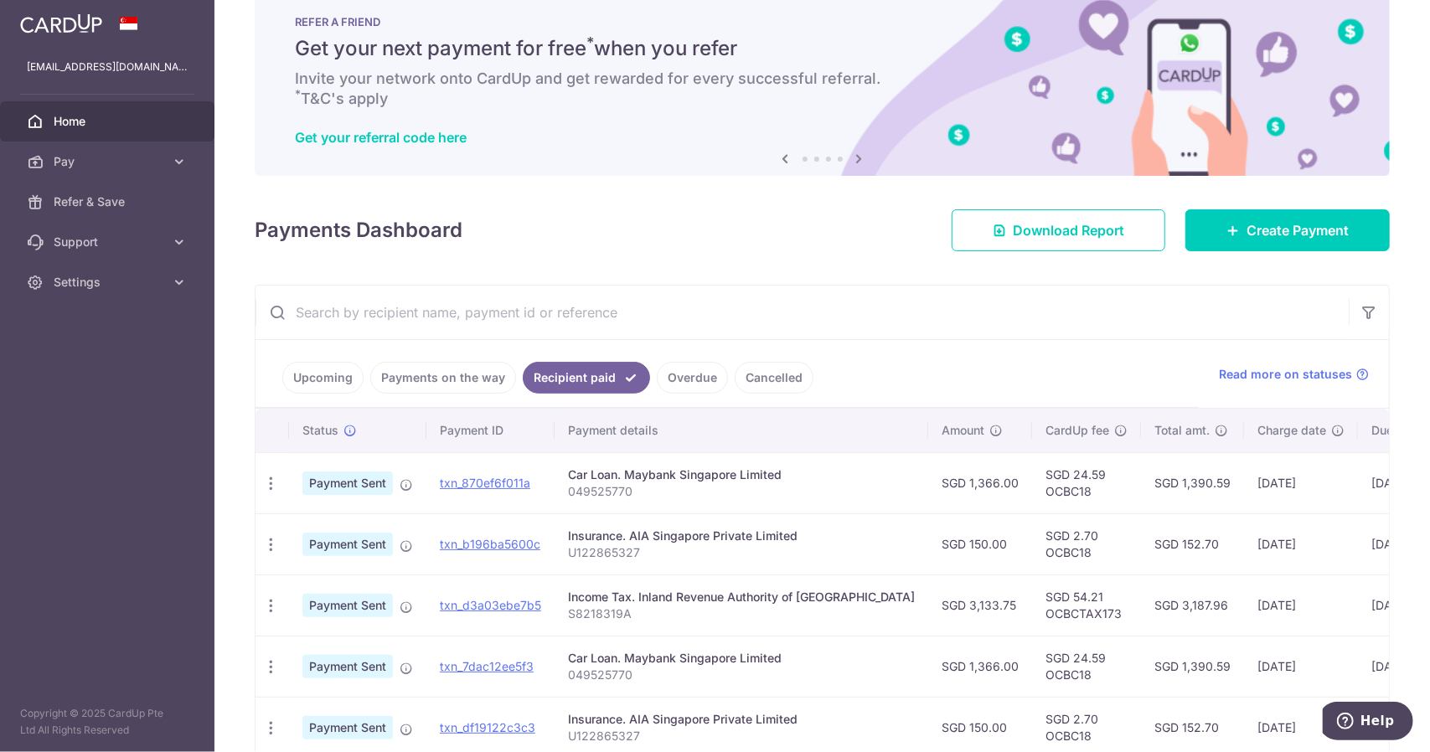
click at [684, 376] on link "Overdue" at bounding box center [692, 378] width 71 height 32
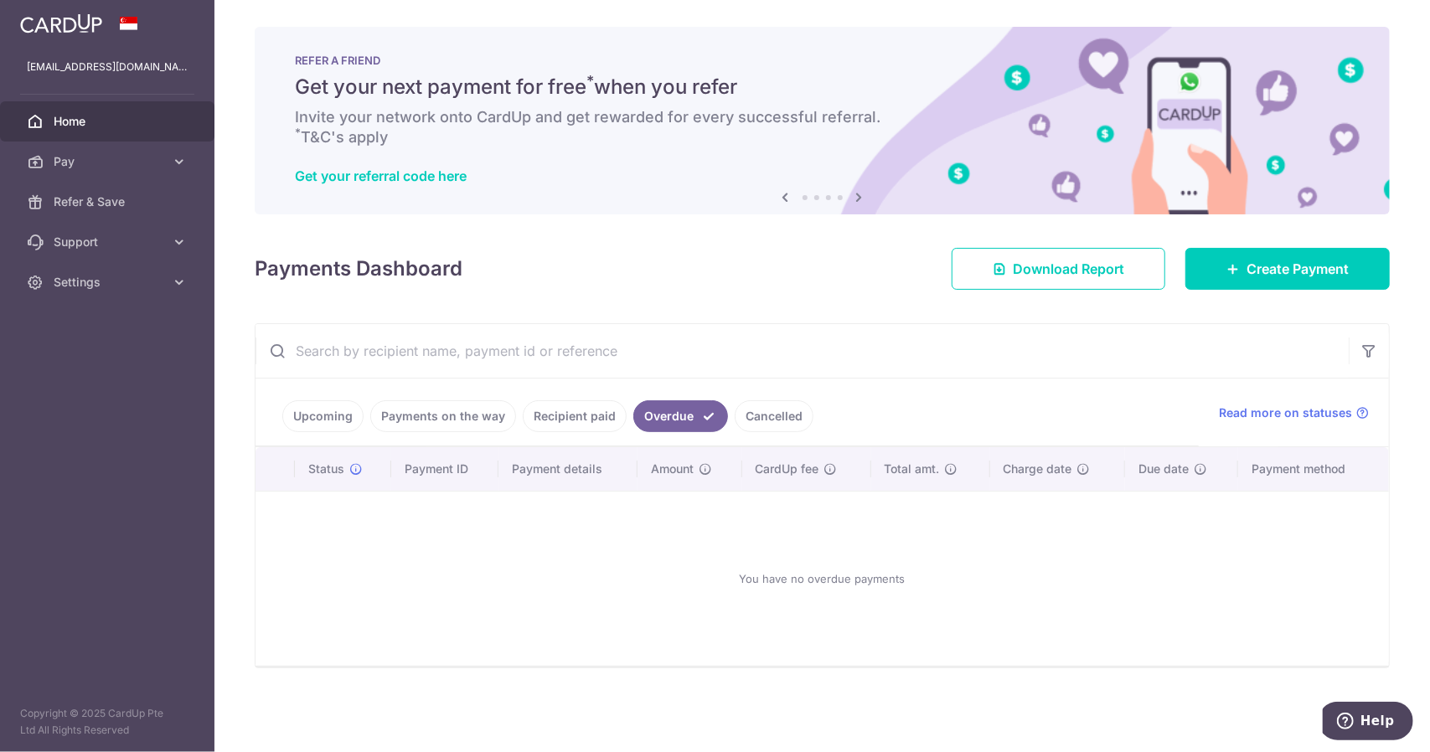
click at [749, 408] on link "Cancelled" at bounding box center [774, 416] width 79 height 32
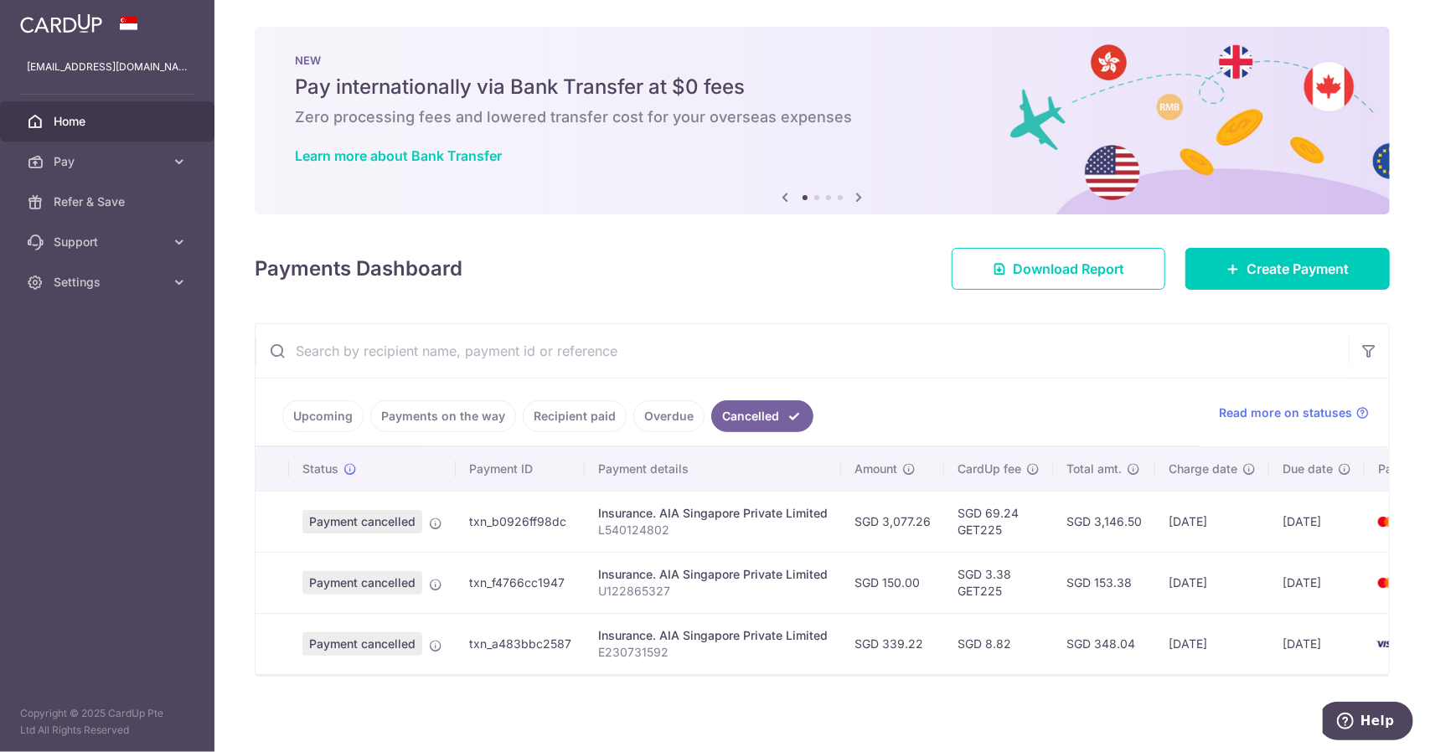
click at [474, 418] on link "Payments on the way" at bounding box center [443, 416] width 146 height 32
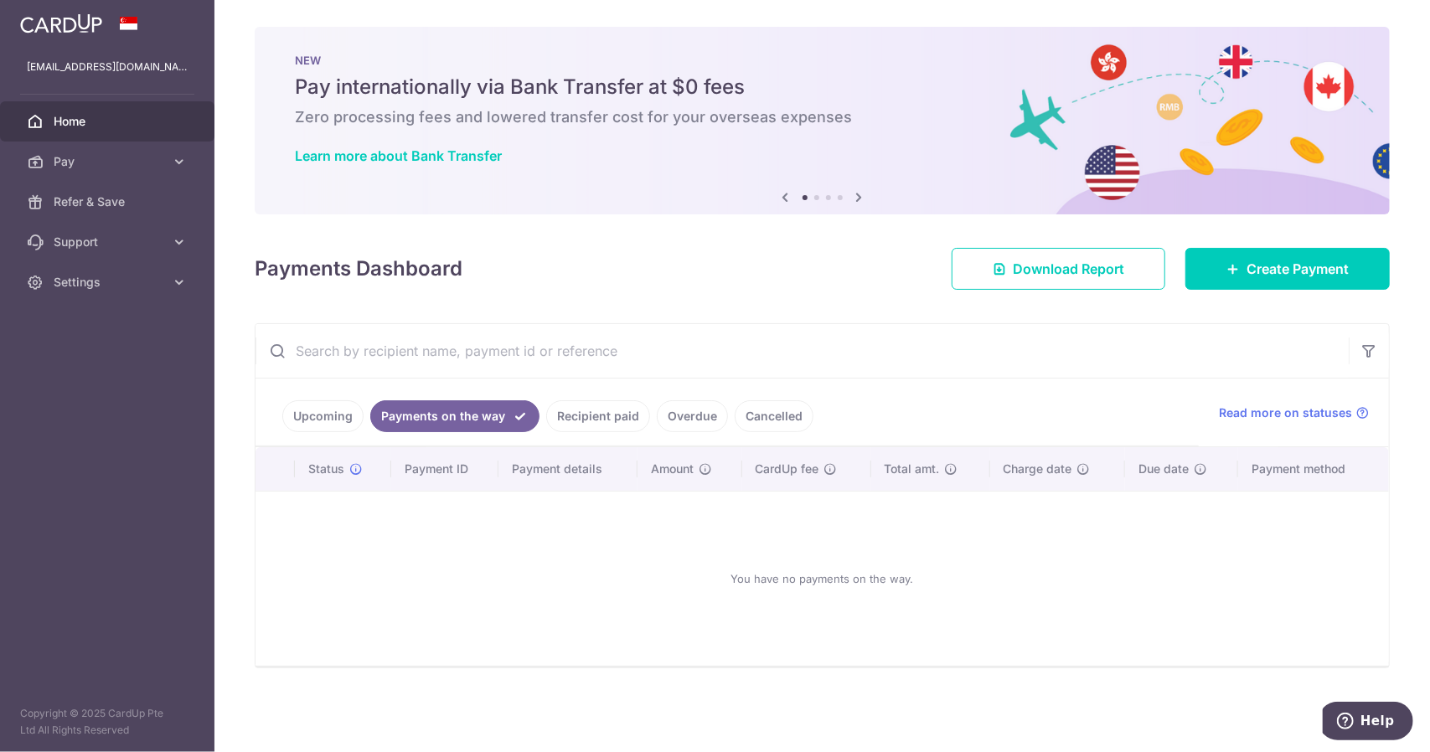
click at [304, 416] on link "Upcoming" at bounding box center [322, 416] width 81 height 32
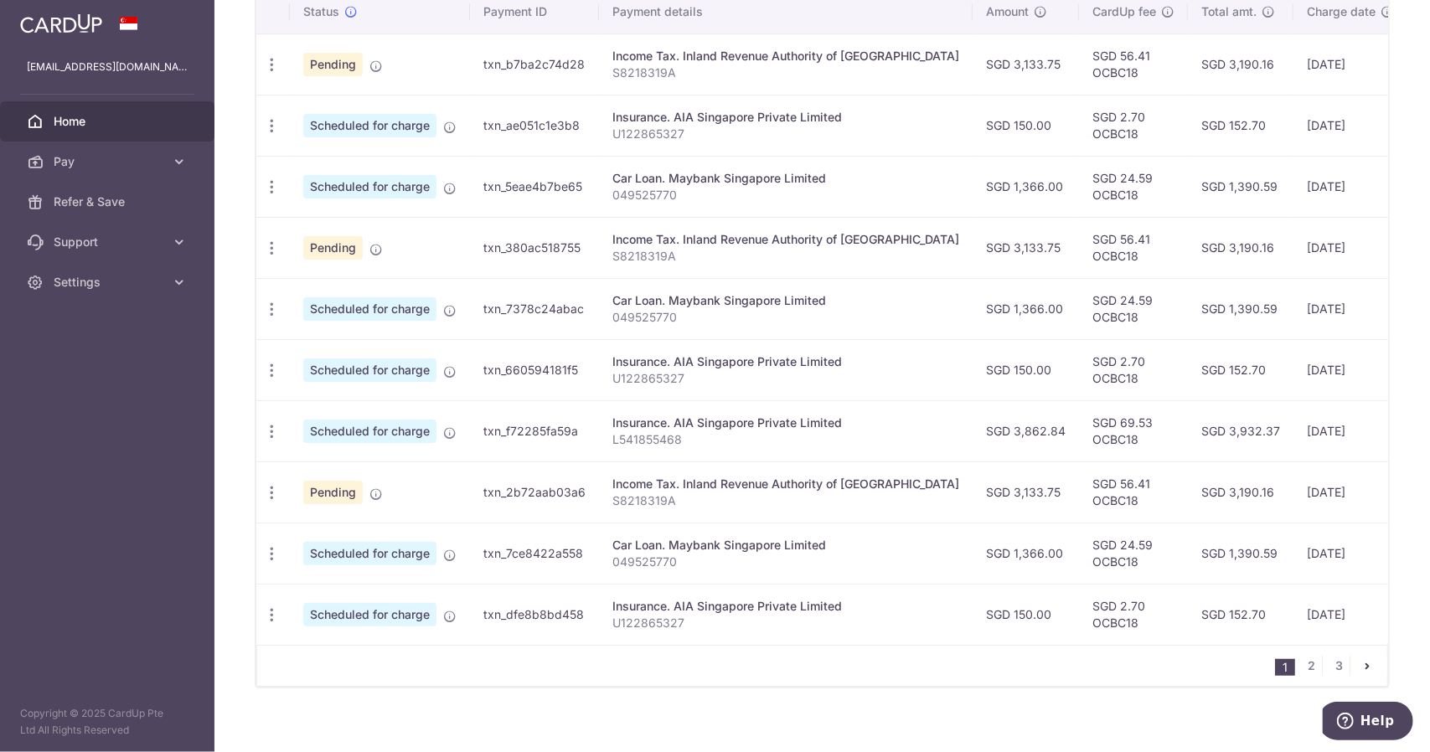
scroll to position [534, 0]
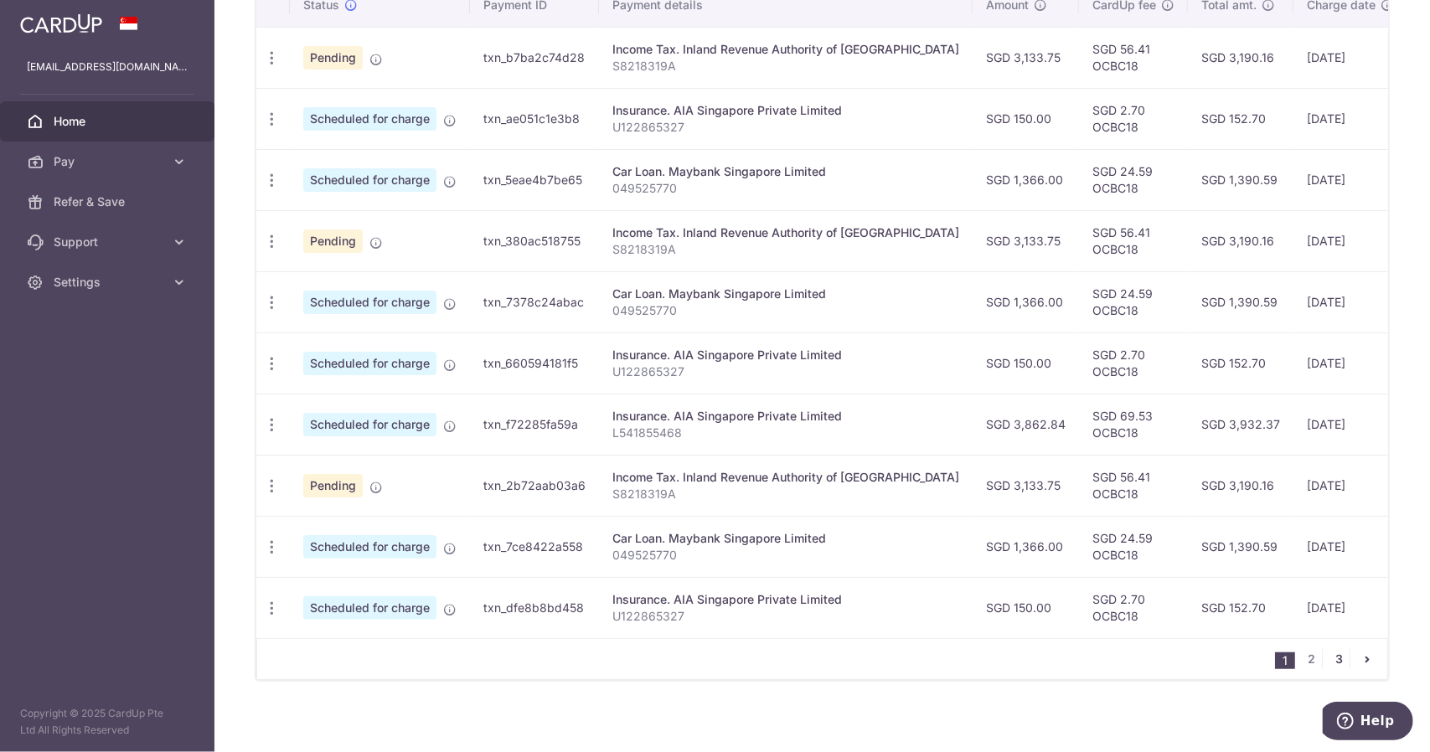
click at [1334, 659] on link "3" at bounding box center [1339, 659] width 20 height 20
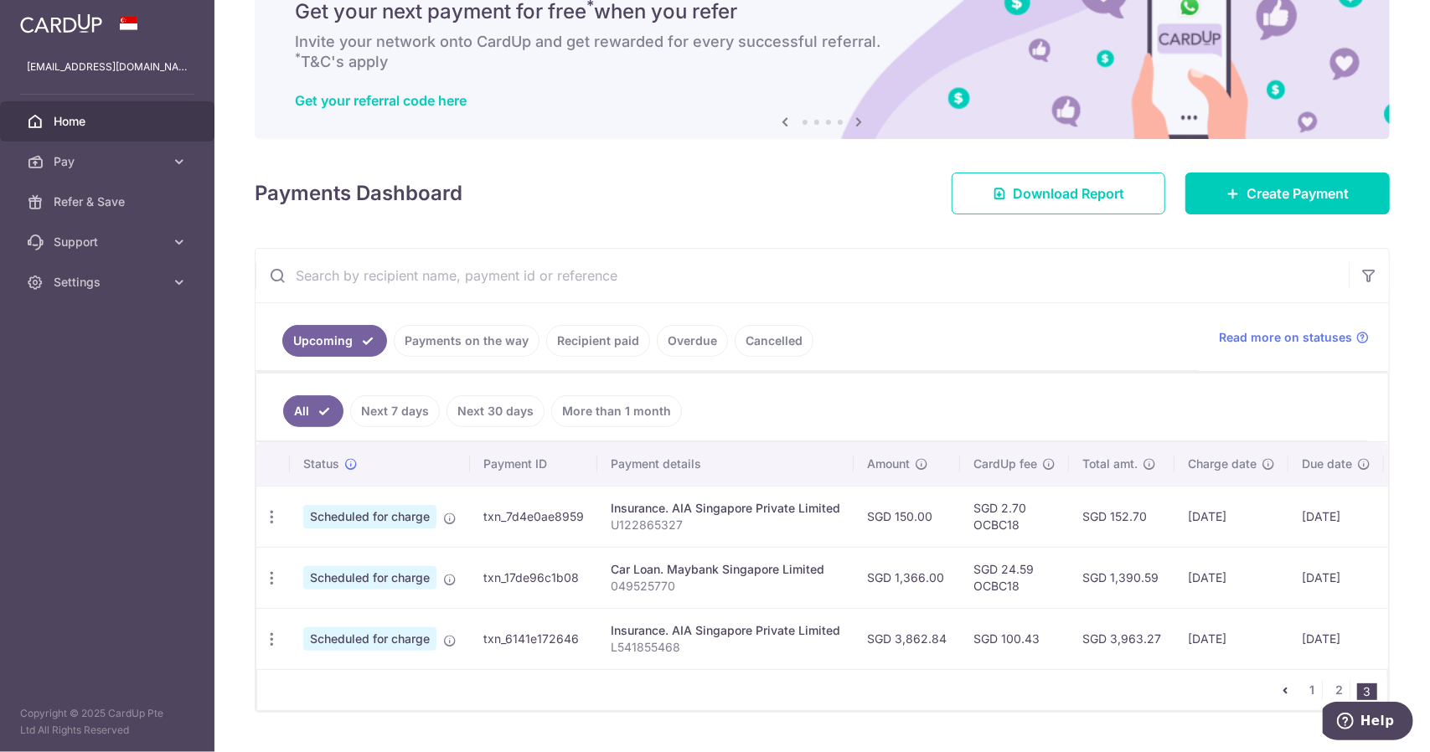
scroll to position [117, 0]
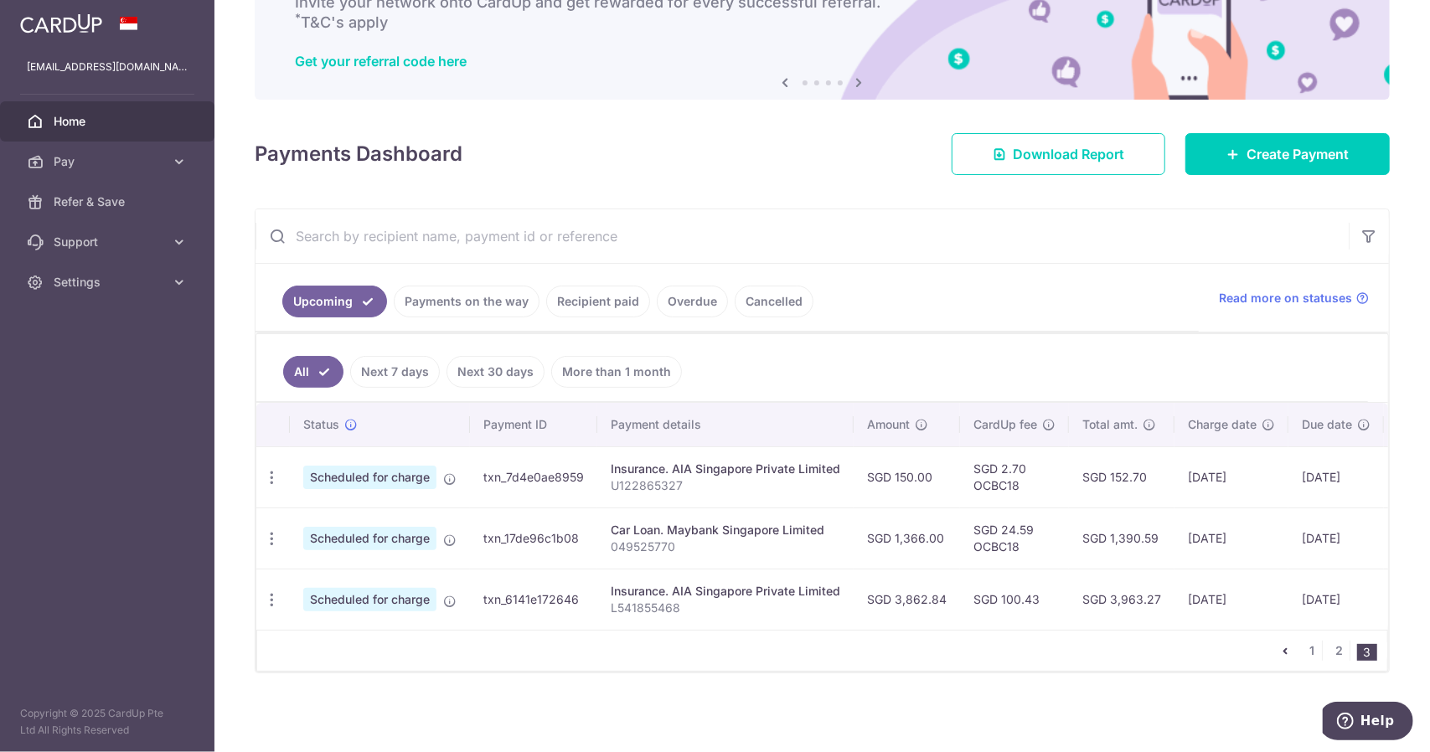
click at [764, 600] on p "L541855468" at bounding box center [726, 608] width 230 height 17
click at [266, 596] on icon "button" at bounding box center [272, 600] width 18 height 18
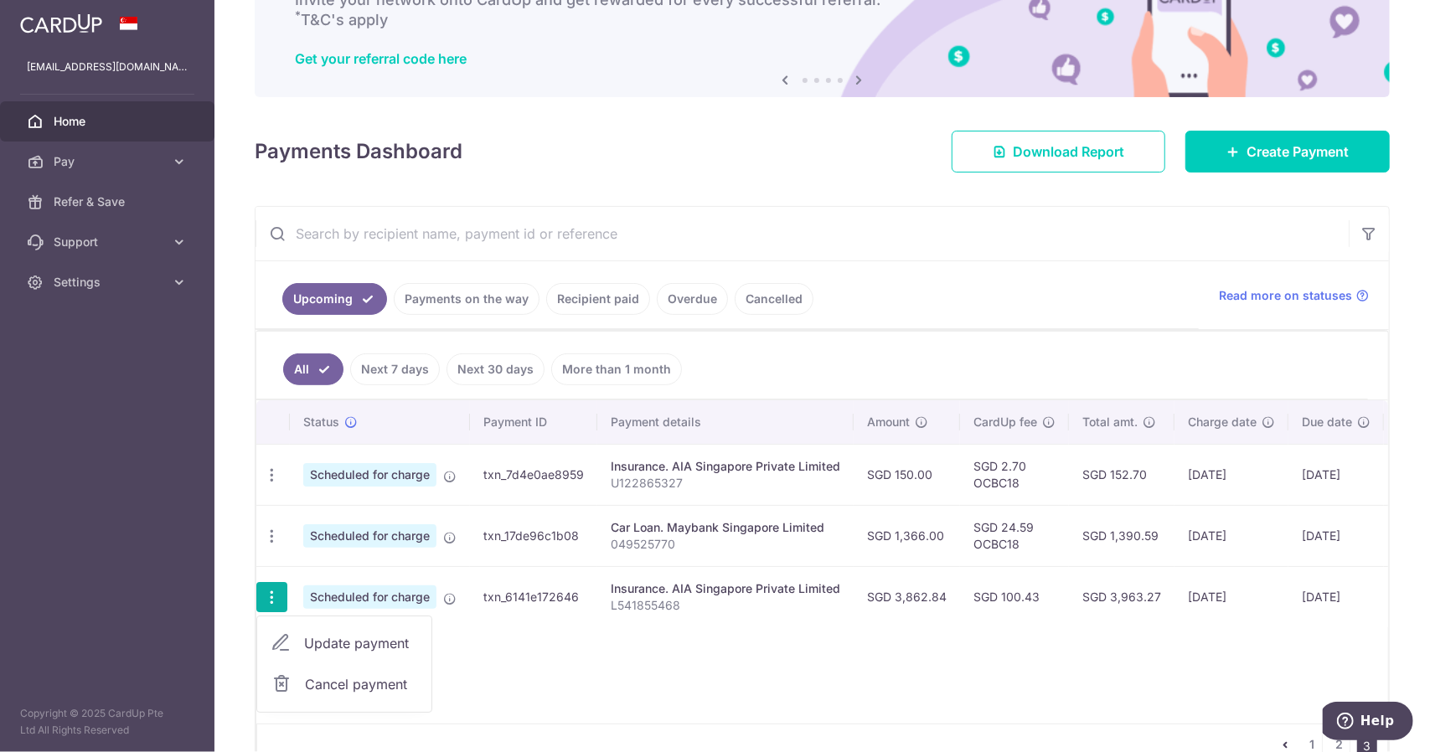
click at [317, 633] on span "Update payment" at bounding box center [361, 643] width 114 height 20
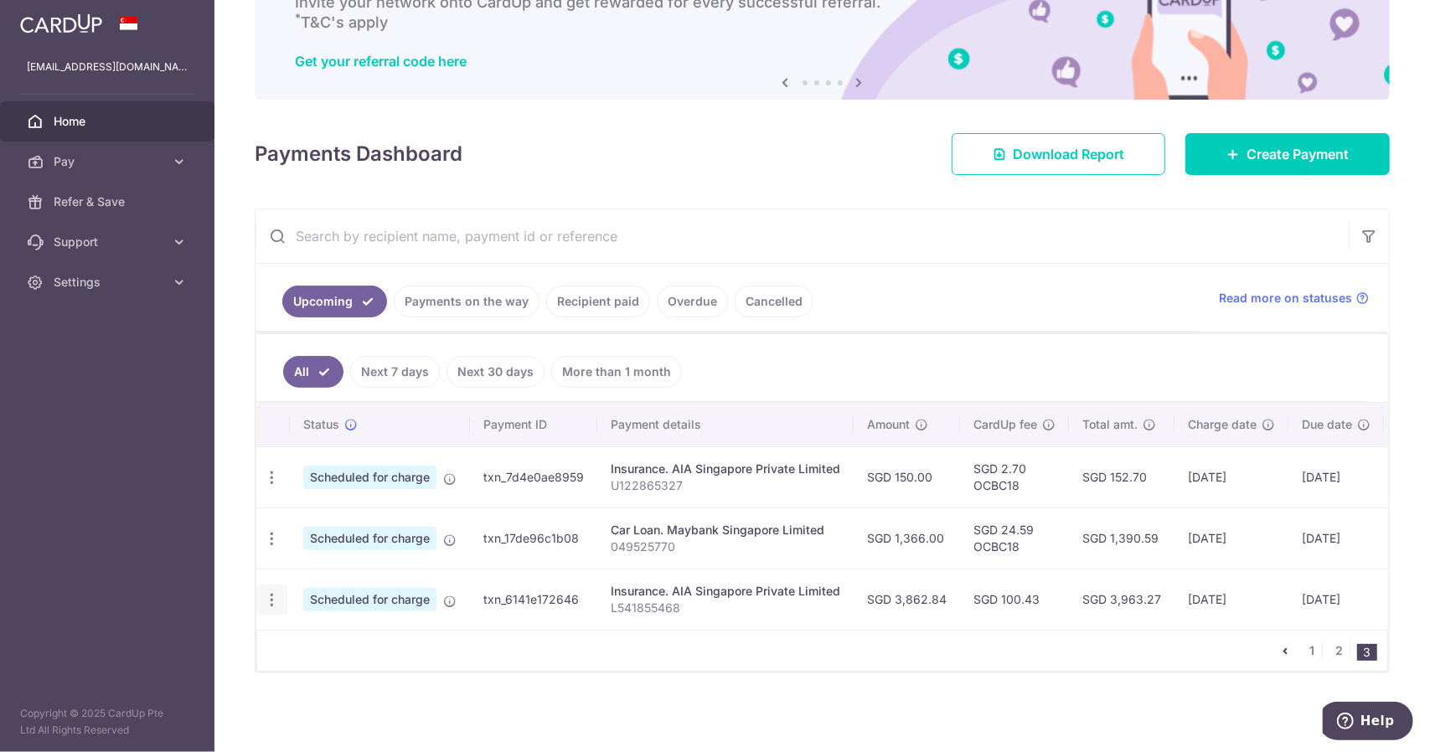
radio input "true"
type input "3,862.84"
type input "[DATE]"
type input "L541855468"
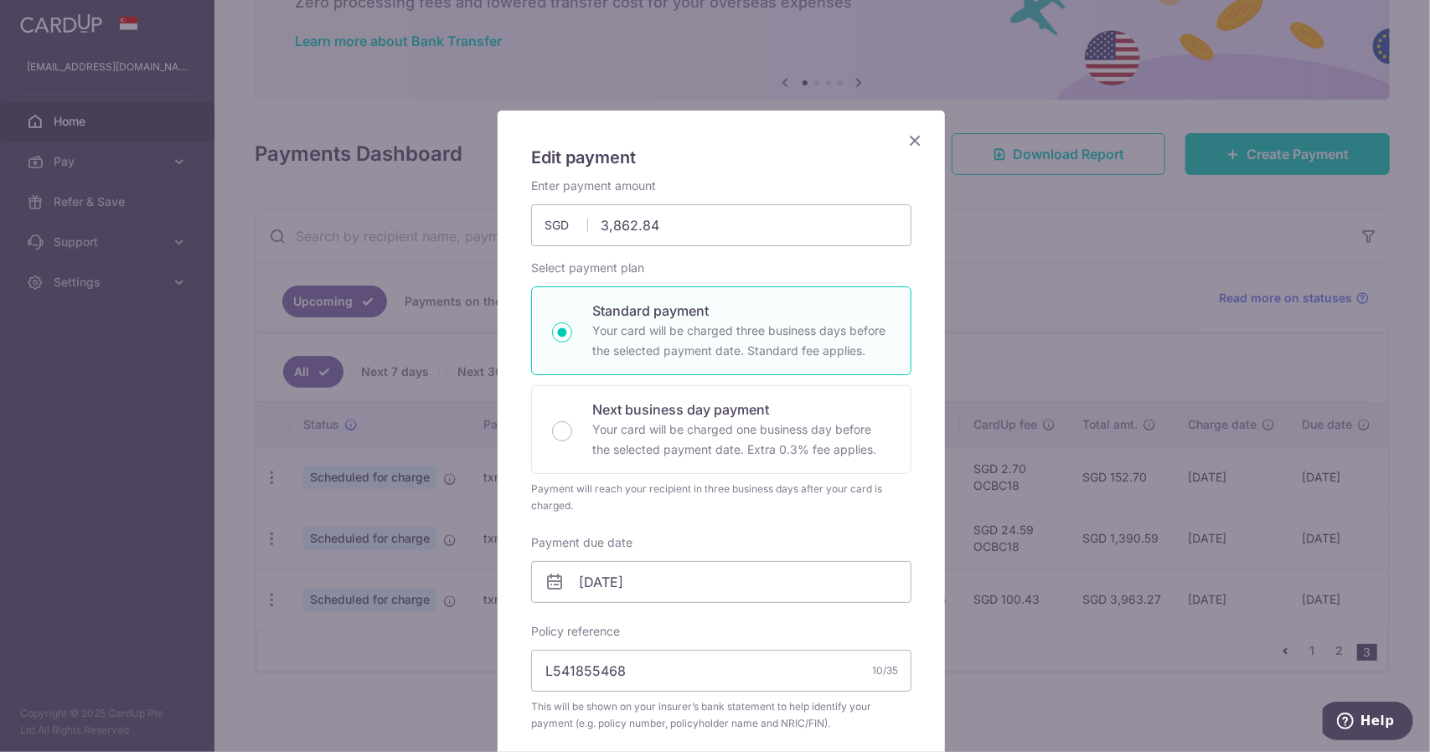
scroll to position [0, 0]
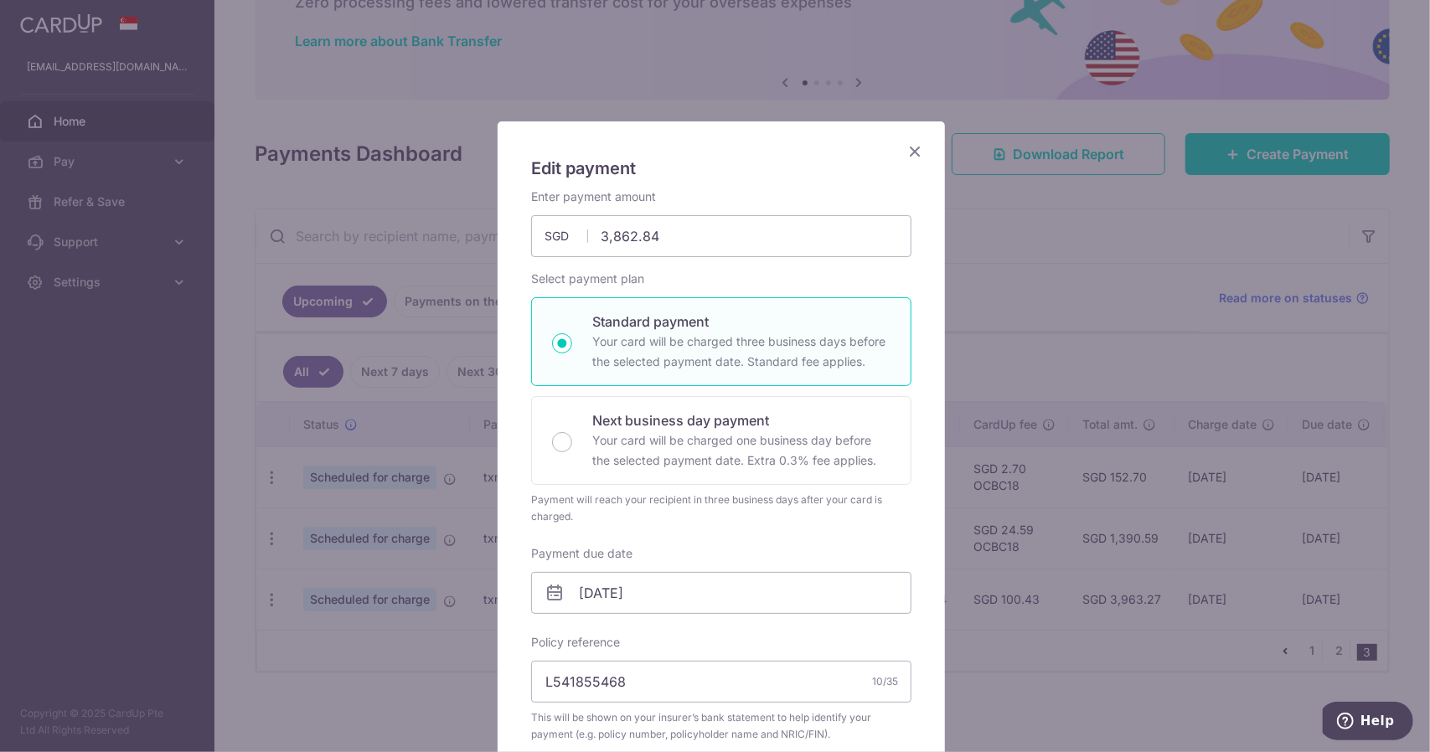
click at [911, 157] on icon "Close" at bounding box center [915, 151] width 20 height 21
